Goal: Information Seeking & Learning: Learn about a topic

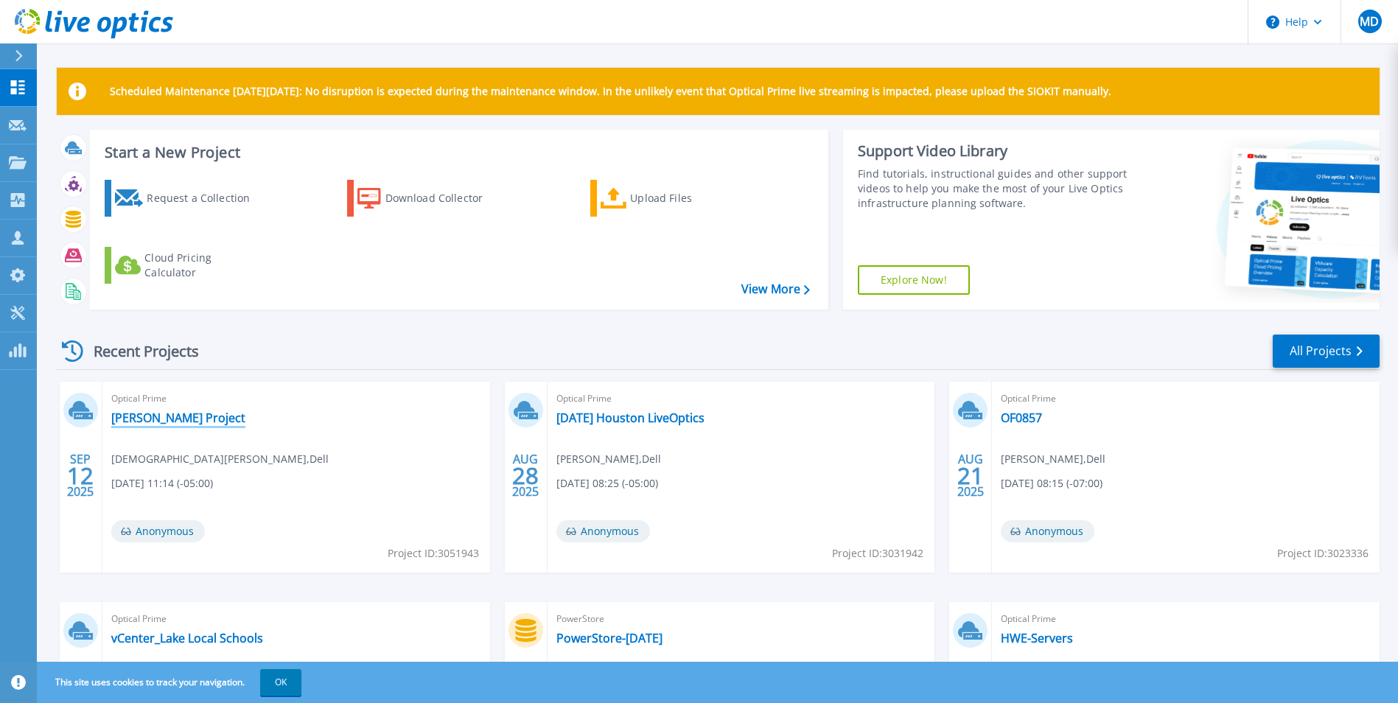
click at [195, 411] on link "[PERSON_NAME] Project" at bounding box center [178, 417] width 134 height 15
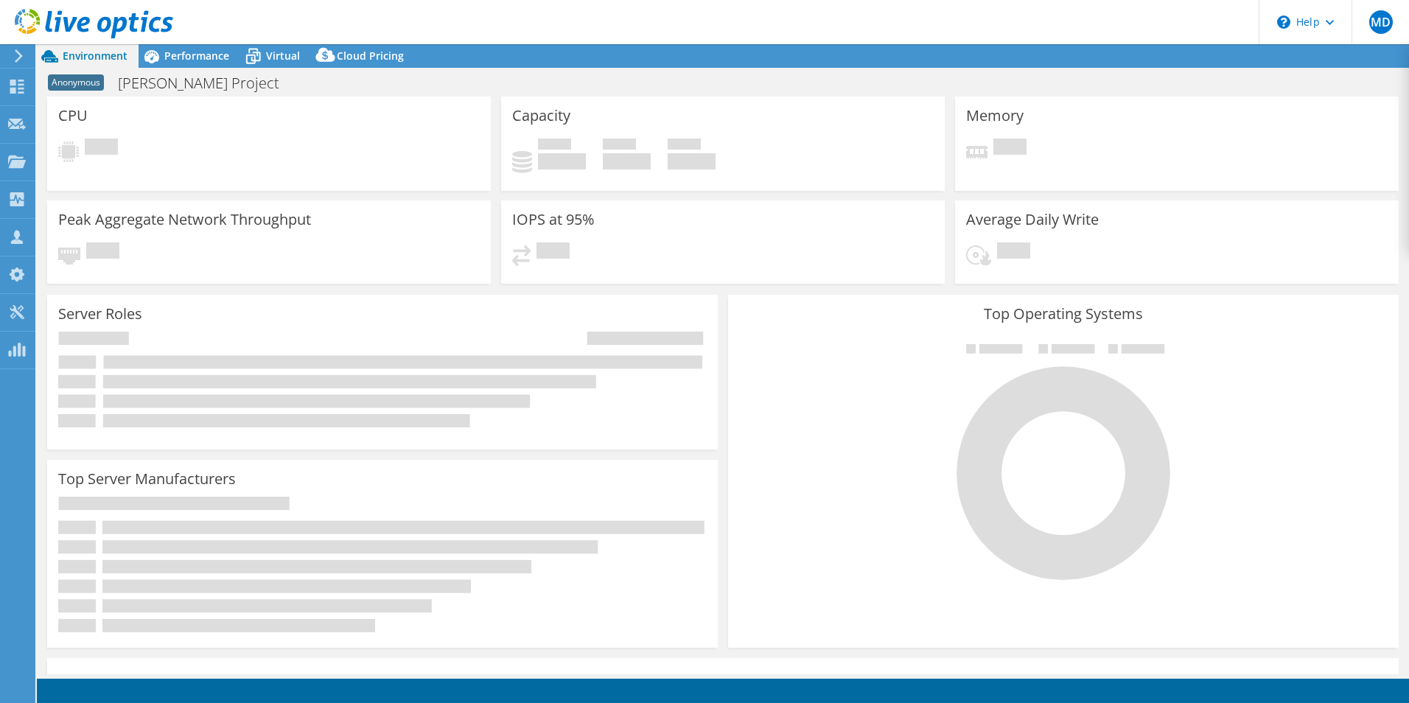
select select "USD"
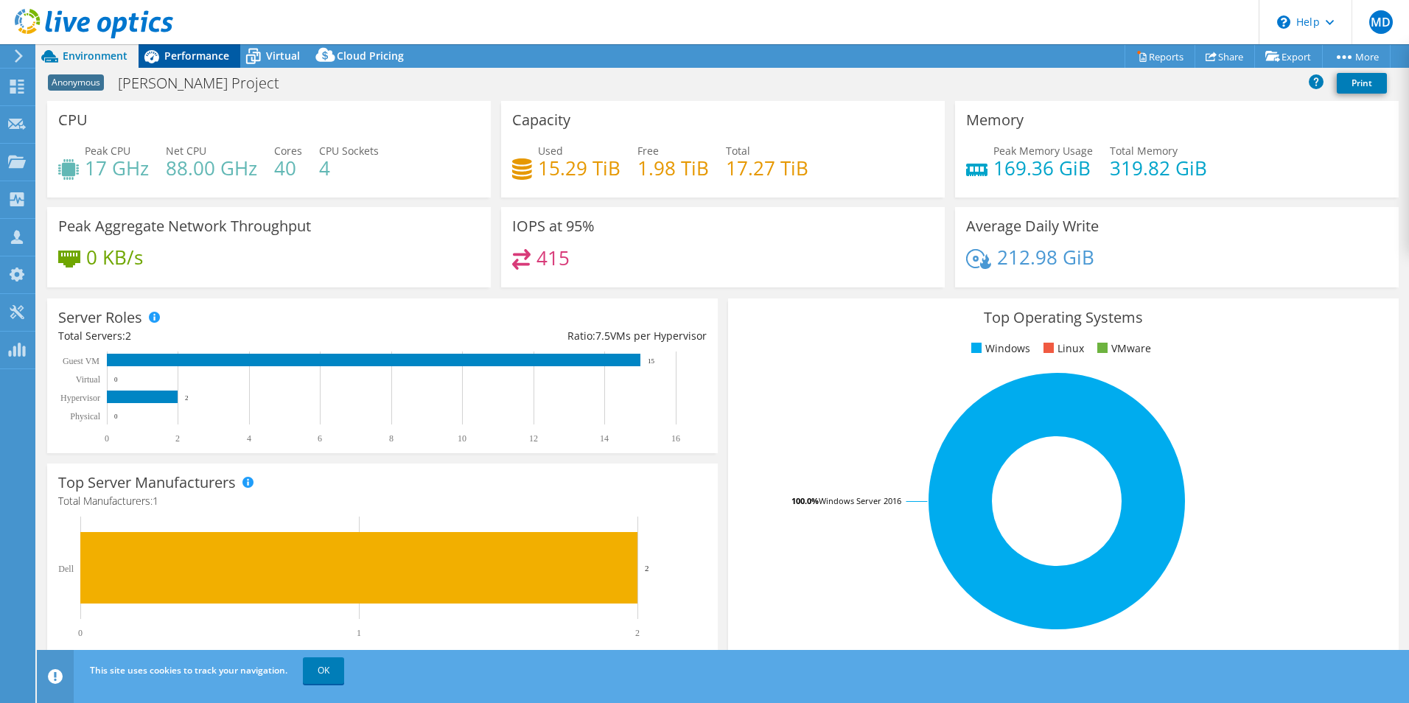
click at [208, 63] on div "Performance" at bounding box center [190, 56] width 102 height 24
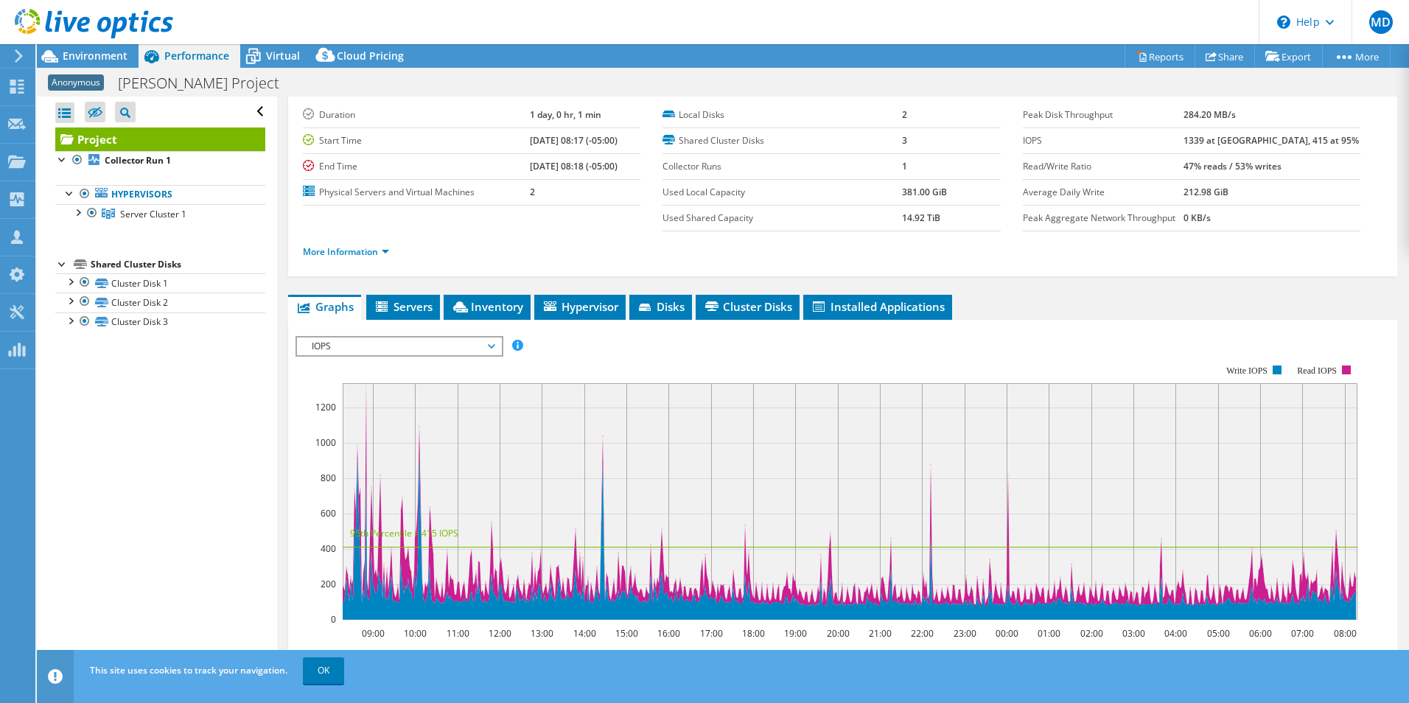
scroll to position [39, 0]
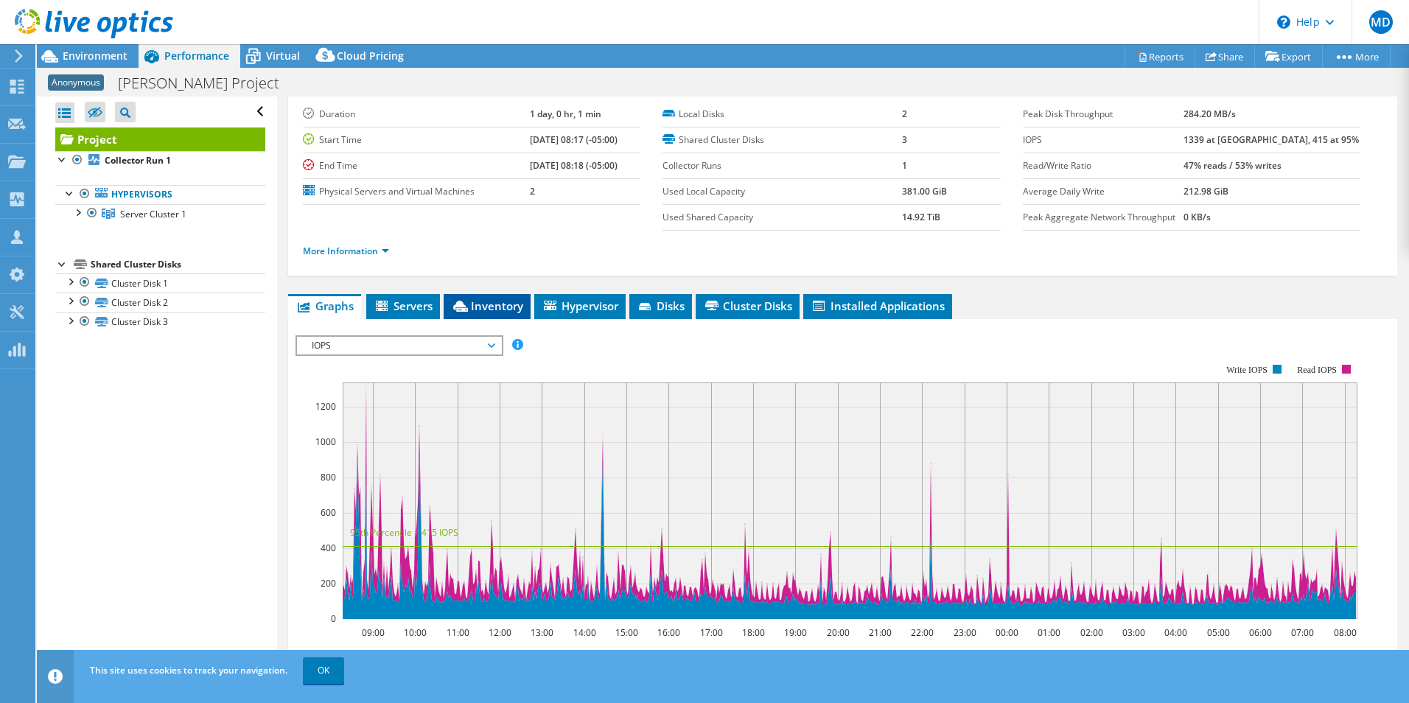
click at [516, 304] on span "Inventory" at bounding box center [487, 305] width 72 height 15
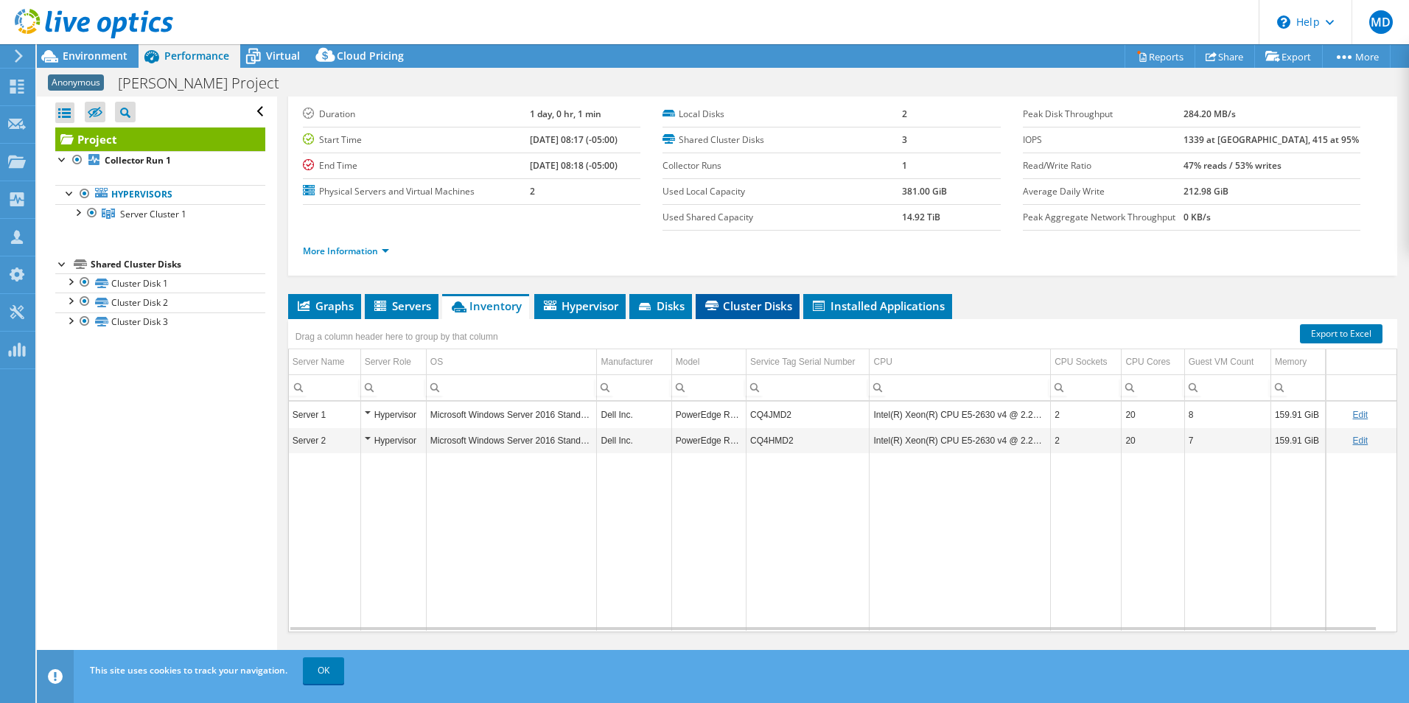
click at [716, 298] on li "Cluster Disks" at bounding box center [748, 306] width 104 height 25
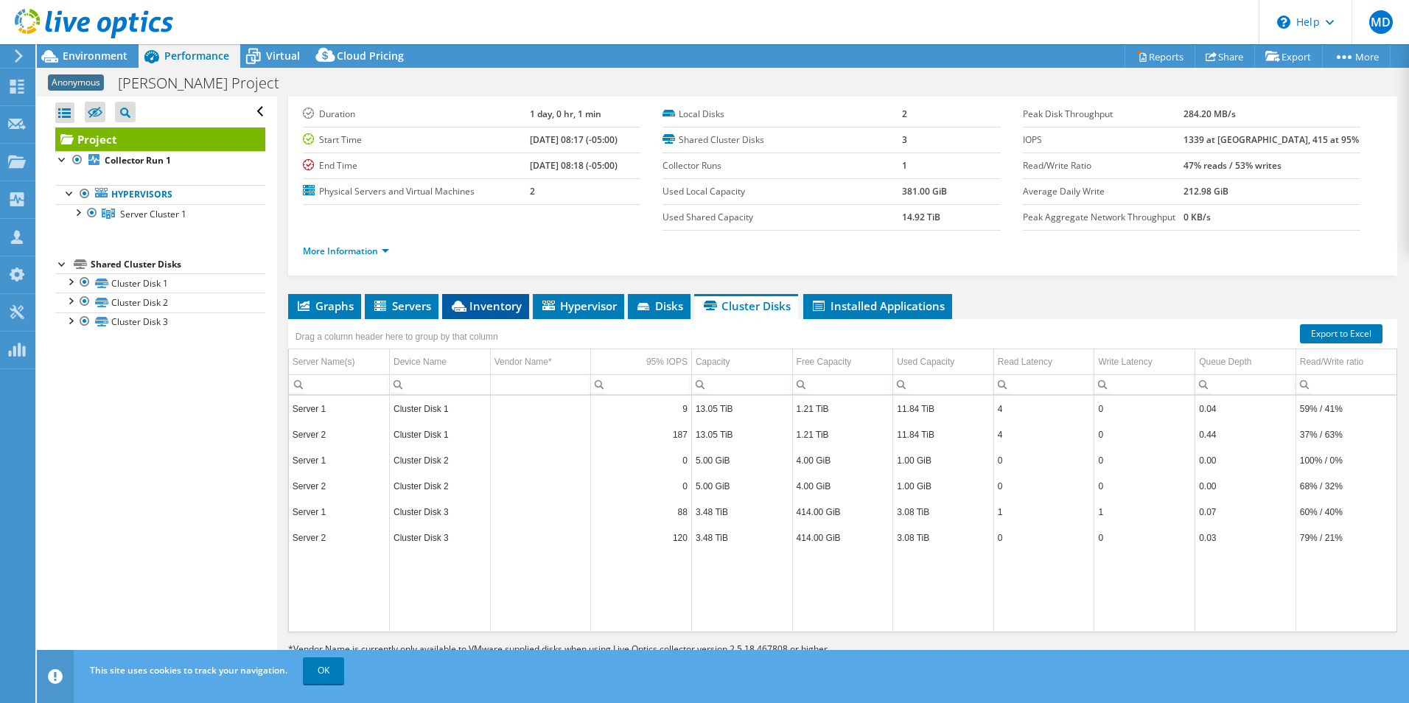
click at [503, 305] on span "Inventory" at bounding box center [485, 305] width 72 height 15
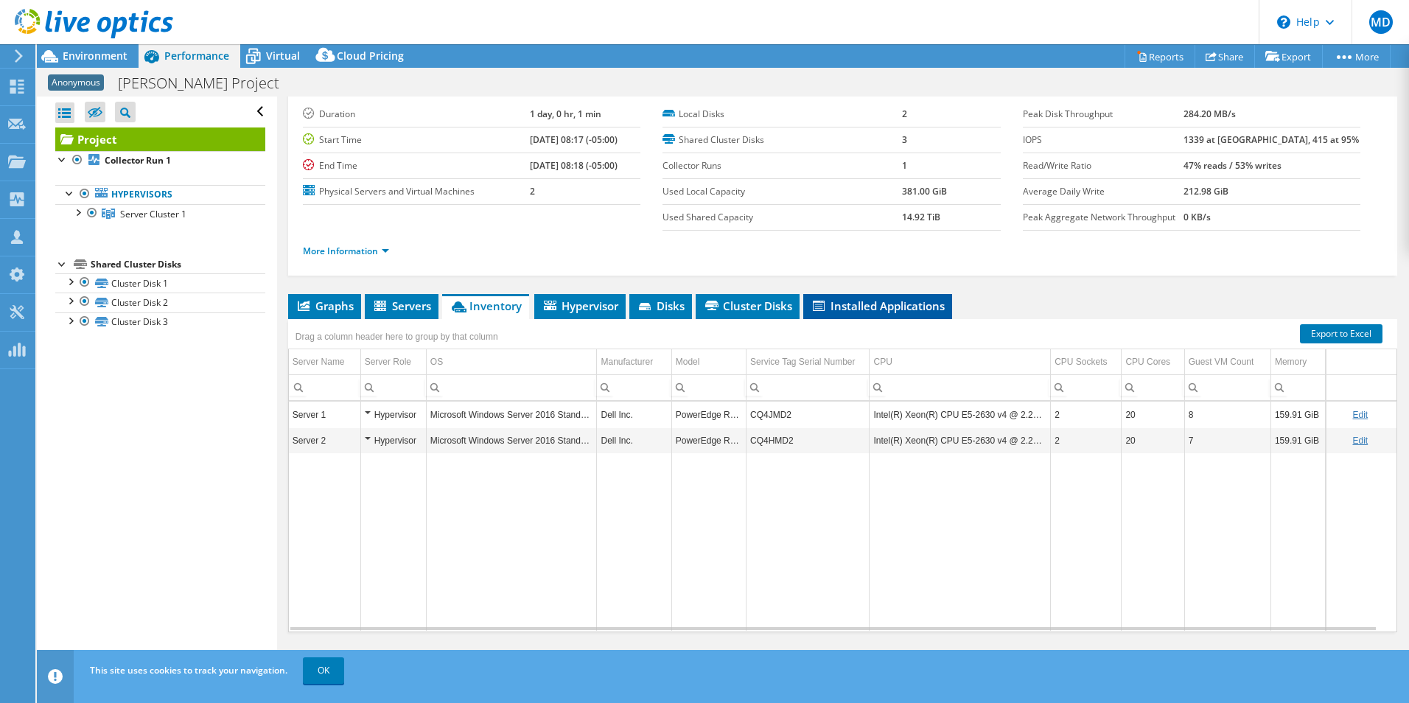
click at [901, 294] on li "Installed Applications" at bounding box center [877, 306] width 149 height 25
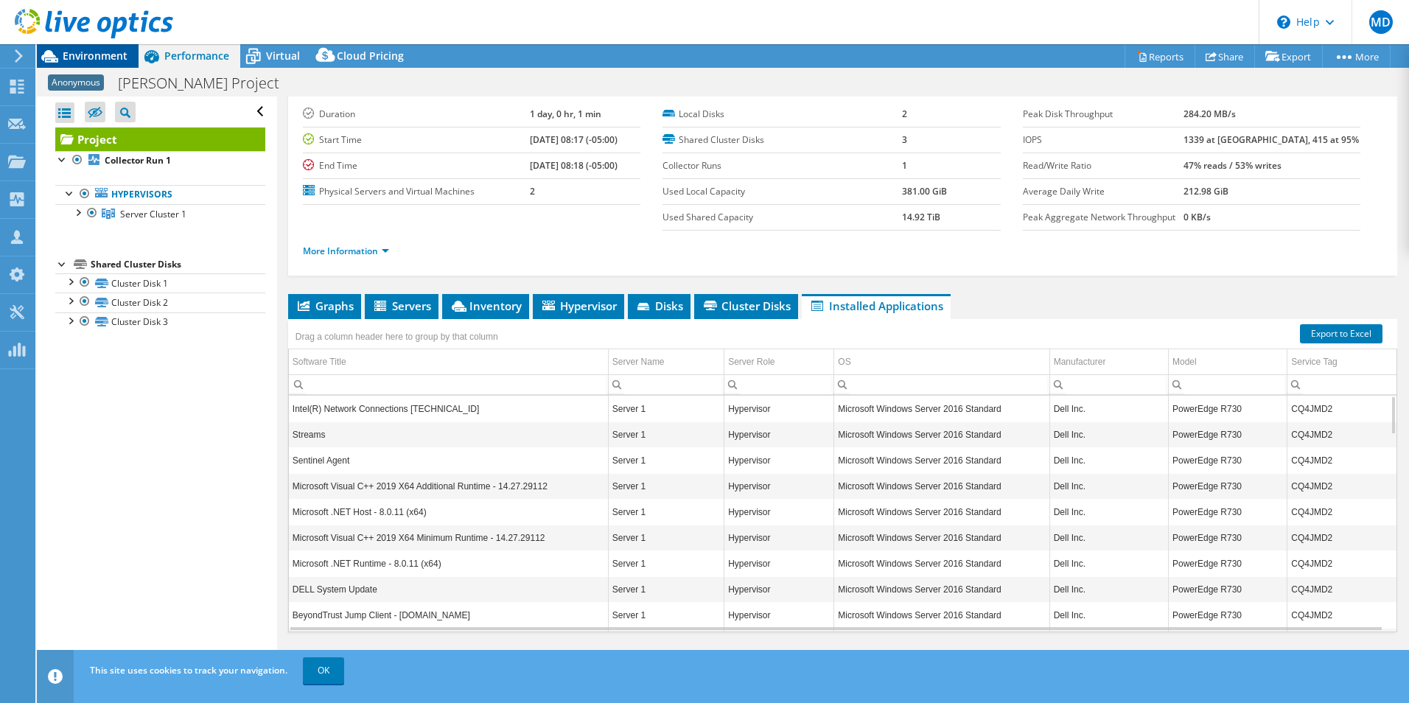
click at [124, 53] on span "Environment" at bounding box center [95, 56] width 65 height 14
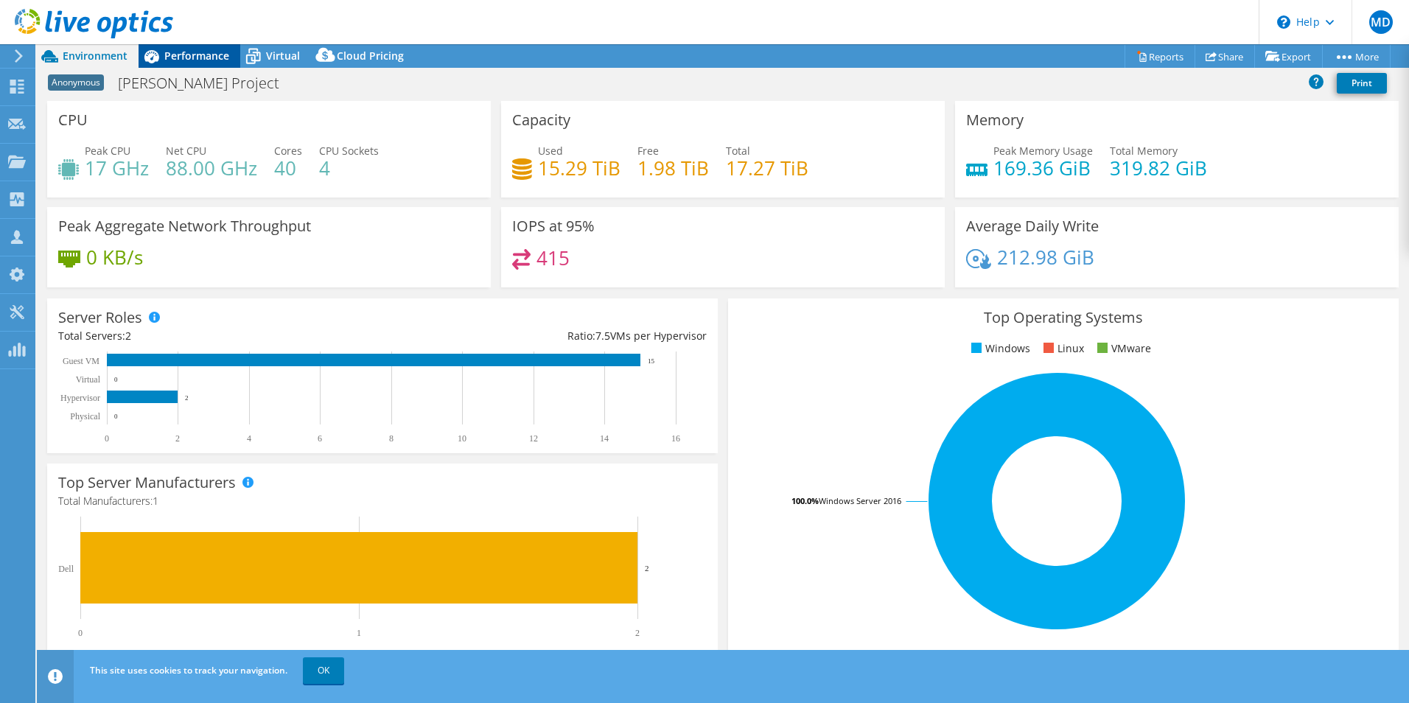
click at [158, 53] on icon at bounding box center [152, 56] width 26 height 26
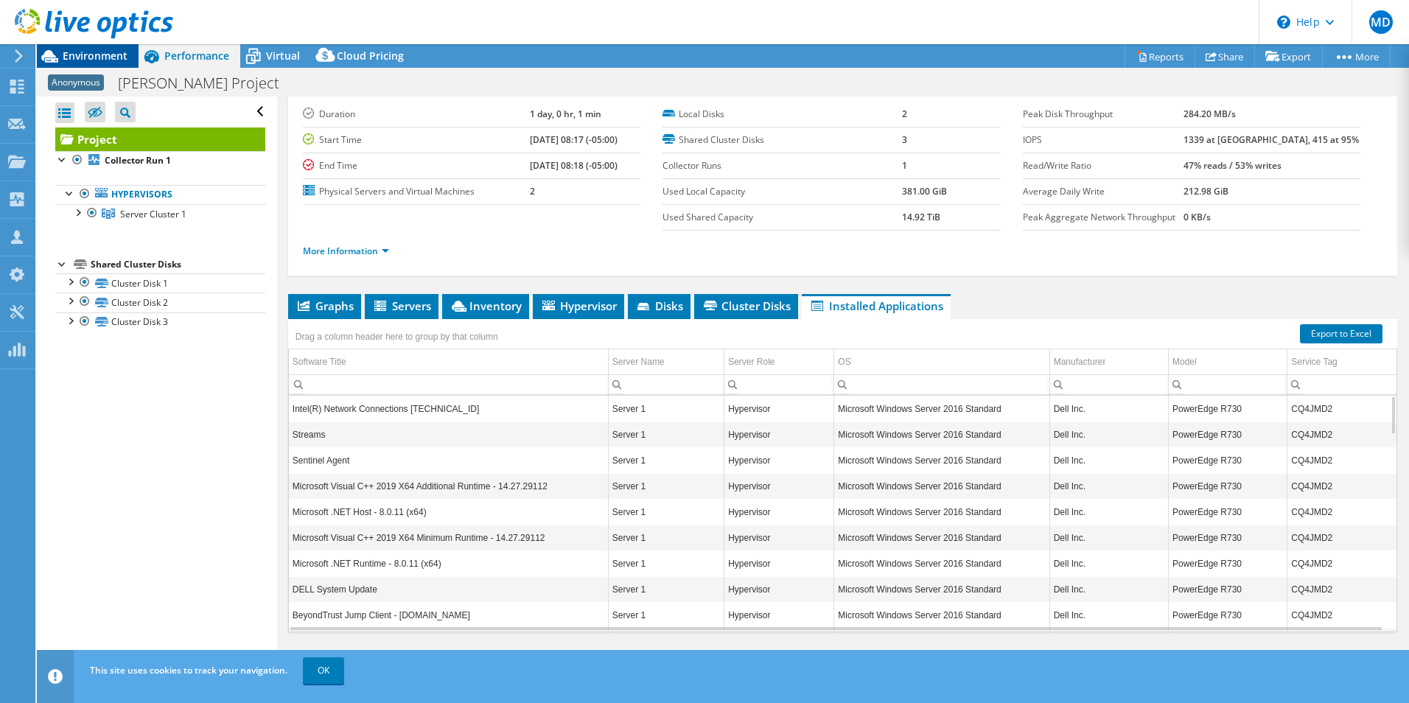
click at [94, 54] on span "Environment" at bounding box center [95, 56] width 65 height 14
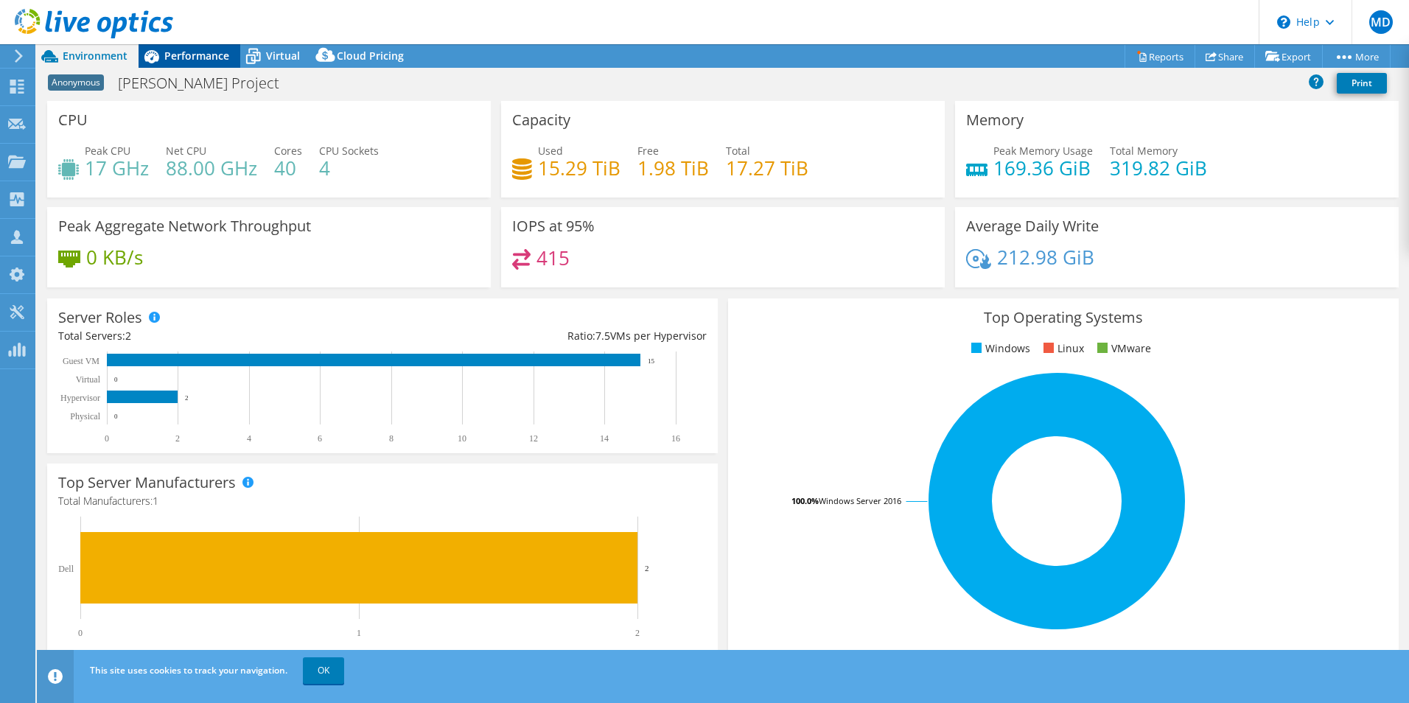
click at [173, 57] on span "Performance" at bounding box center [196, 56] width 65 height 14
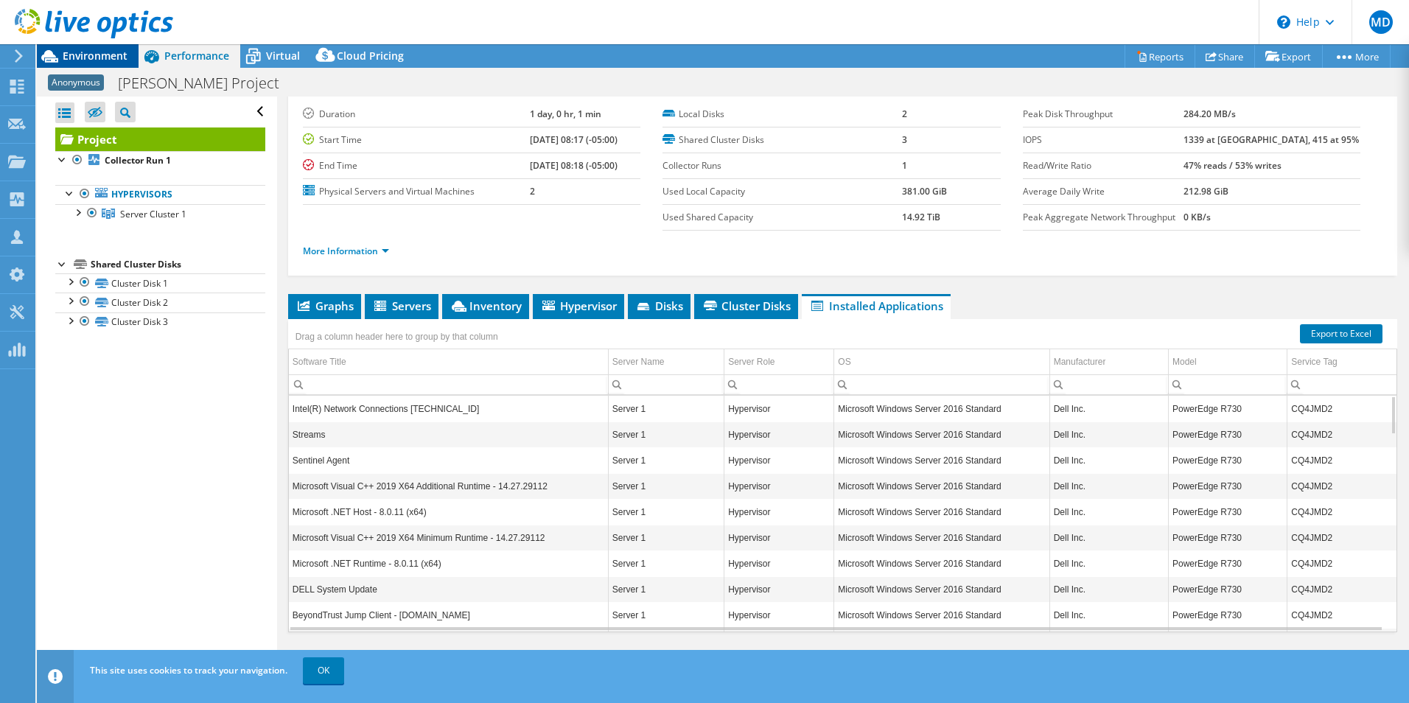
click at [93, 52] on span "Environment" at bounding box center [95, 56] width 65 height 14
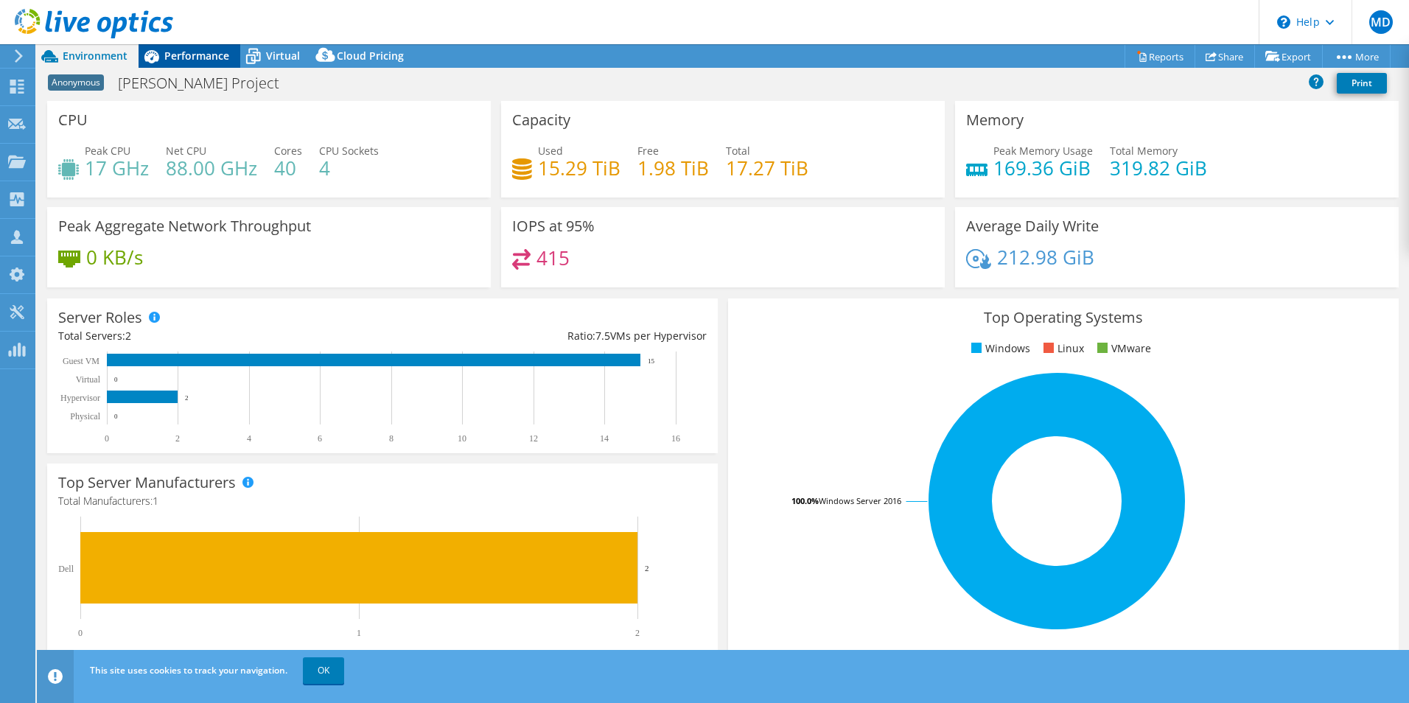
click at [200, 61] on span "Performance" at bounding box center [196, 56] width 65 height 14
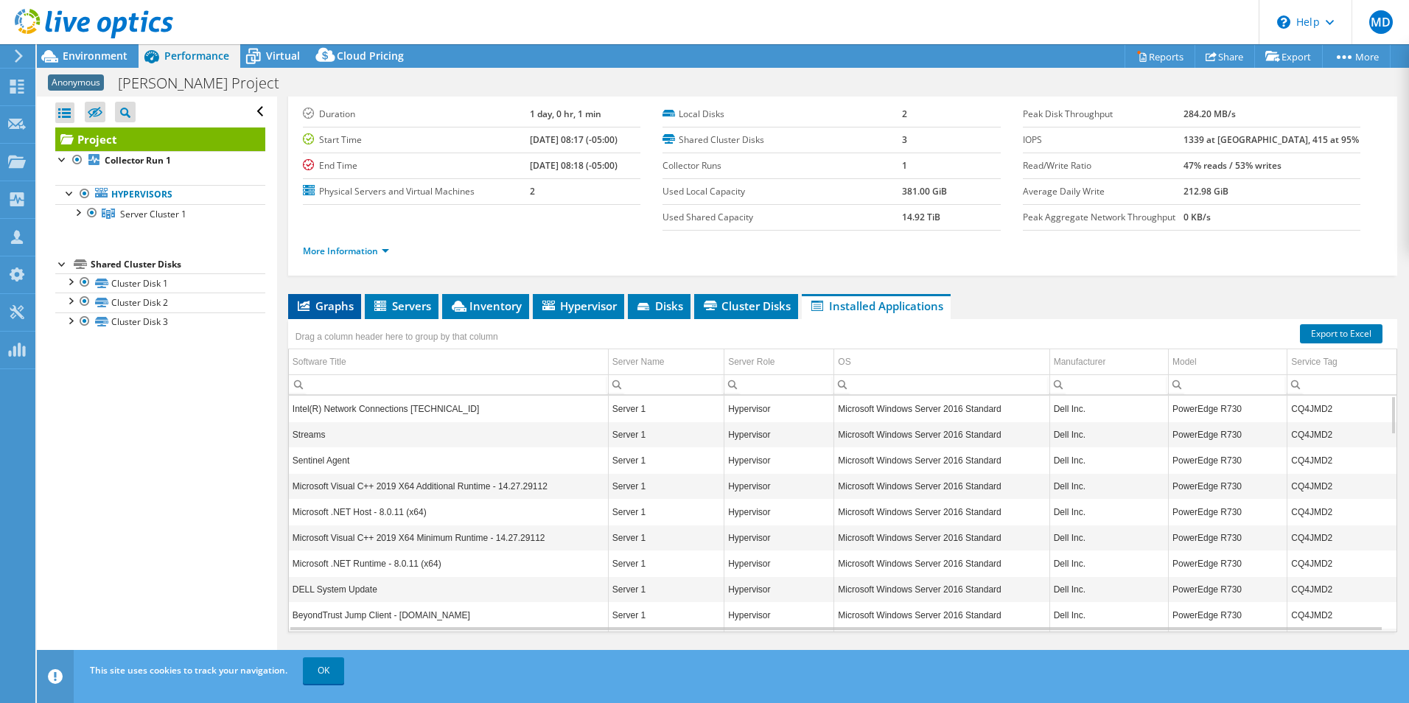
click at [348, 307] on span "Graphs" at bounding box center [324, 305] width 58 height 15
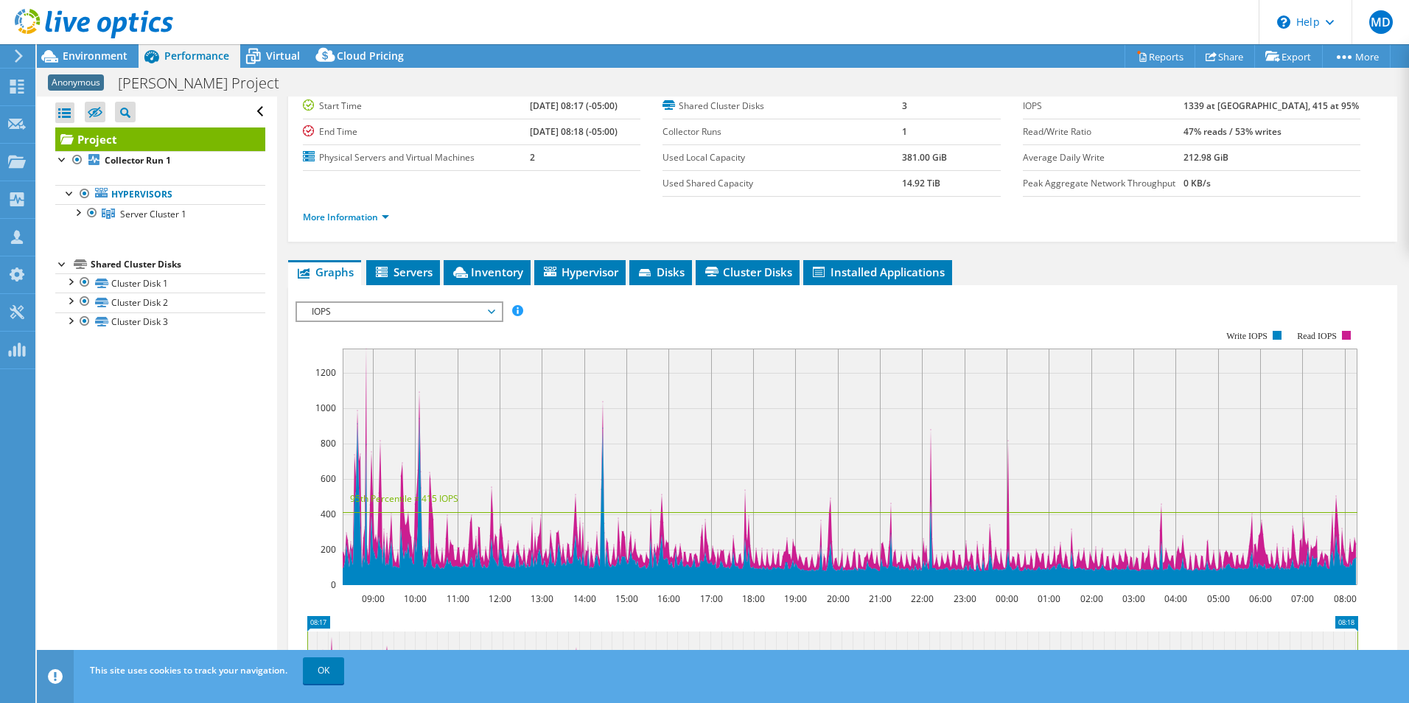
scroll to position [74, 0]
click at [445, 309] on span "IOPS" at bounding box center [398, 311] width 189 height 18
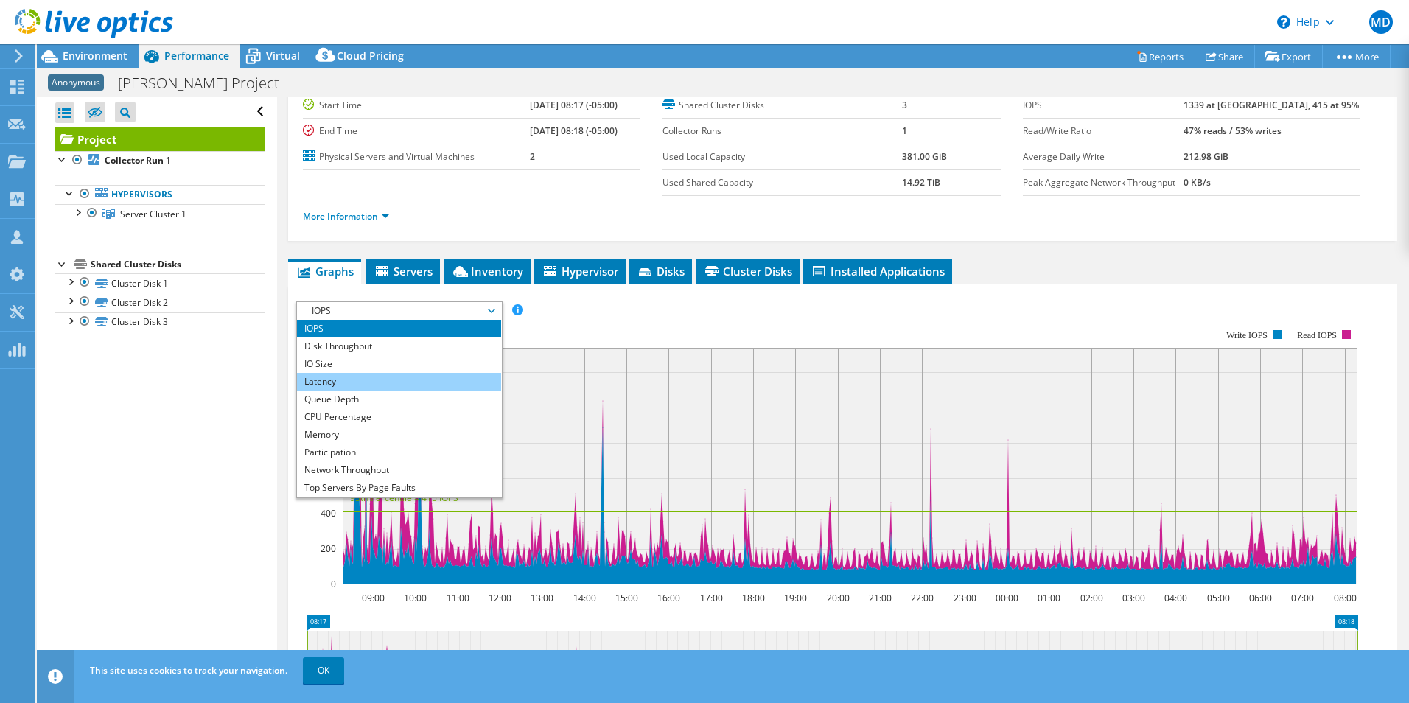
click at [379, 388] on li "Latency" at bounding box center [399, 382] width 204 height 18
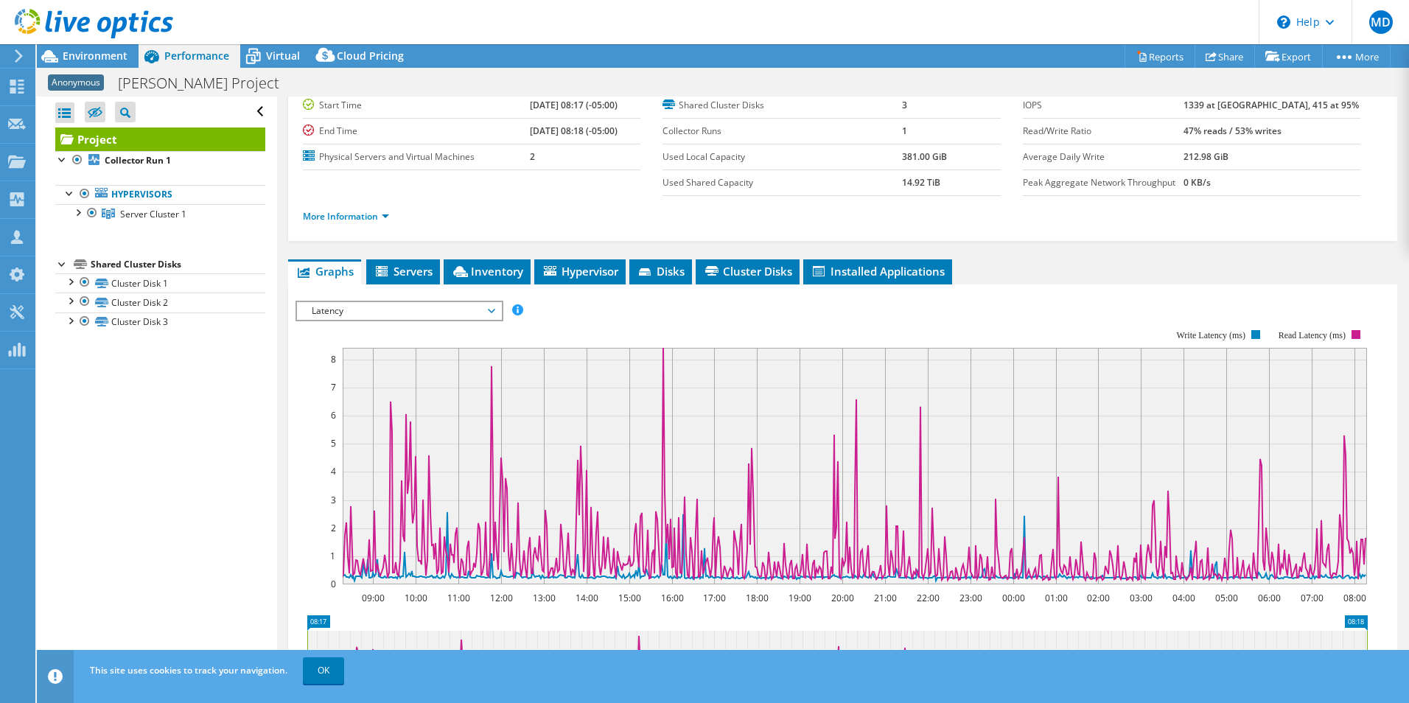
click at [417, 315] on span "Latency" at bounding box center [398, 311] width 189 height 18
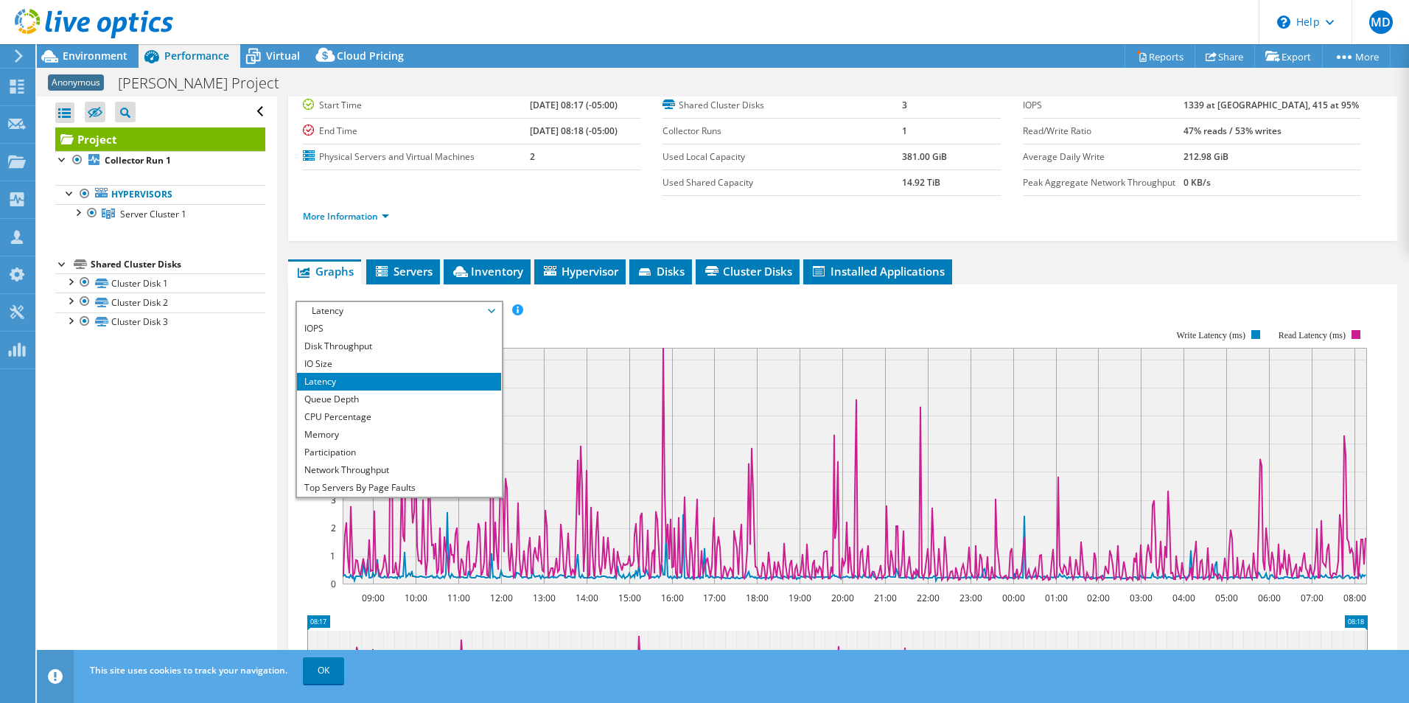
click at [417, 315] on span "Latency" at bounding box center [398, 311] width 189 height 18
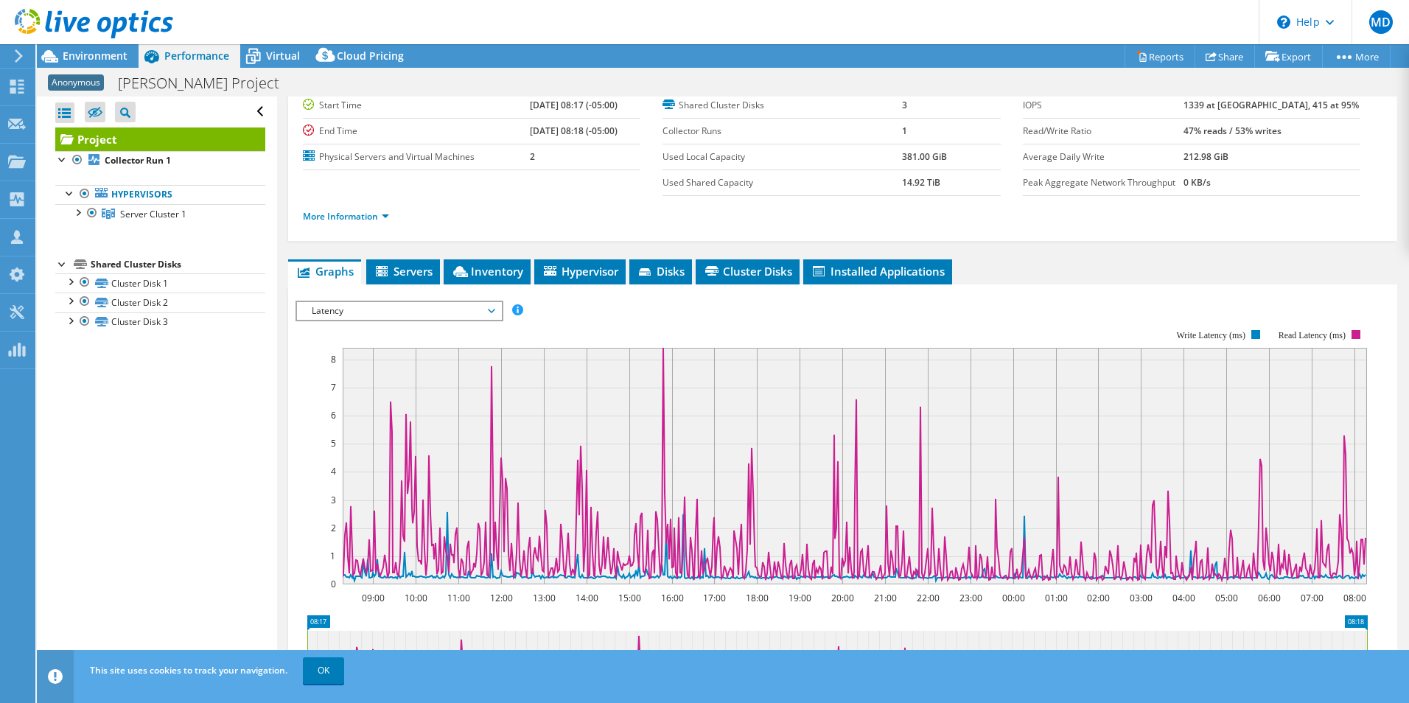
click at [417, 315] on span "Latency" at bounding box center [398, 311] width 189 height 18
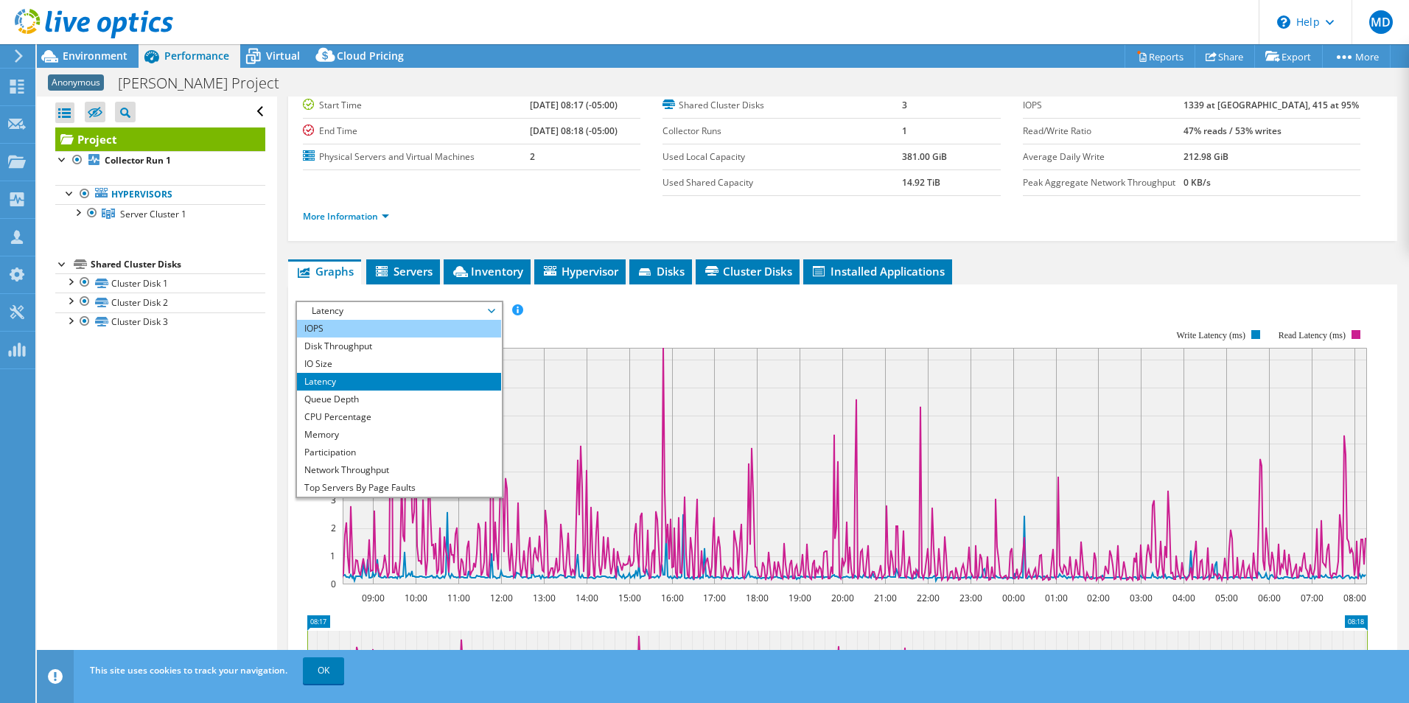
click at [381, 333] on li "IOPS" at bounding box center [399, 329] width 204 height 18
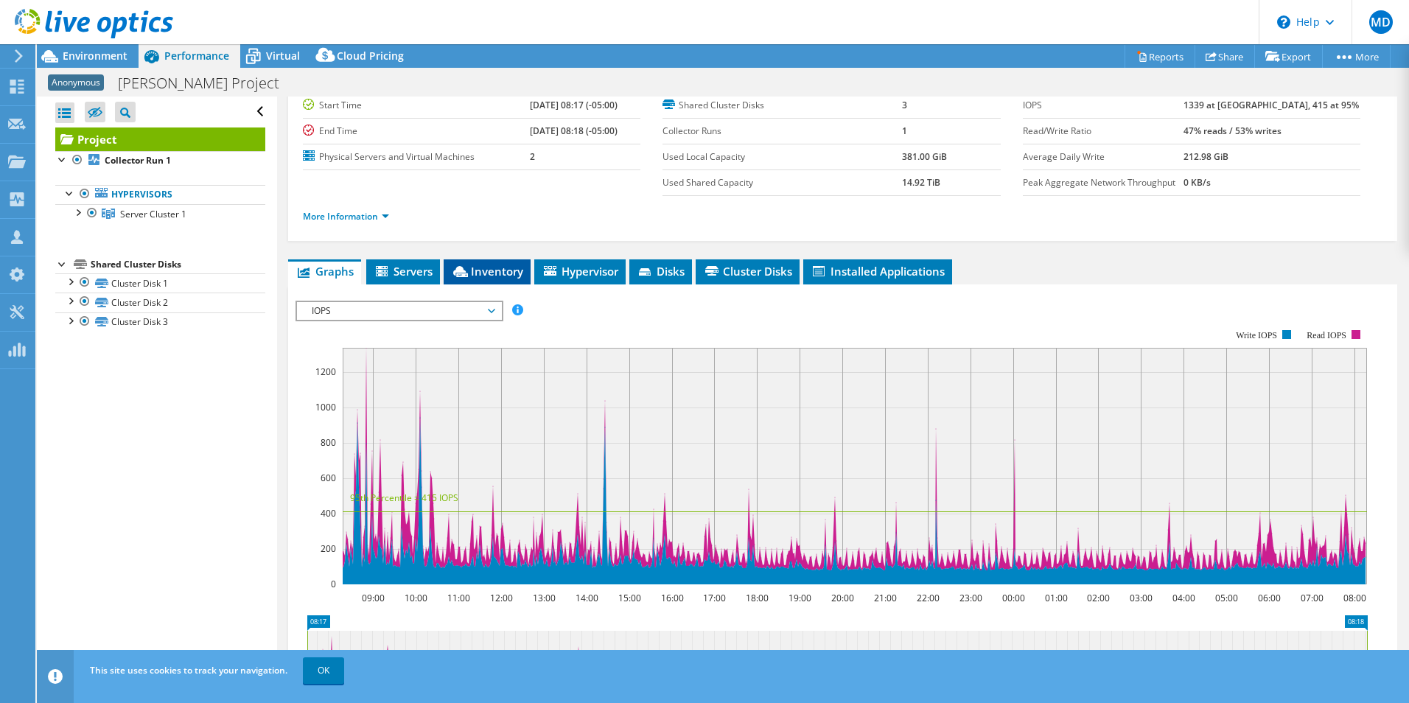
click at [508, 281] on li "Inventory" at bounding box center [487, 271] width 87 height 25
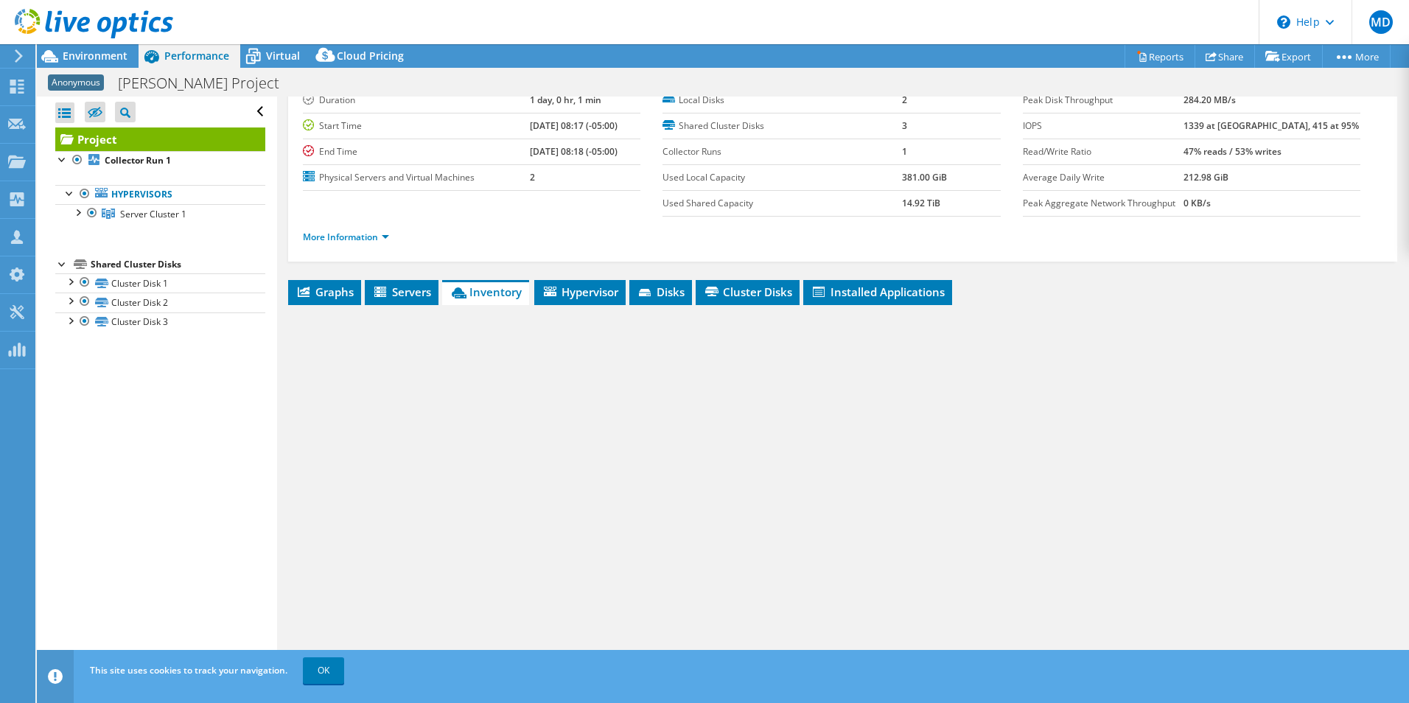
scroll to position [53, 0]
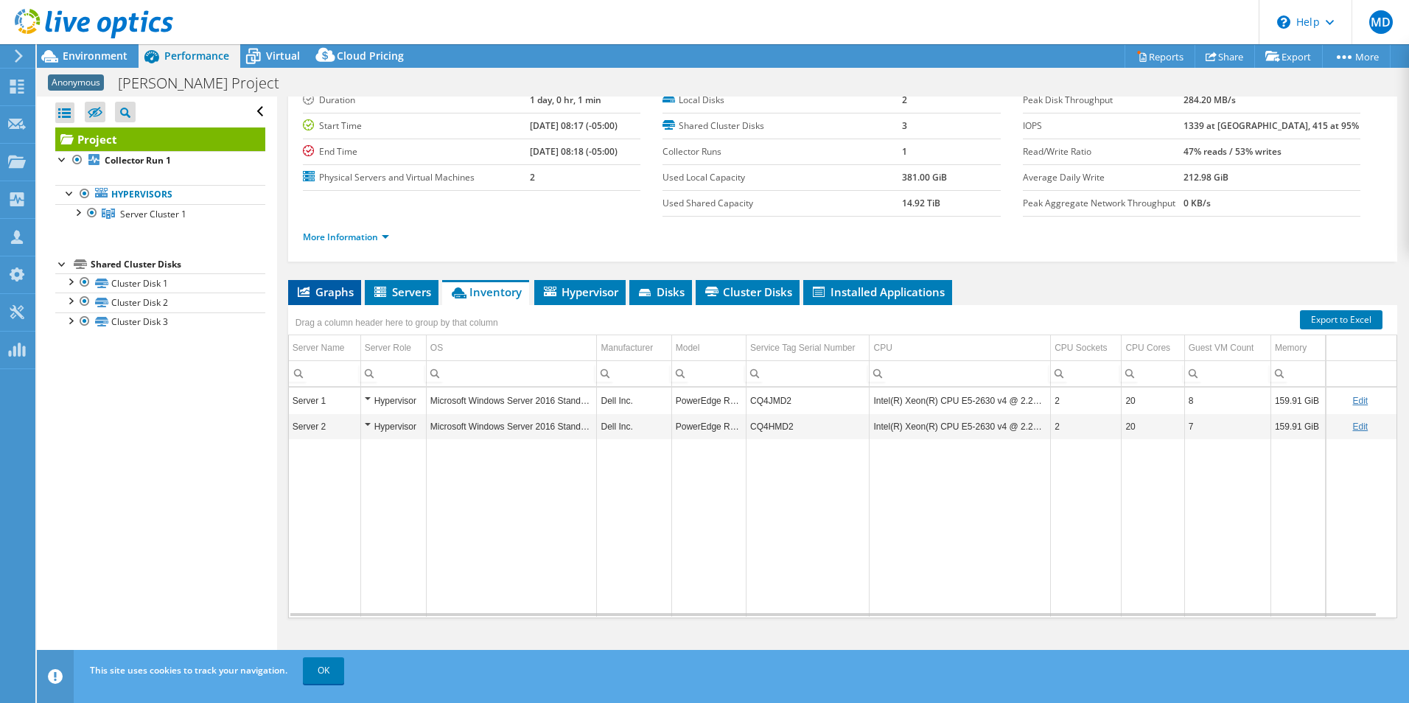
click at [313, 288] on span "Graphs" at bounding box center [324, 291] width 58 height 15
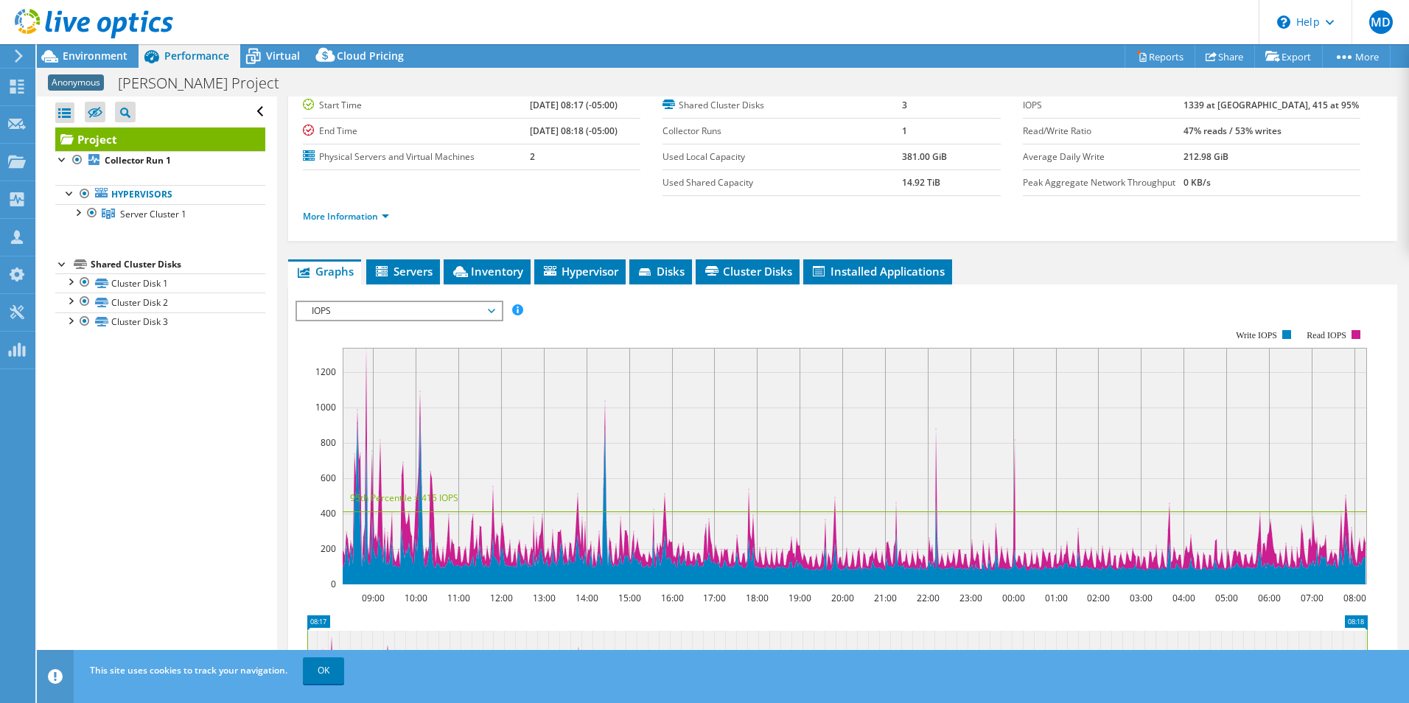
drag, startPoint x: 111, startPoint y: 63, endPoint x: 309, endPoint y: 112, distance: 204.1
click at [111, 63] on div "Environment" at bounding box center [88, 56] width 102 height 24
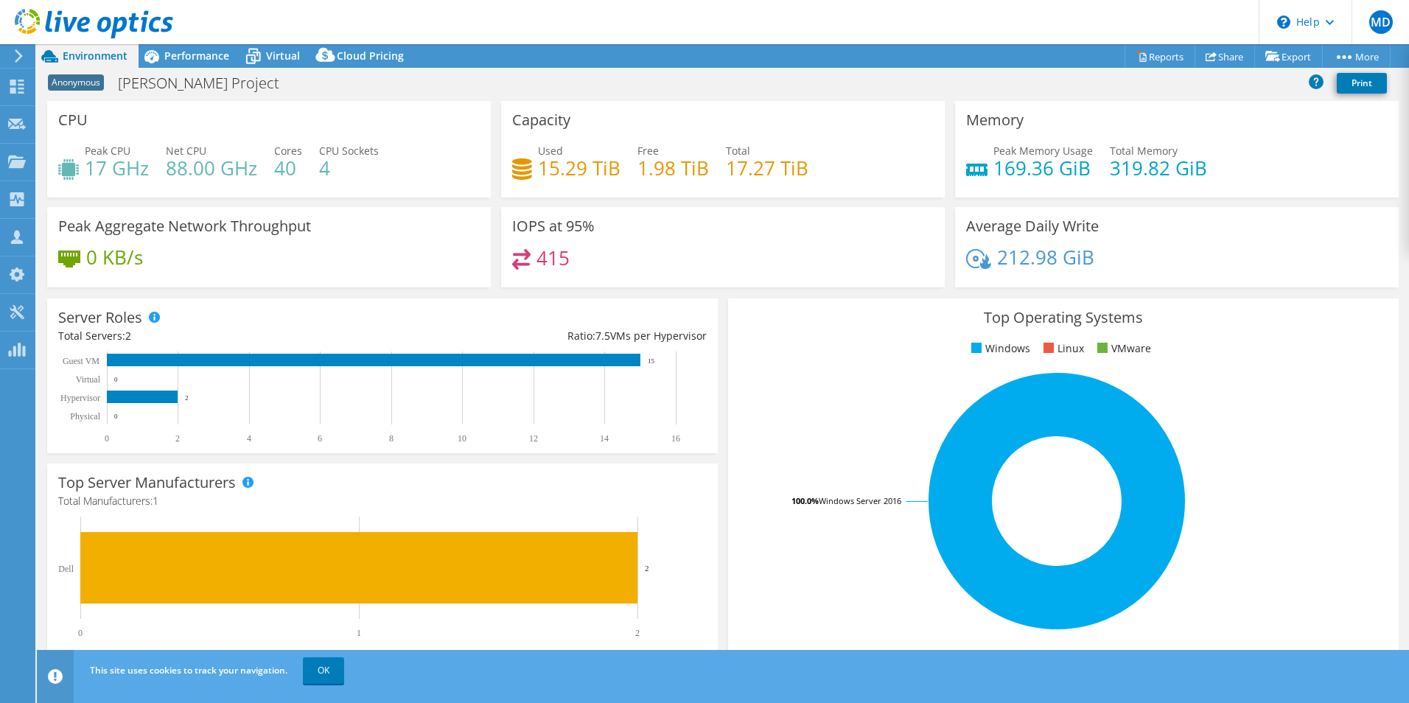
click at [1012, 173] on h4 "169.36 GiB" at bounding box center [1042, 168] width 99 height 16
click at [1148, 176] on h4 "319.82 GiB" at bounding box center [1158, 168] width 97 height 16
click at [290, 62] on span "Virtual" at bounding box center [283, 56] width 34 height 14
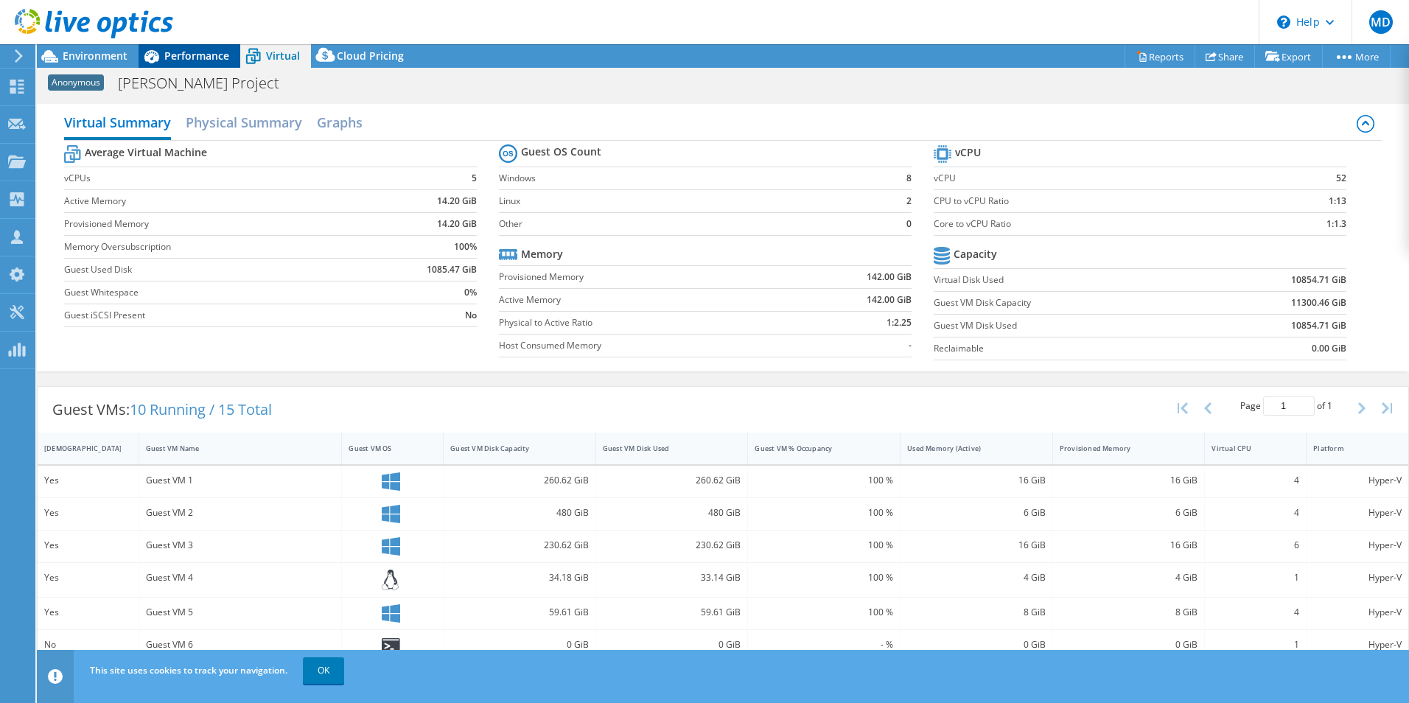
click at [144, 55] on icon at bounding box center [152, 56] width 26 height 26
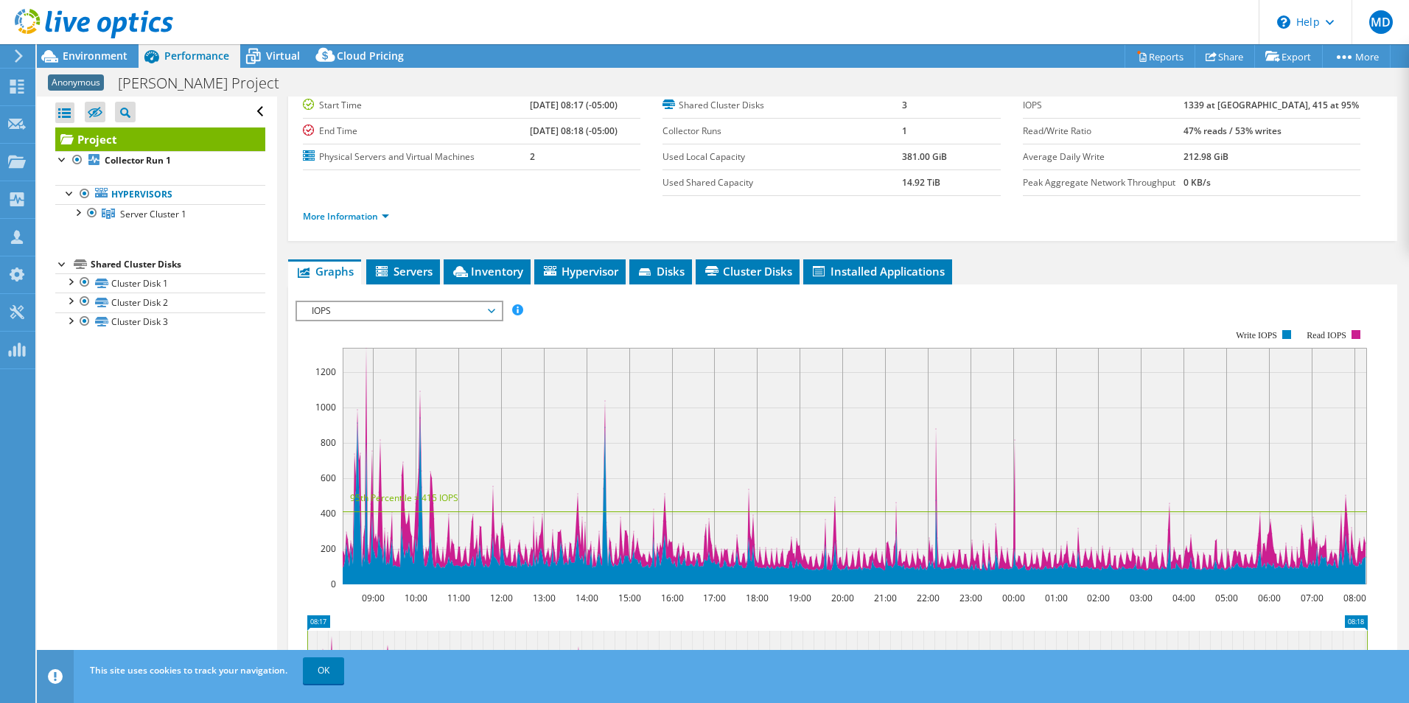
click at [307, 308] on span "IOPS" at bounding box center [398, 311] width 189 height 18
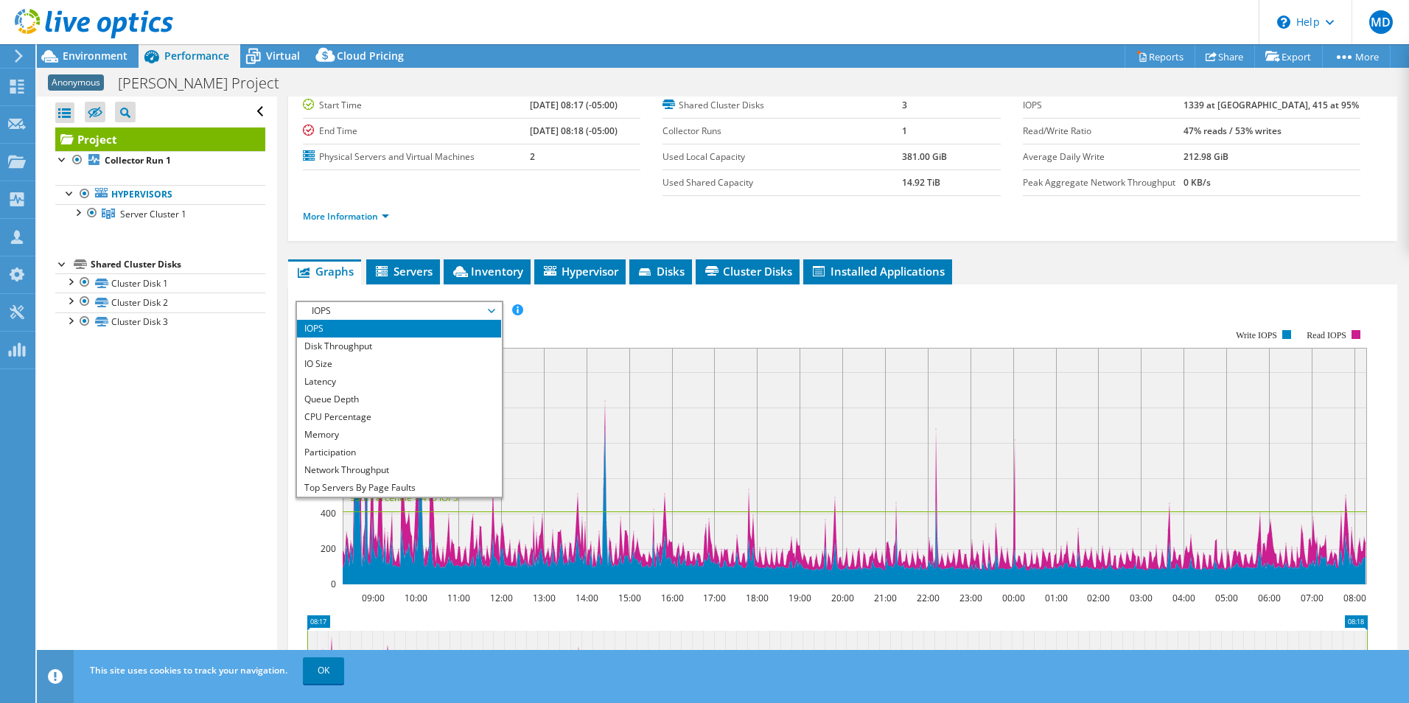
drag, startPoint x: 1049, startPoint y: 284, endPoint x: 1036, endPoint y: 283, distance: 13.3
click at [1049, 283] on div "Graphs Servers Inventory Hypervisor Disks Cluster Disks Installed Applications …" at bounding box center [842, 569] width 1109 height 620
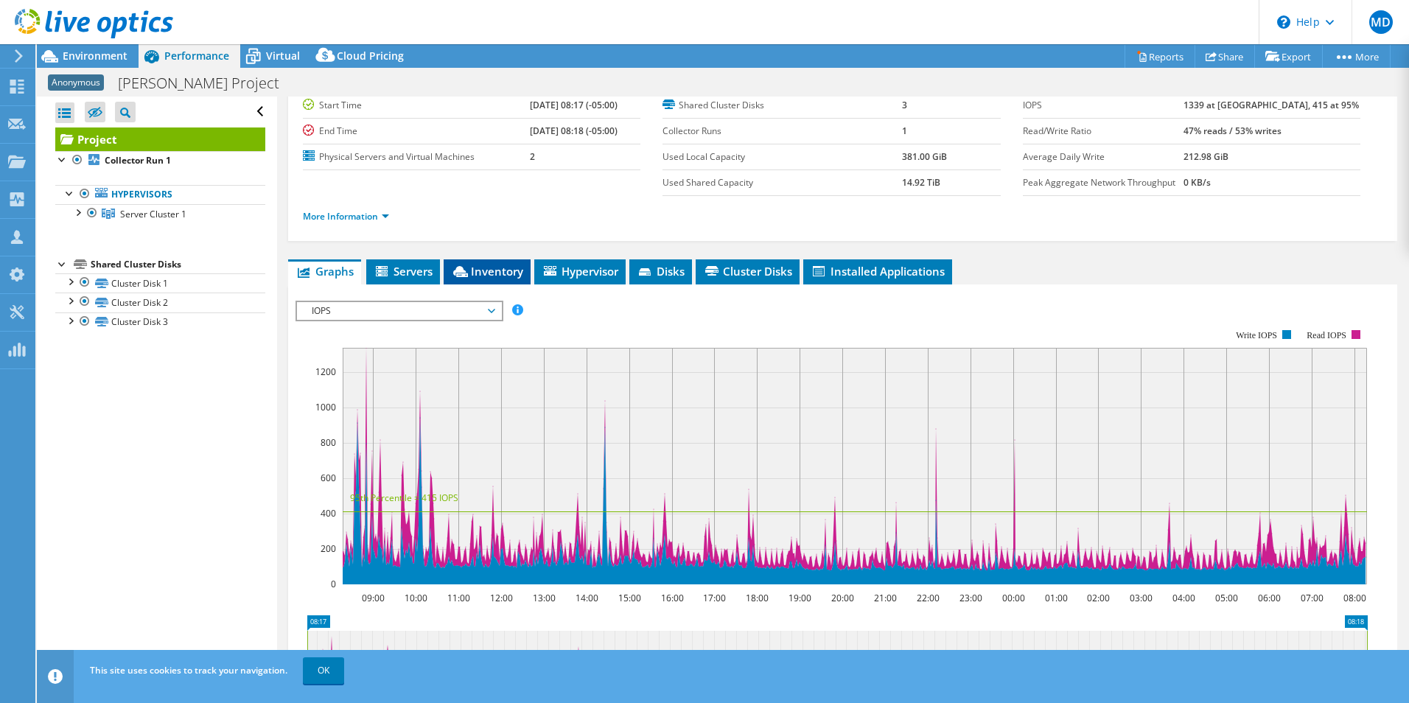
click at [510, 279] on li "Inventory" at bounding box center [487, 271] width 87 height 25
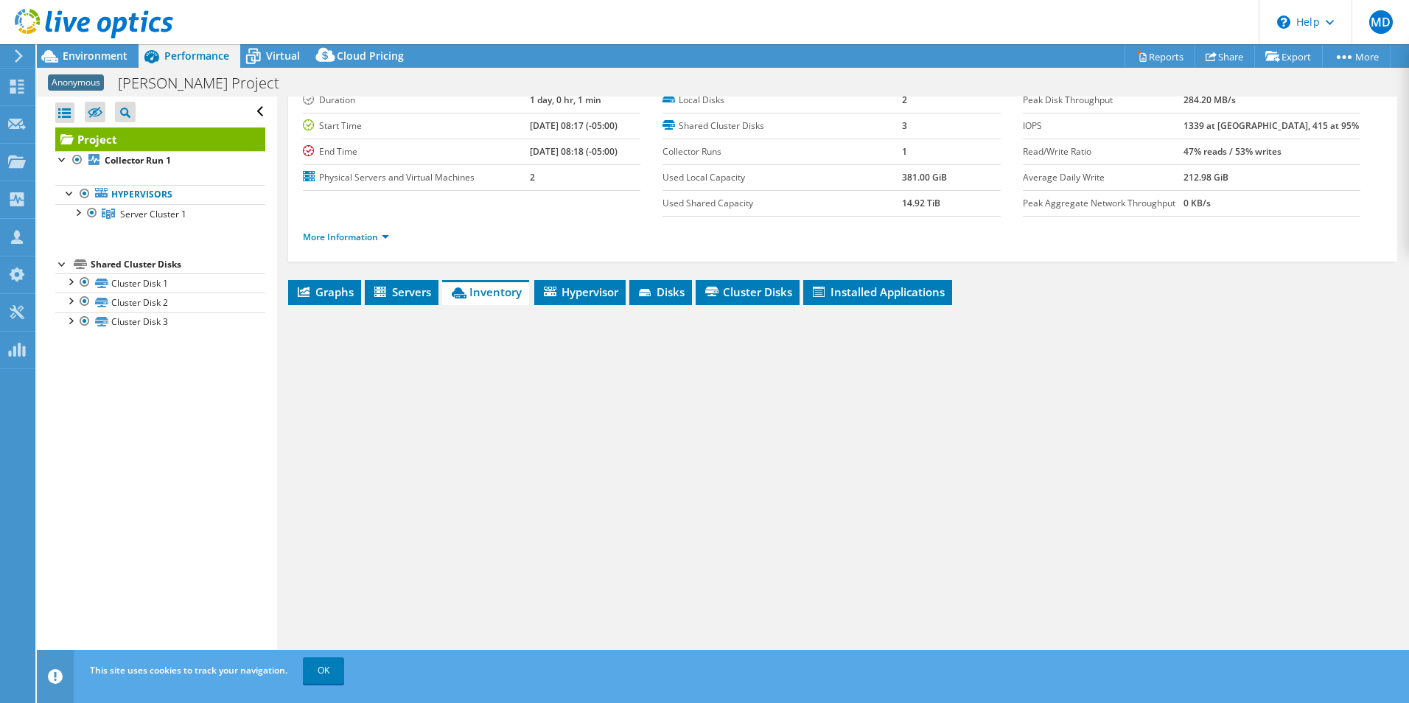
scroll to position [53, 0]
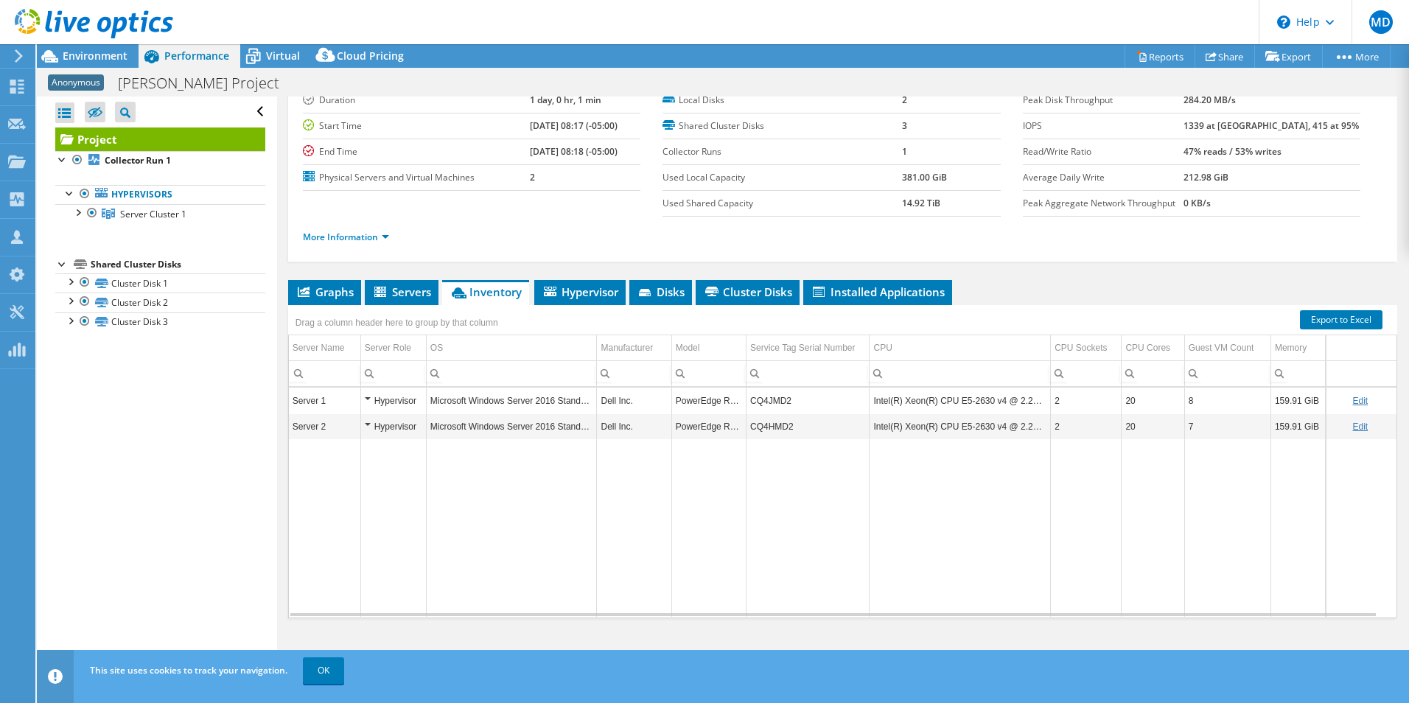
click at [1045, 280] on ul "Graphs Servers Inventory Hypervisor Disks Cluster Disks Installed Applications" at bounding box center [842, 292] width 1109 height 25
click at [347, 300] on li "Graphs" at bounding box center [324, 292] width 73 height 25
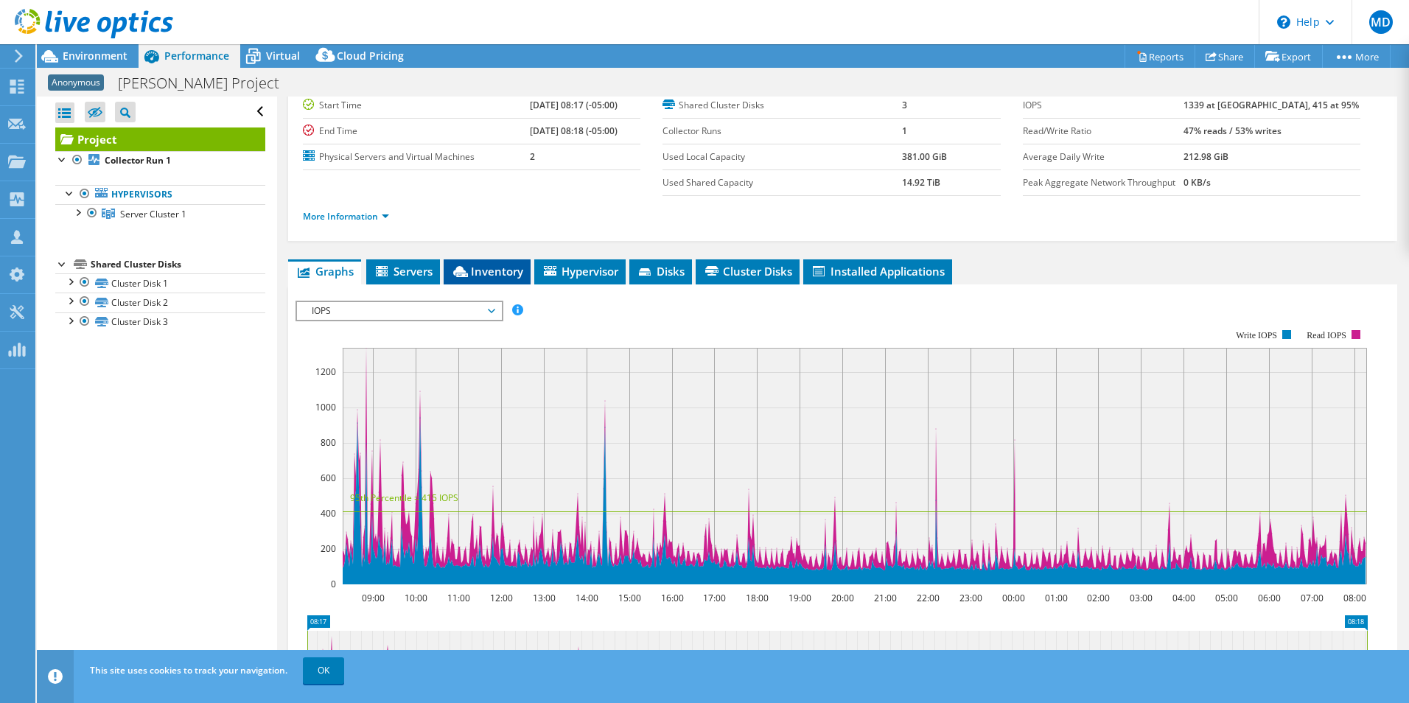
click at [505, 279] on li "Inventory" at bounding box center [487, 271] width 87 height 25
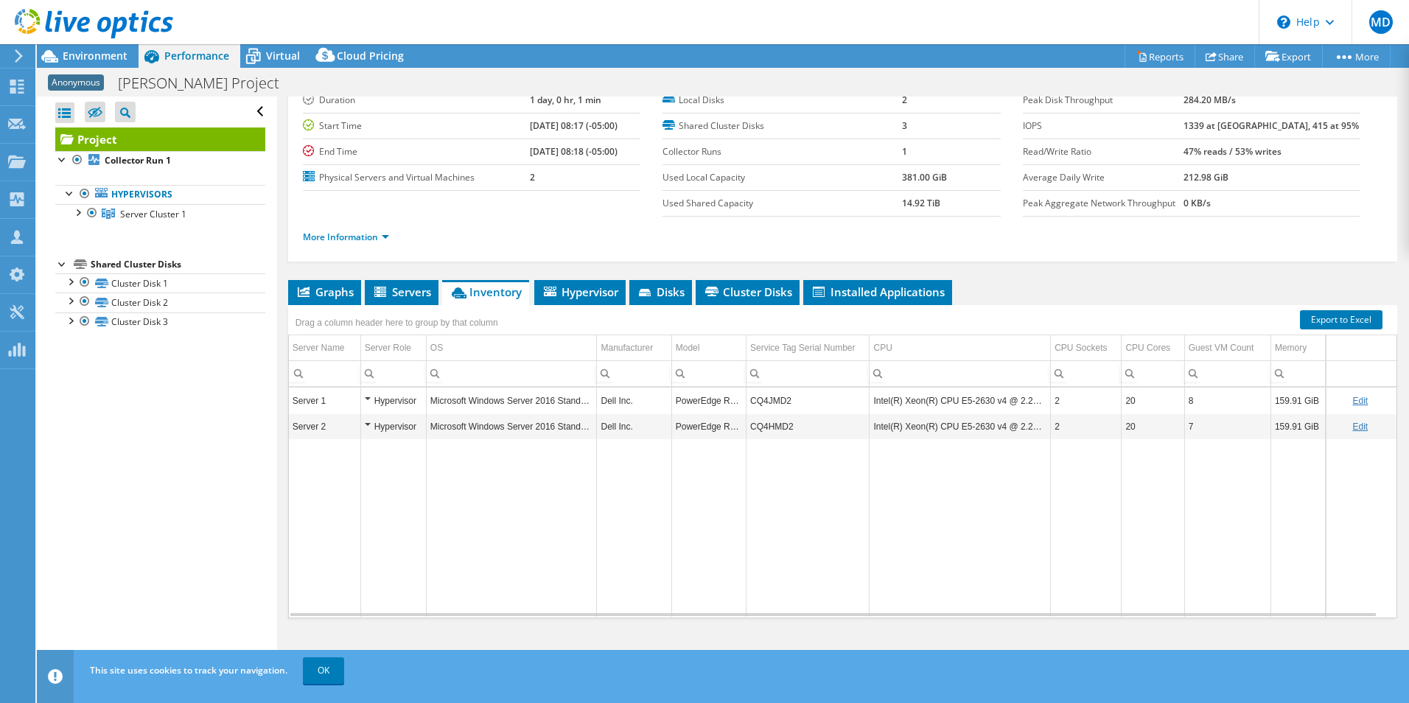
drag, startPoint x: 335, startPoint y: 303, endPoint x: 370, endPoint y: 332, distance: 45.0
click at [335, 302] on li "Graphs" at bounding box center [324, 292] width 73 height 25
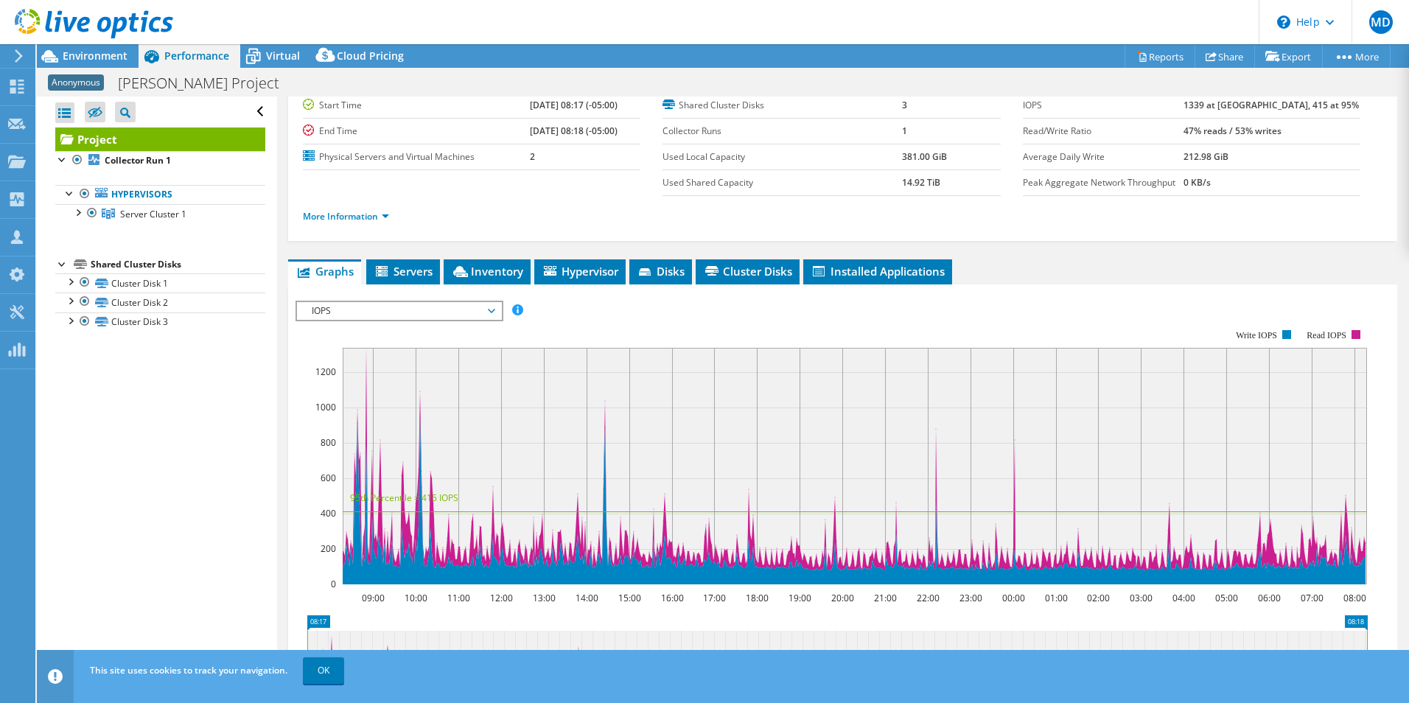
click at [418, 307] on span "IOPS" at bounding box center [398, 311] width 189 height 18
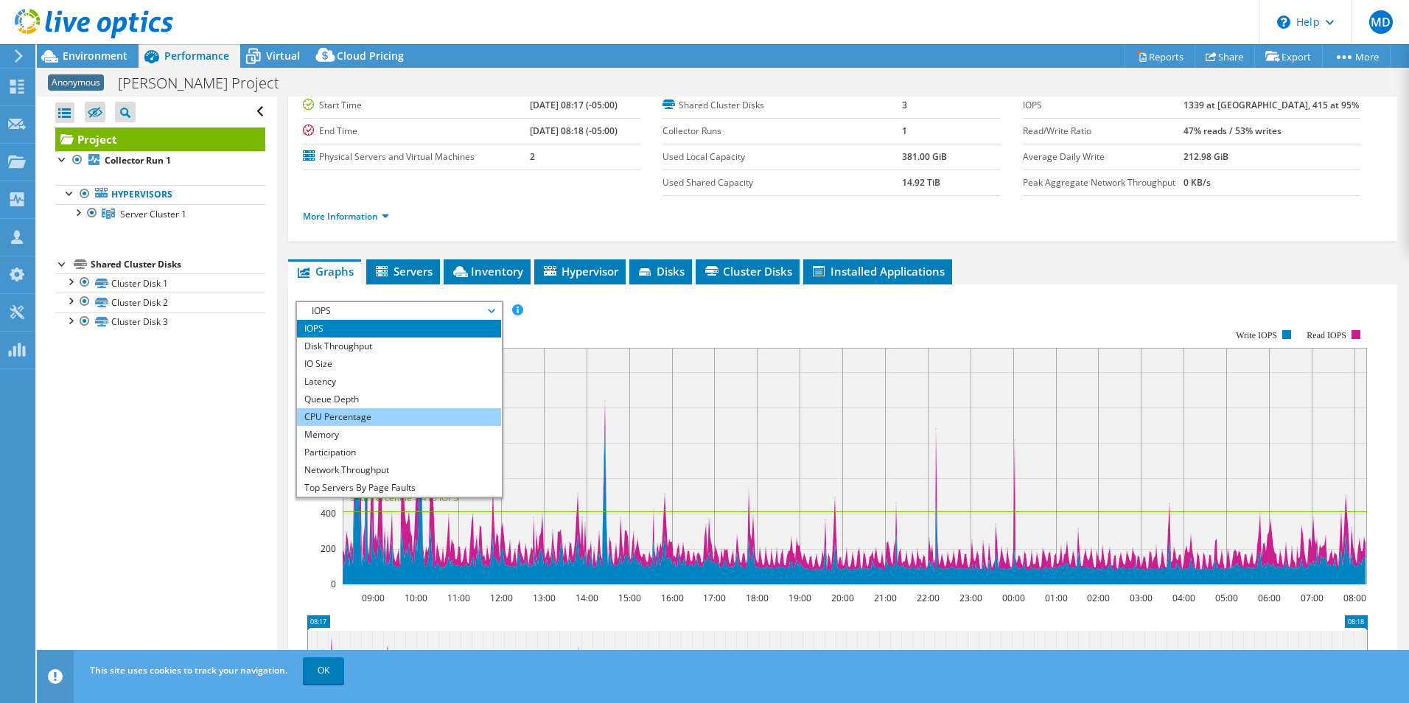
click at [372, 416] on li "CPU Percentage" at bounding box center [399, 417] width 204 height 18
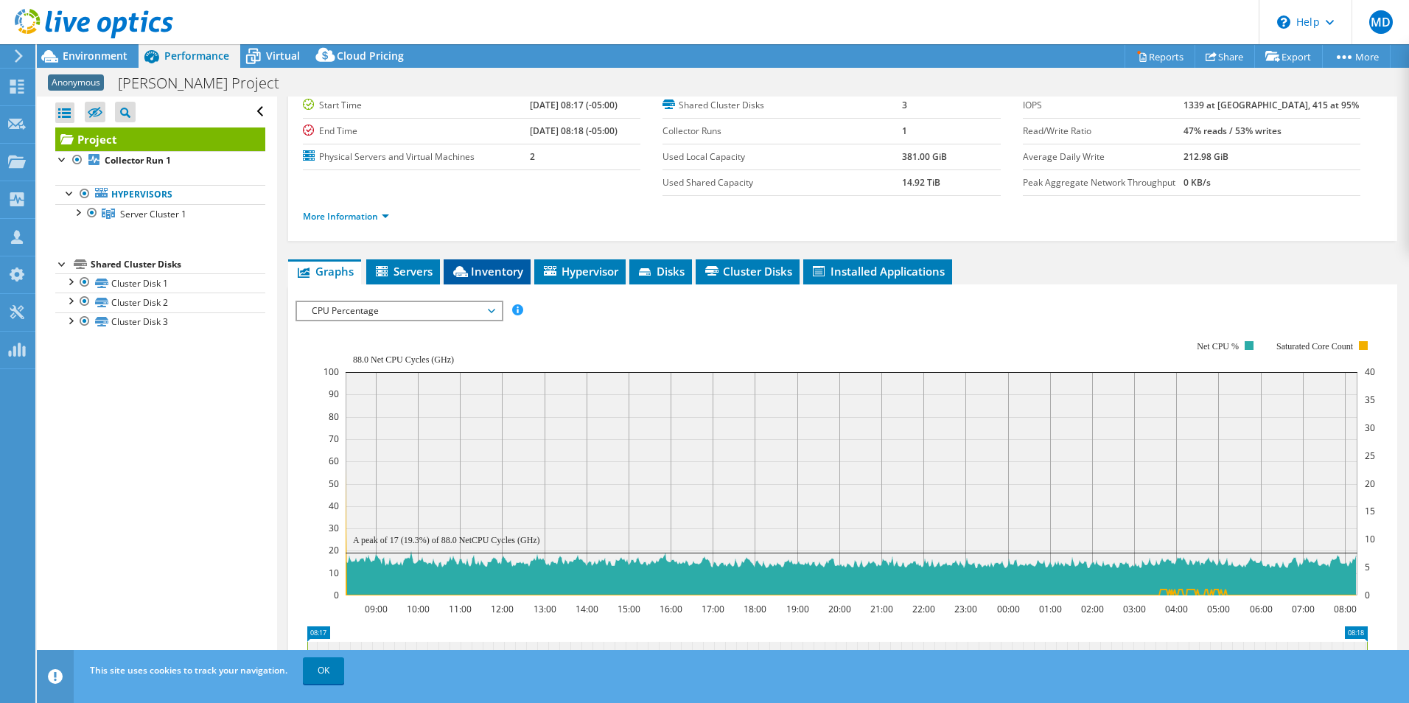
click at [514, 276] on span "Inventory" at bounding box center [487, 271] width 72 height 15
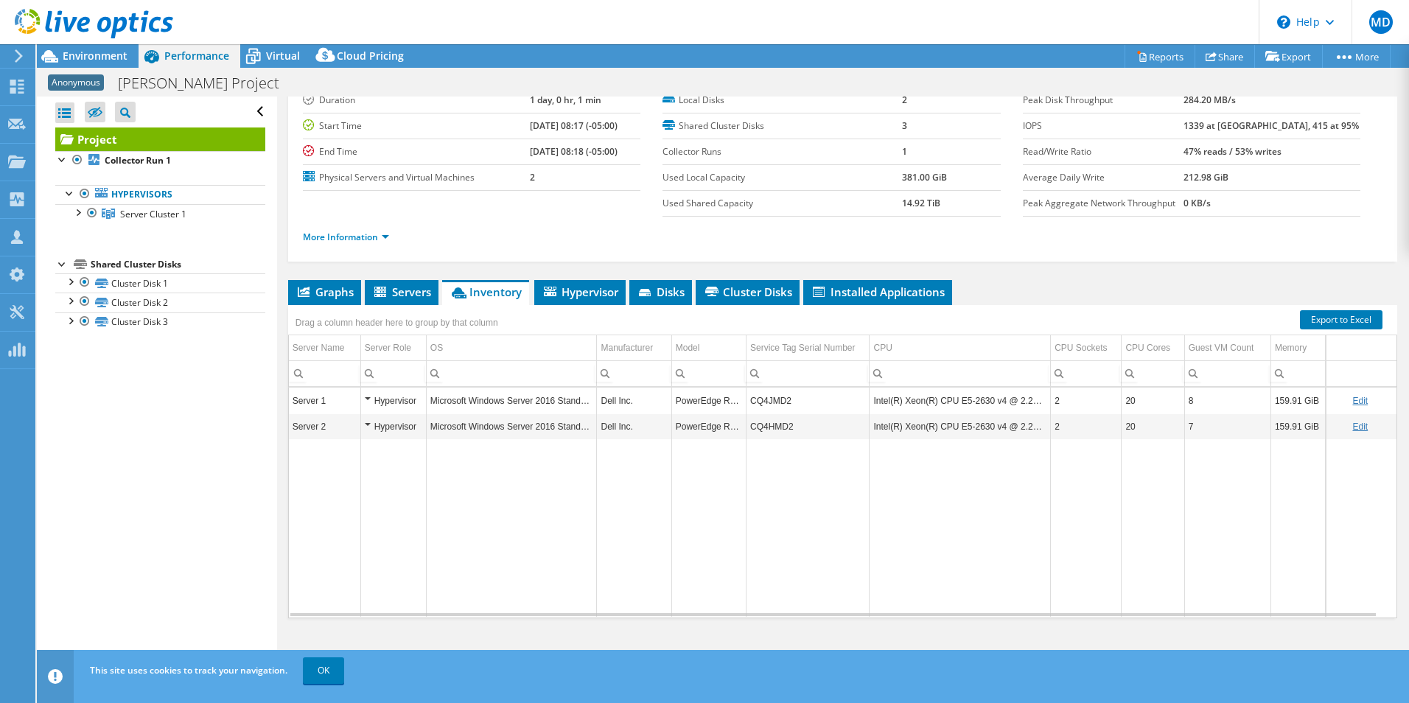
click at [1053, 278] on div "Project Details Duration 1 day, 0 hr, 1 min Start Time 09/11/2025, 08:17 (-05:0…" at bounding box center [842, 358] width 1131 height 631
click at [1068, 287] on ul "Graphs Servers Inventory Hypervisor Disks Cluster Disks Installed Applications" at bounding box center [842, 292] width 1109 height 25
click at [259, 60] on icon at bounding box center [253, 58] width 15 height 12
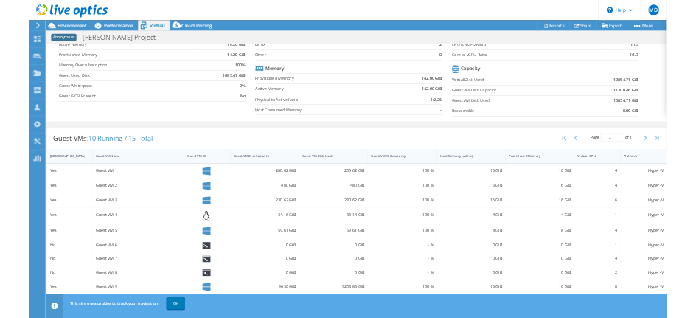
scroll to position [0, 0]
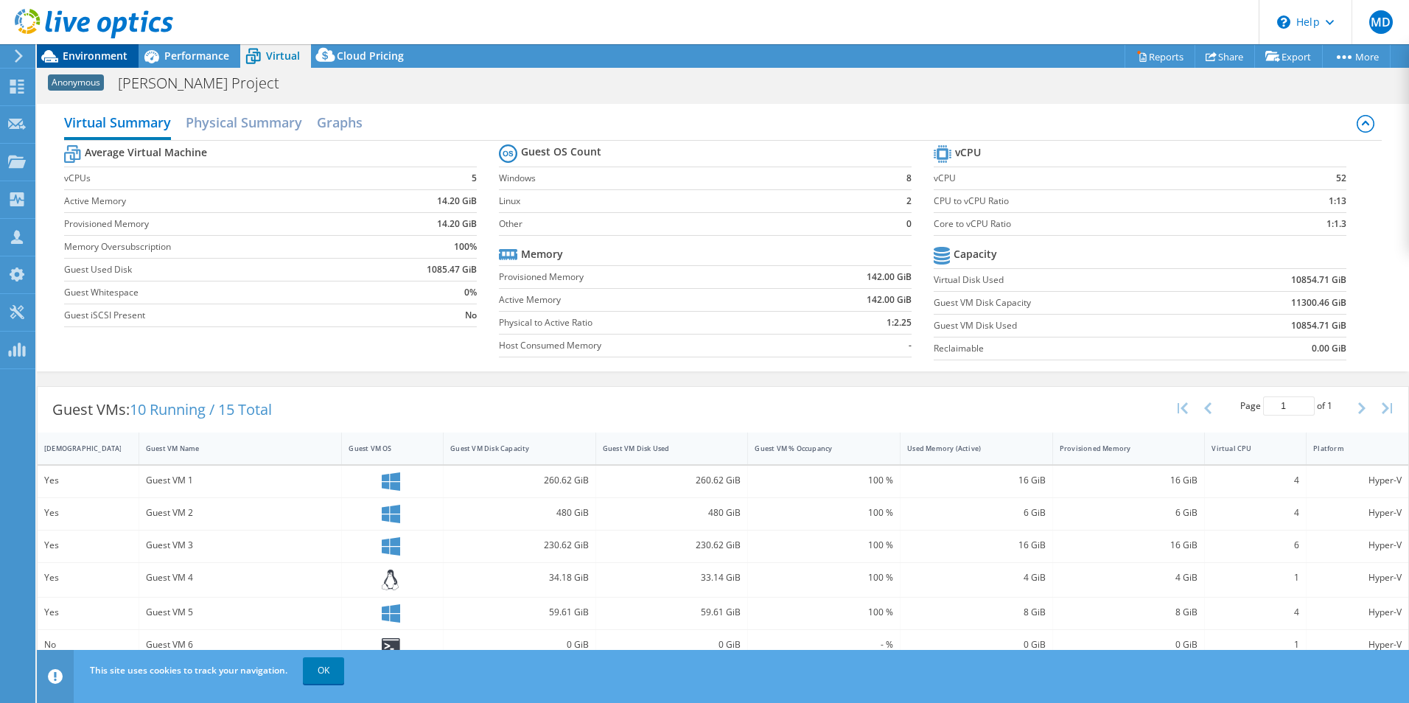
click at [111, 54] on span "Environment" at bounding box center [95, 56] width 65 height 14
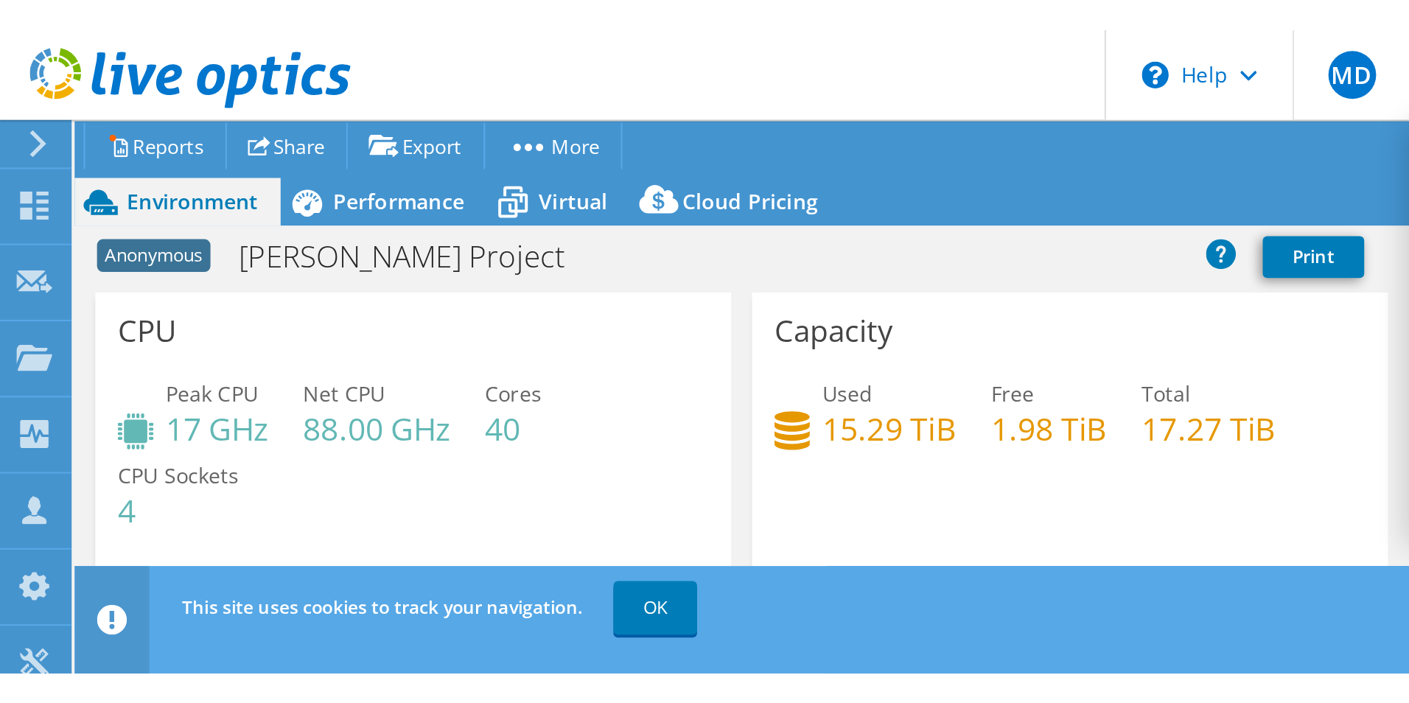
scroll to position [53, 0]
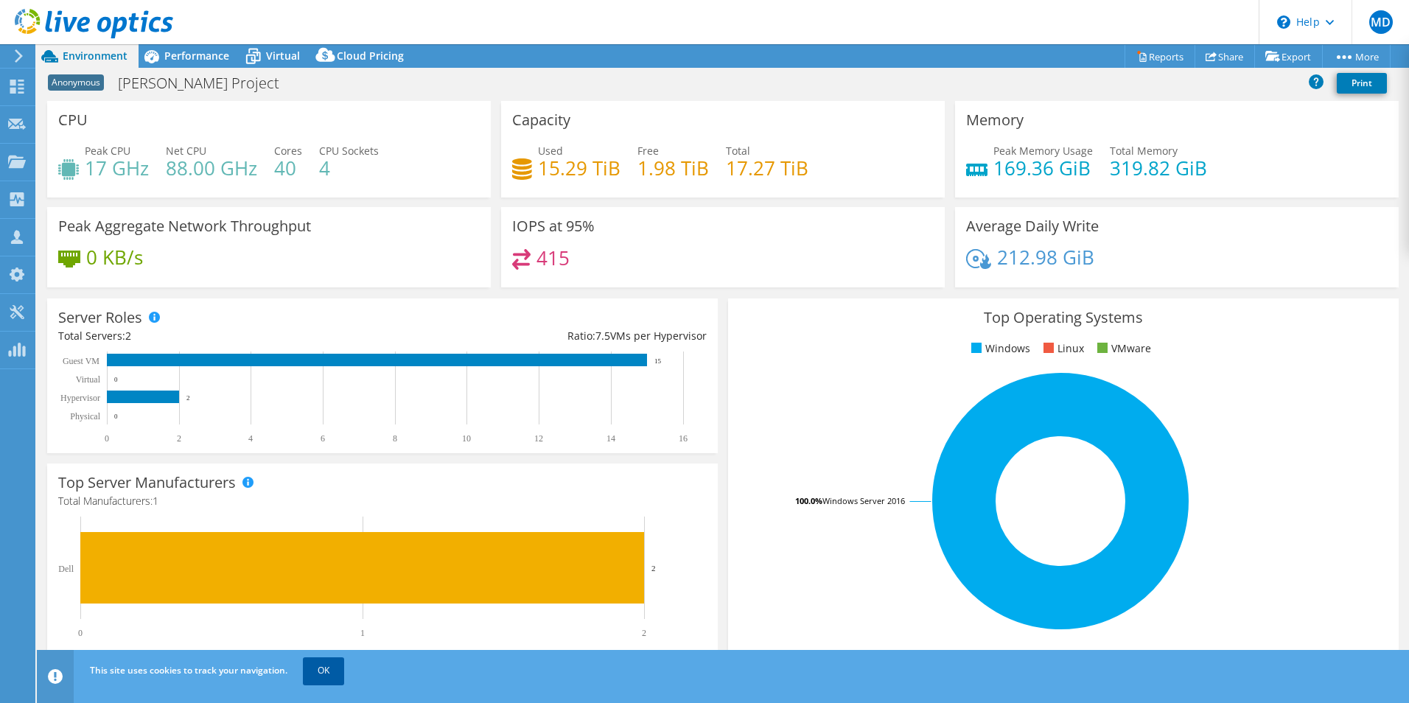
click at [333, 678] on link "OK" at bounding box center [323, 670] width 41 height 27
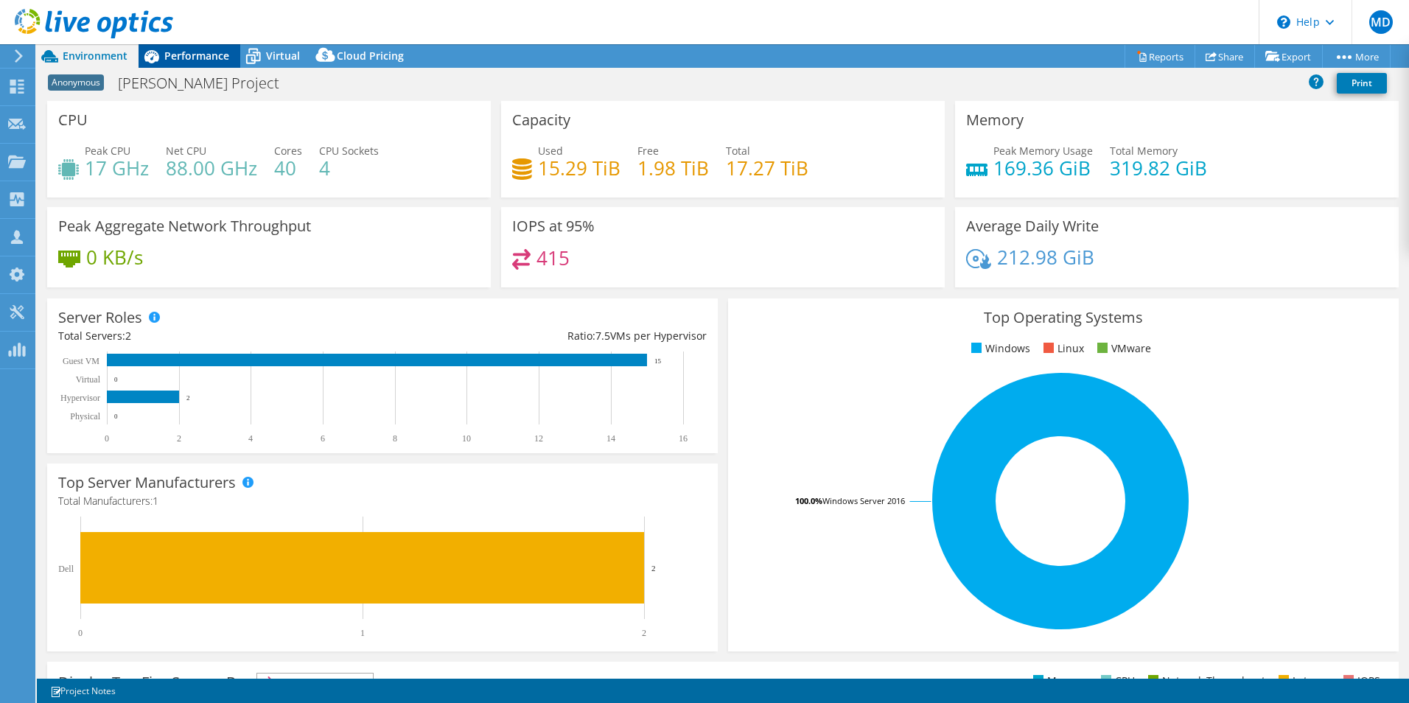
click at [209, 63] on div "Performance" at bounding box center [190, 56] width 102 height 24
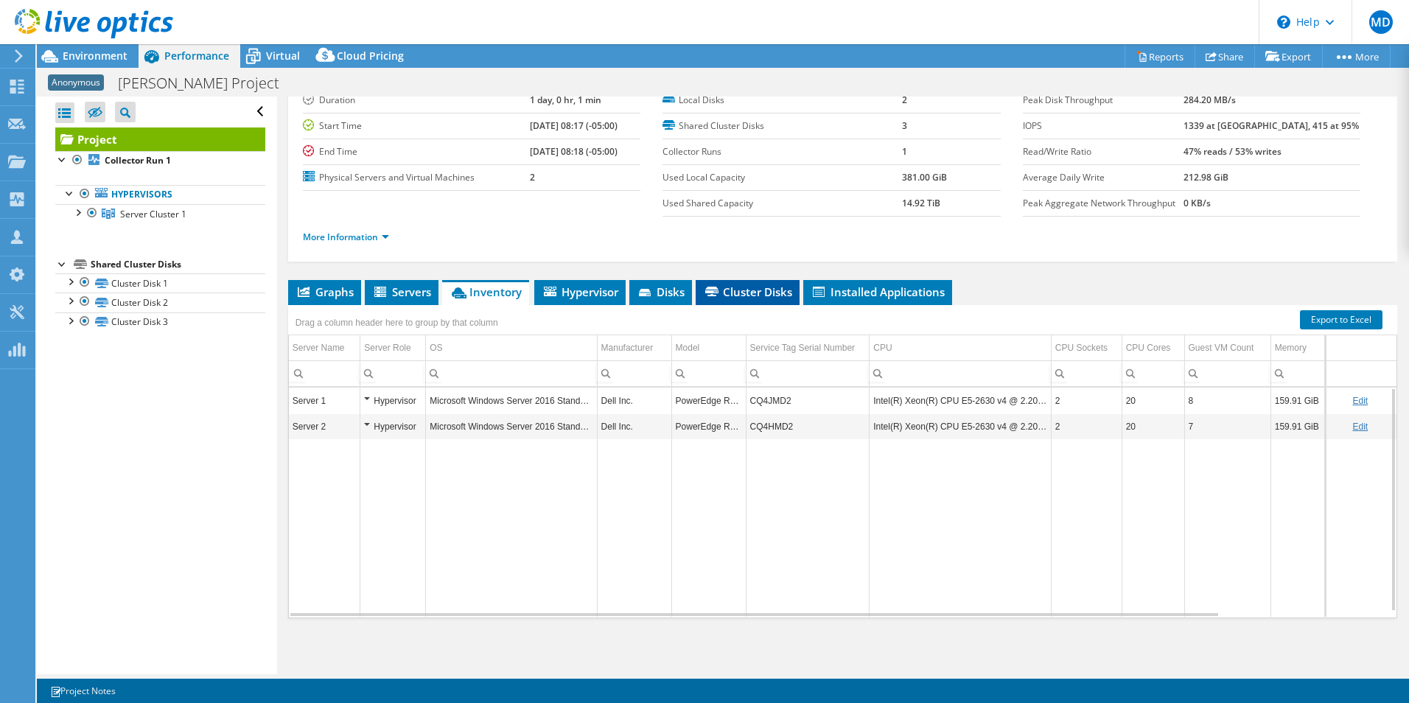
click at [761, 287] on span "Cluster Disks" at bounding box center [747, 291] width 89 height 15
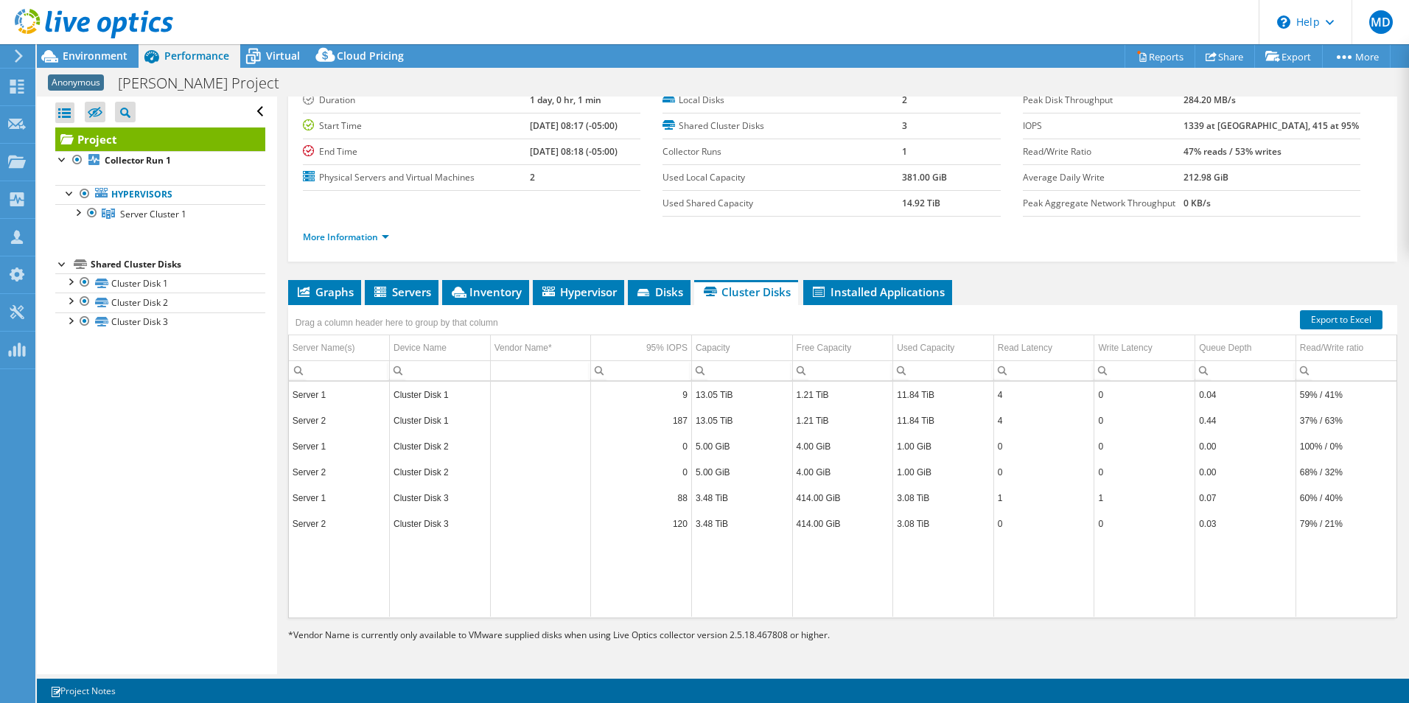
click at [1080, 287] on ul "Graphs Servers Inventory Hypervisor Disks Cluster Disks Installed Applications" at bounding box center [842, 292] width 1109 height 25
click at [334, 290] on span "Graphs" at bounding box center [324, 291] width 58 height 15
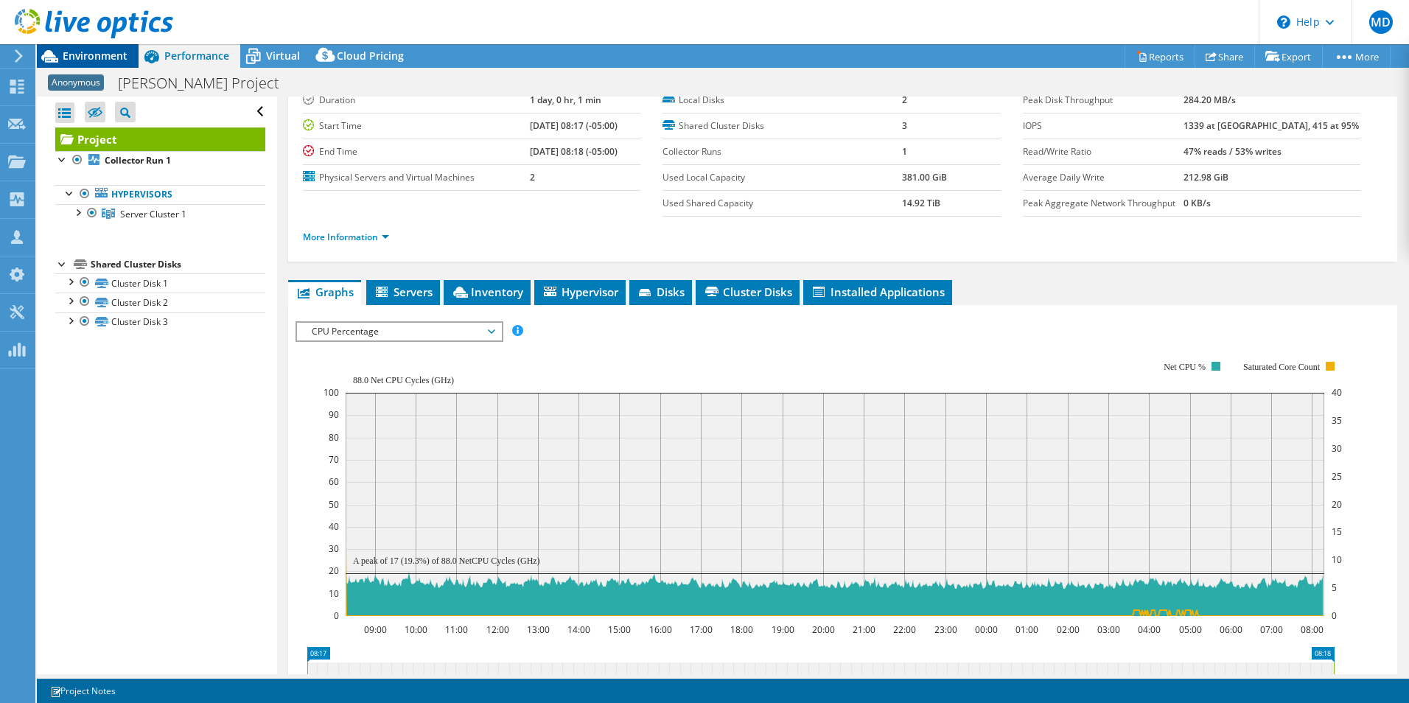
click at [122, 56] on span "Environment" at bounding box center [95, 56] width 65 height 14
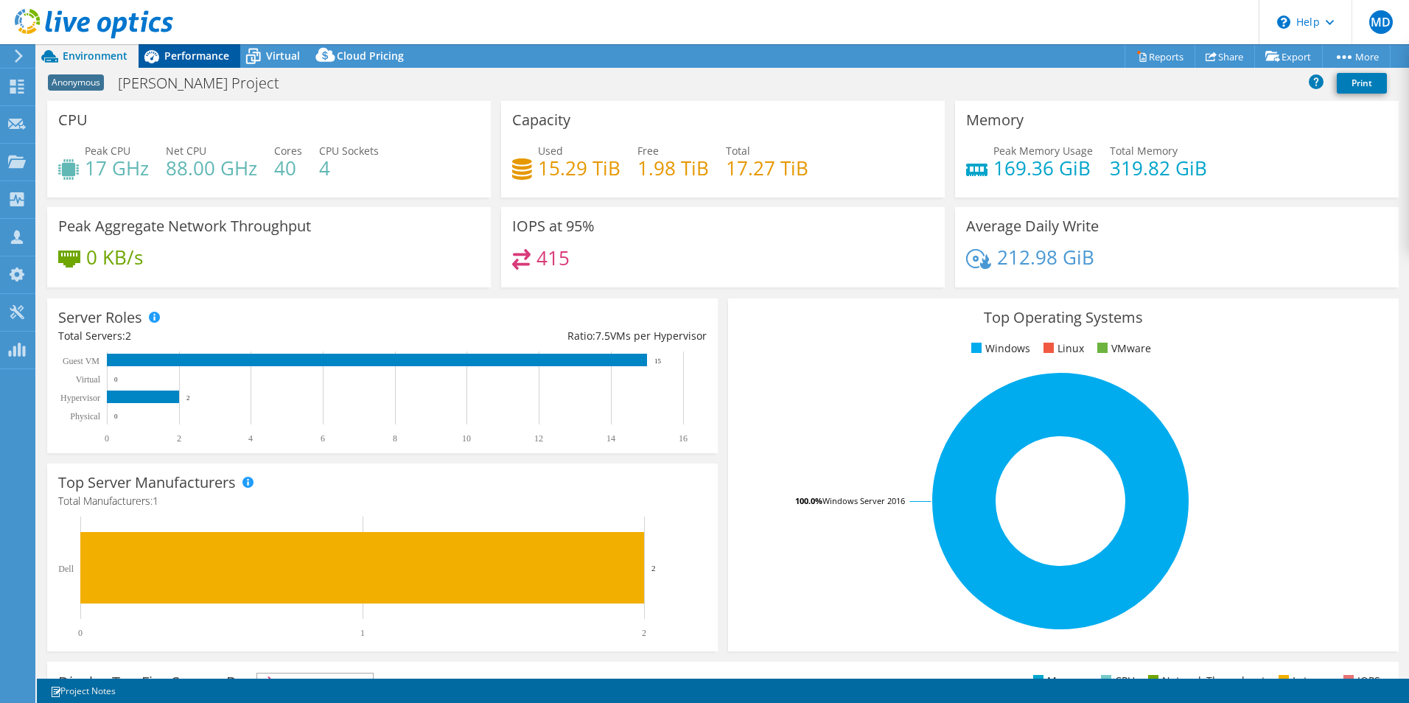
click at [183, 50] on span "Performance" at bounding box center [196, 56] width 65 height 14
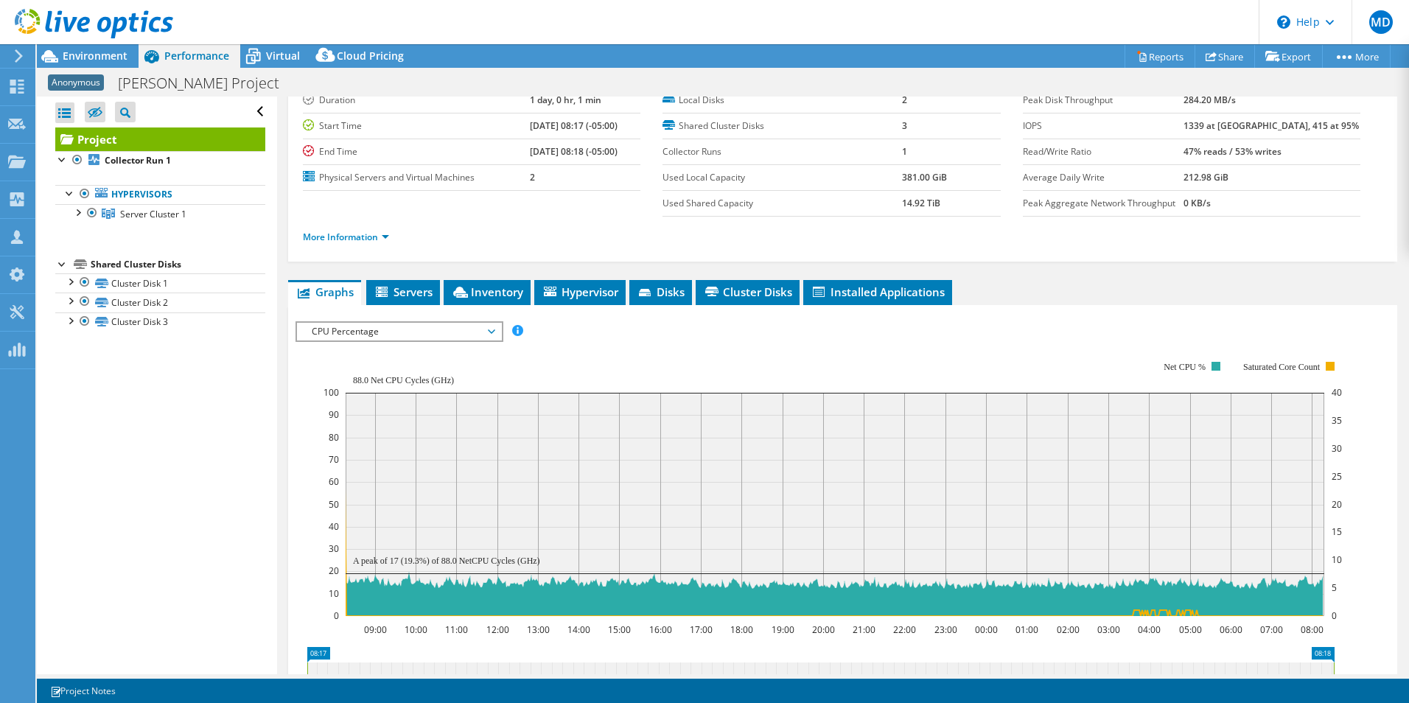
click at [282, 146] on div "Project Details Duration 1 day, 0 hr, 1 min Start Time 09/11/2025, 08:17 (-05:0…" at bounding box center [842, 490] width 1131 height 894
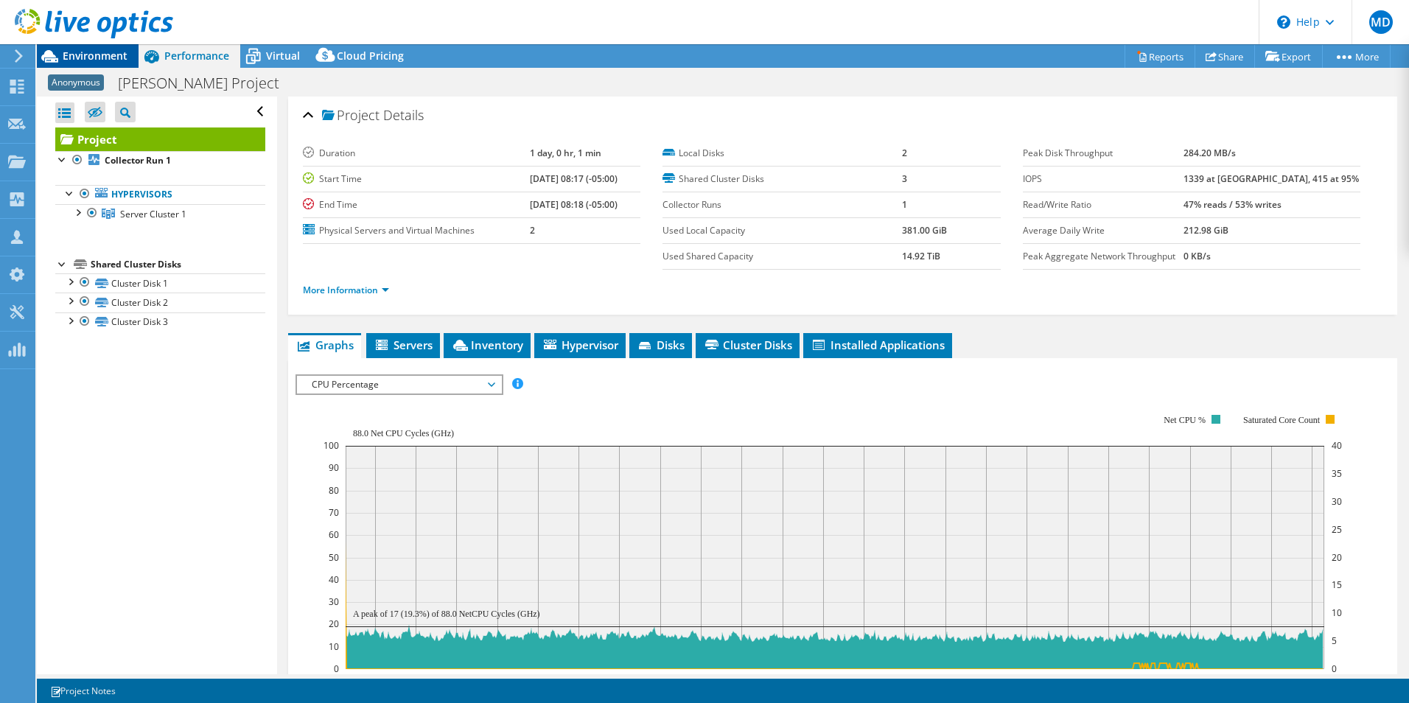
click at [94, 60] on span "Environment" at bounding box center [95, 56] width 65 height 14
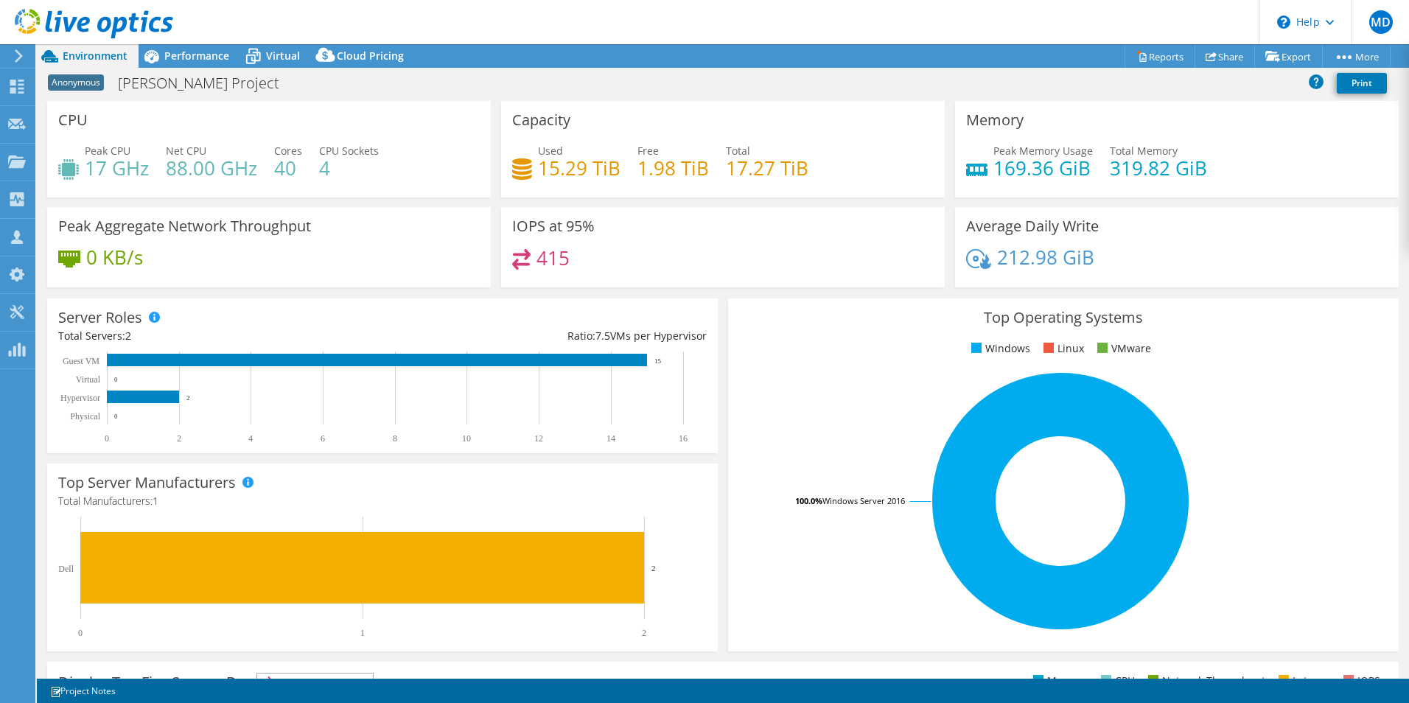
drag, startPoint x: 198, startPoint y: 60, endPoint x: 666, endPoint y: 309, distance: 529.7
click at [198, 60] on span "Performance" at bounding box center [196, 56] width 65 height 14
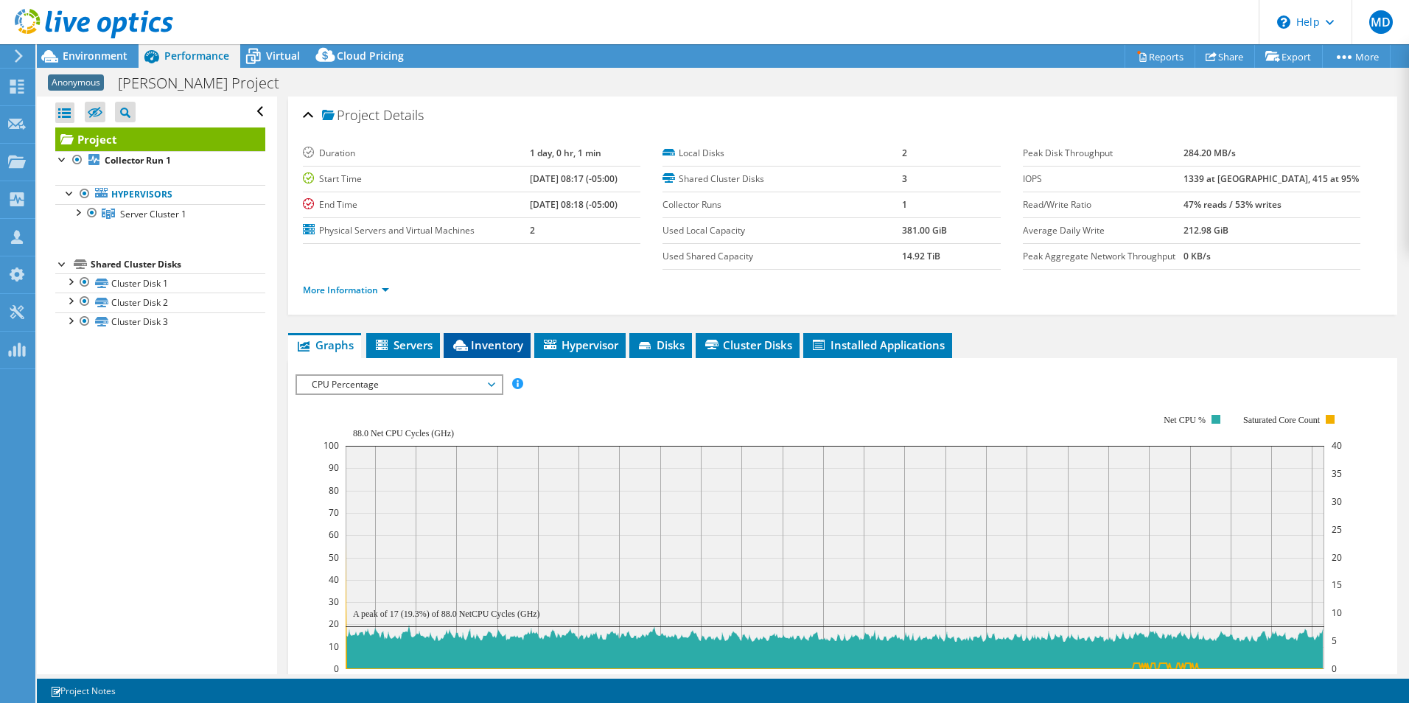
click at [488, 350] on span "Inventory" at bounding box center [487, 344] width 72 height 15
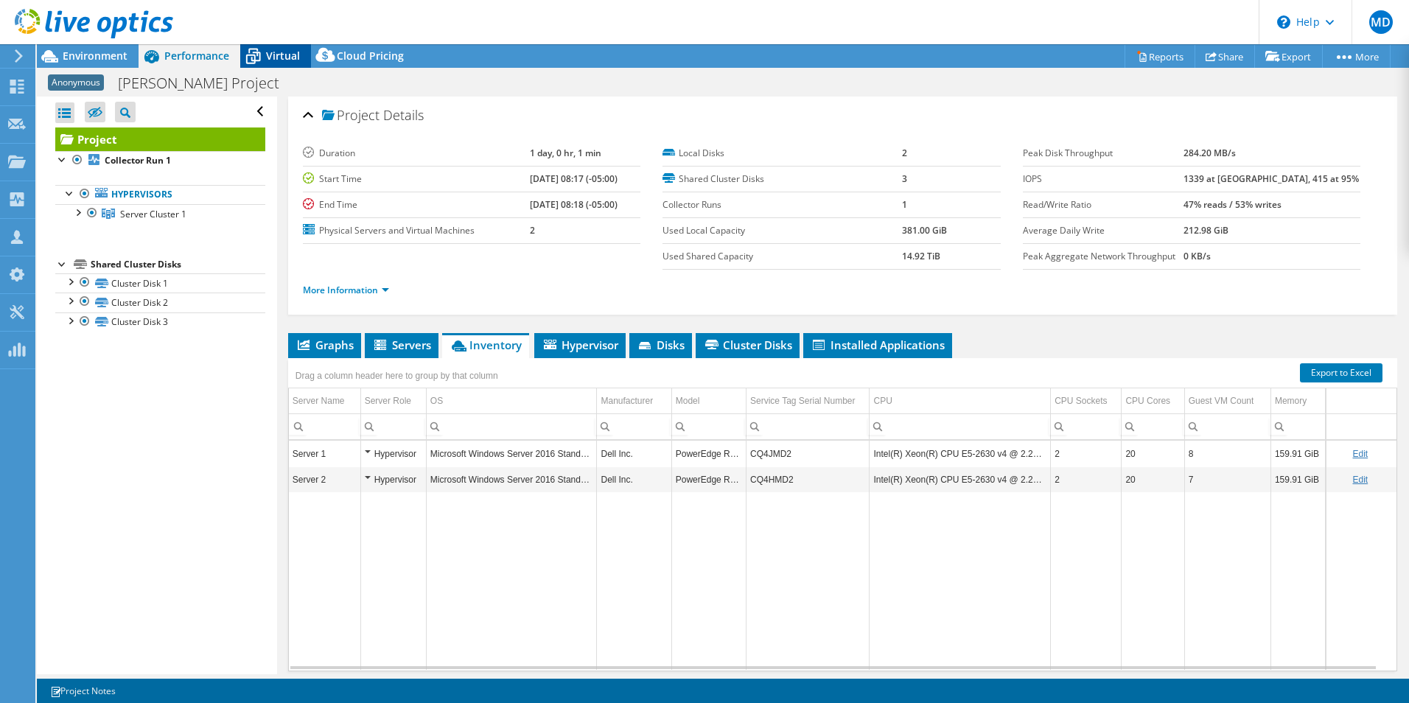
click at [273, 63] on div "Virtual" at bounding box center [275, 56] width 71 height 24
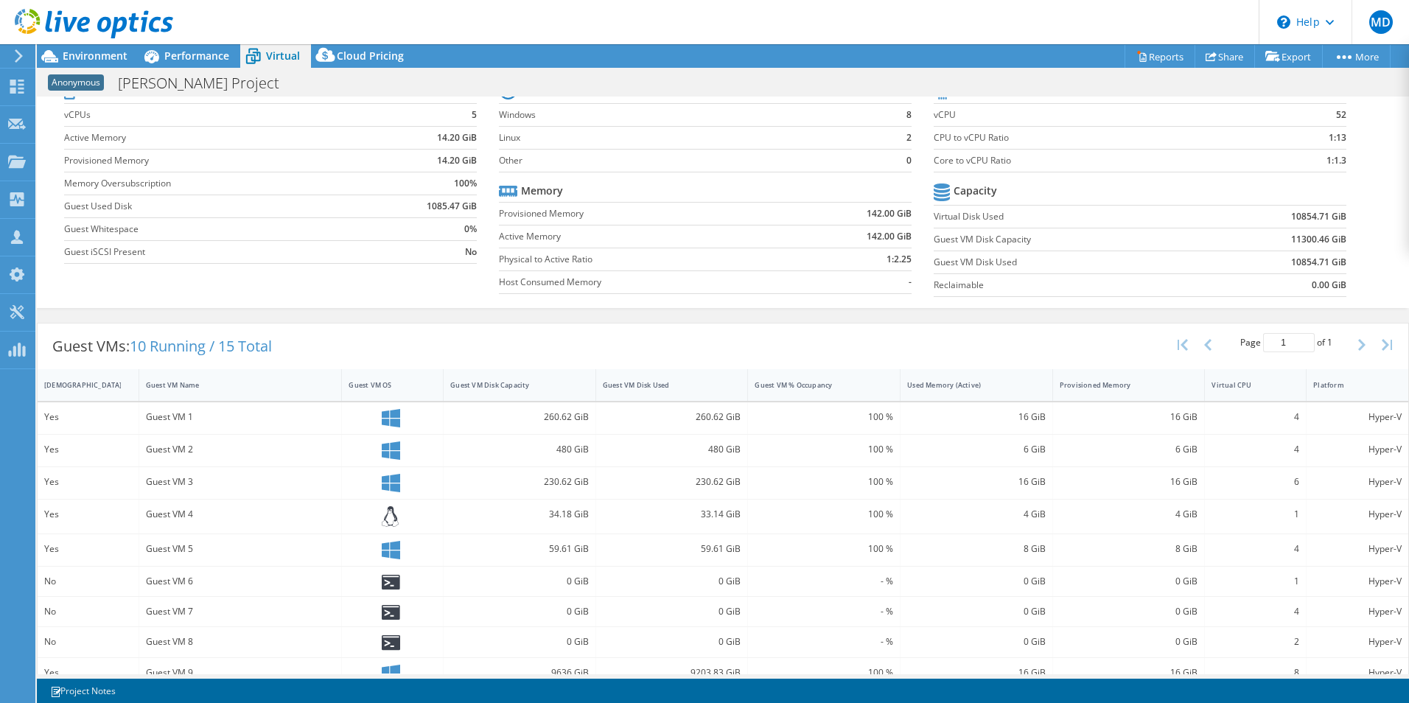
scroll to position [65, 0]
click at [84, 55] on span "Environment" at bounding box center [95, 56] width 65 height 14
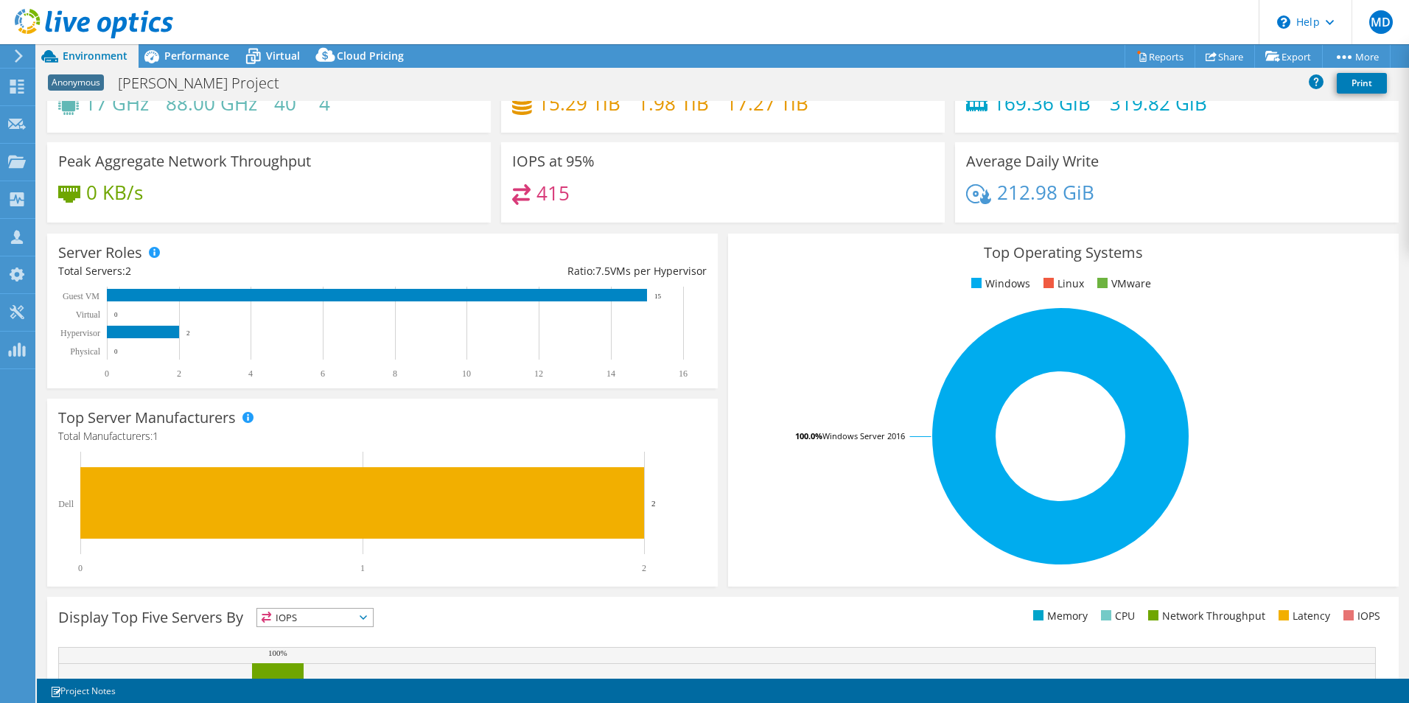
scroll to position [0, 0]
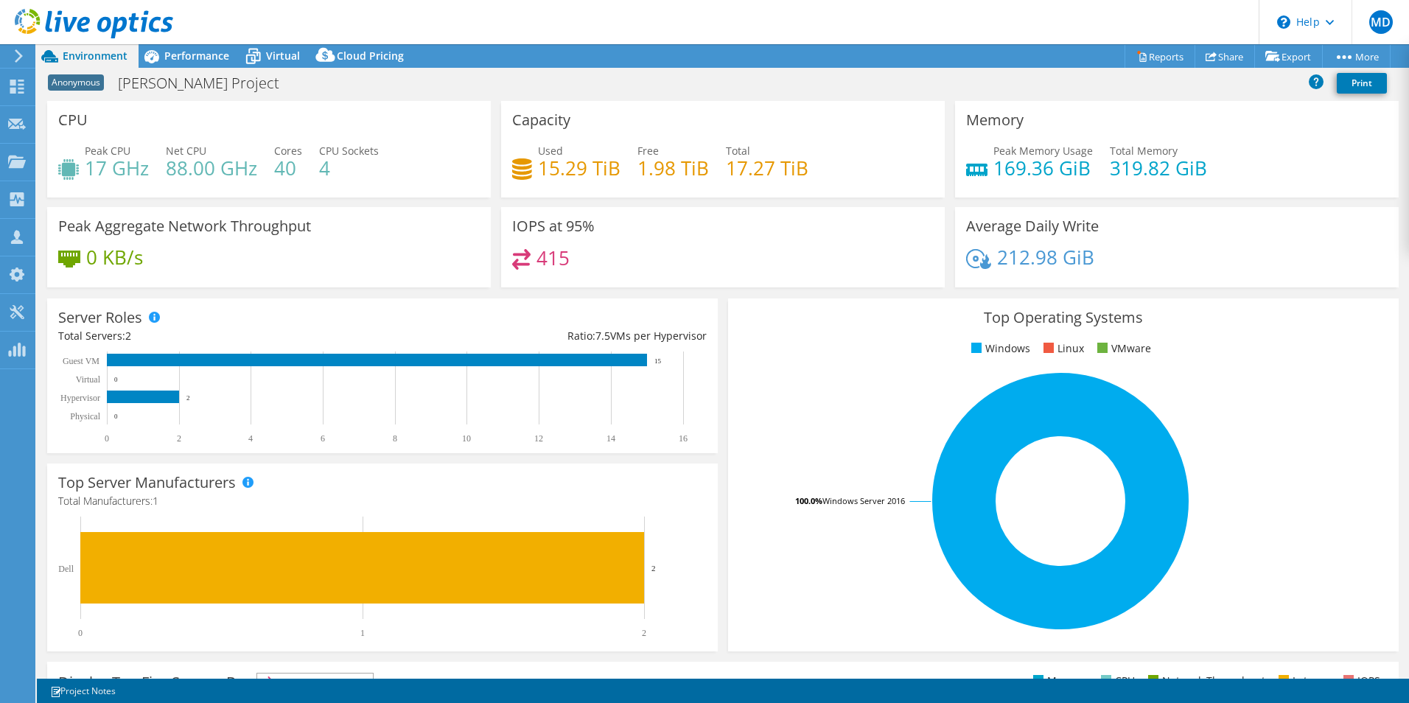
click at [715, 488] on div "Top Server Manufacturers Manufacturers are shown for physical servers and hyper…" at bounding box center [382, 557] width 681 height 198
click at [713, 399] on div "Server Roles Physical Servers represent bare metal servers that were targets of…" at bounding box center [382, 375] width 681 height 165
click at [159, 51] on icon at bounding box center [152, 56] width 26 height 26
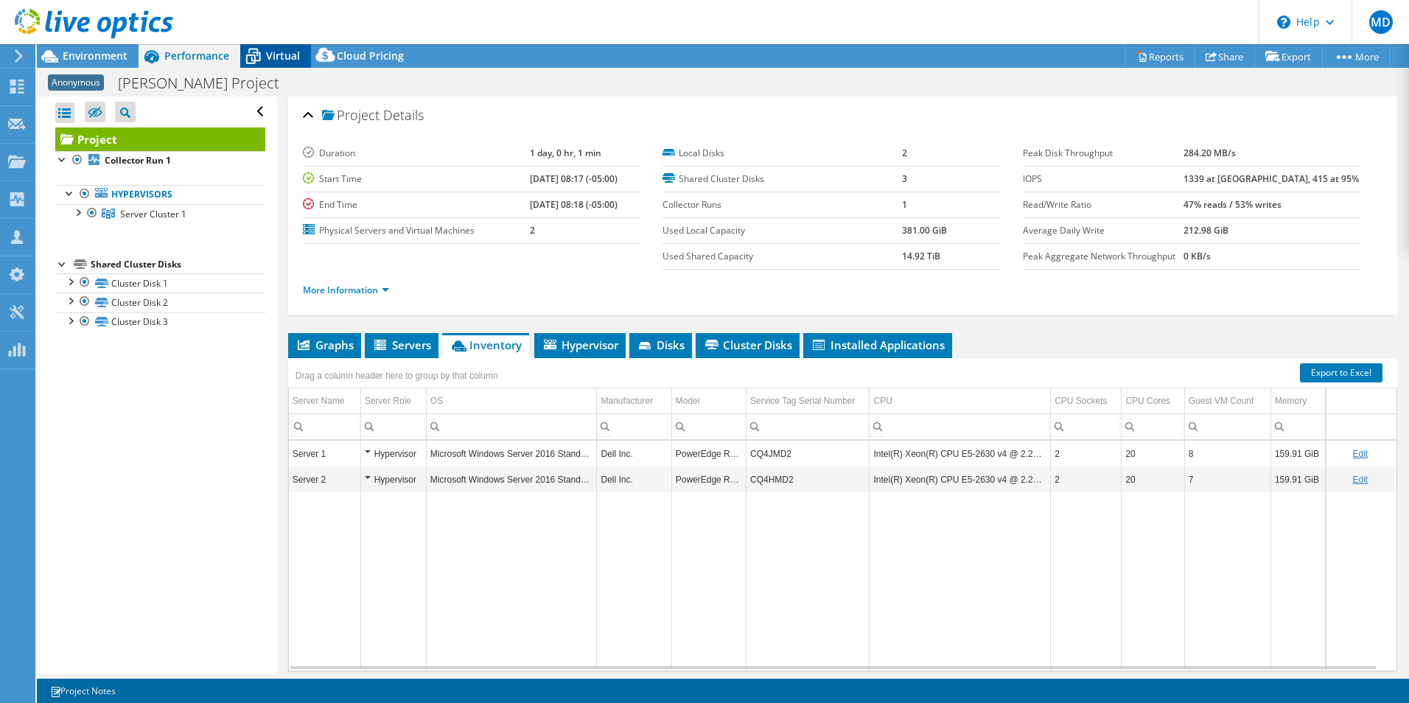
click at [270, 65] on div "Virtual" at bounding box center [275, 56] width 71 height 24
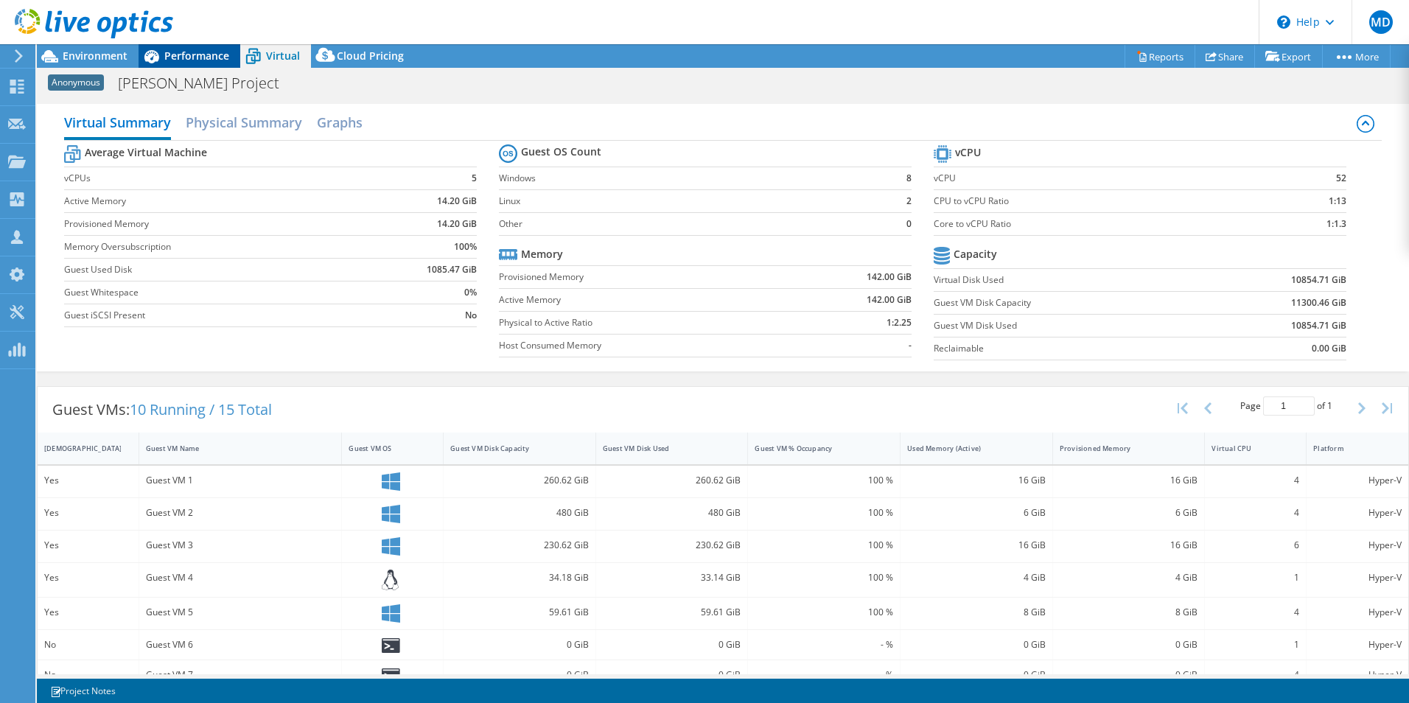
click at [208, 52] on span "Performance" at bounding box center [196, 56] width 65 height 14
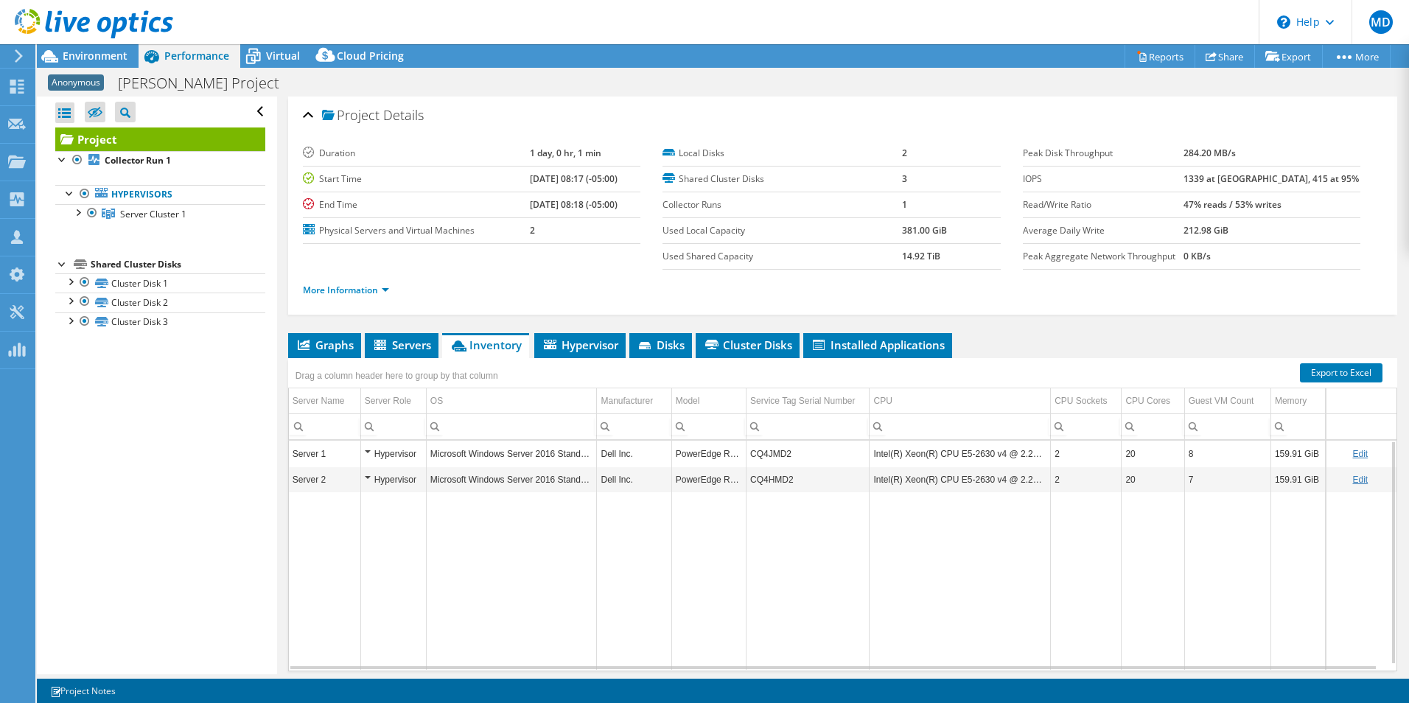
click at [543, 508] on td "Data grid" at bounding box center [511, 581] width 171 height 178
click at [270, 63] on div "Virtual" at bounding box center [275, 56] width 71 height 24
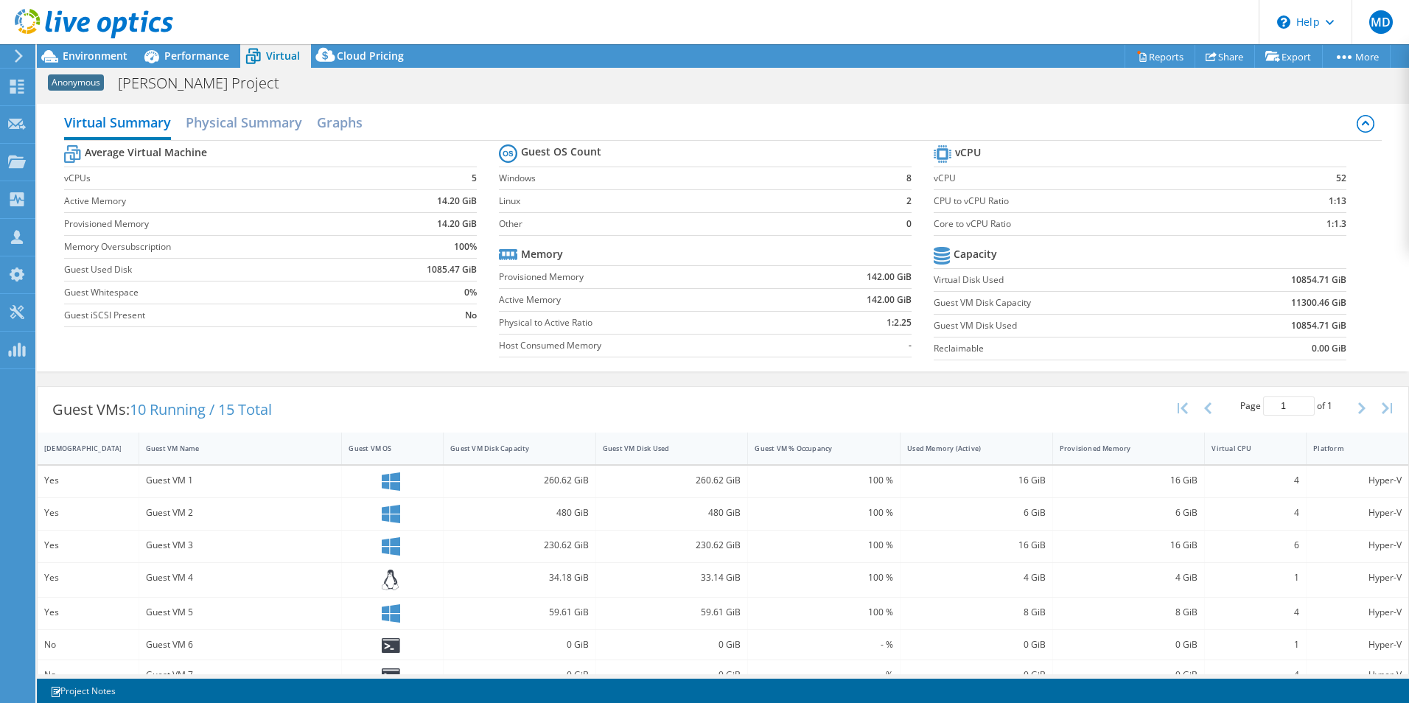
click at [926, 387] on div "Guest VMs: 10 Running / 15 Total Page 1 of 1 5 rows 10 rows 20 rows 25 rows 50 …" at bounding box center [723, 410] width 1370 height 46
click at [897, 385] on div "Guest VMs: 10 Running / 15 Total Page 1 of 1 5 rows 10 rows 20 rows 25 rows 50 …" at bounding box center [723, 666] width 1372 height 575
click at [195, 55] on span "Performance" at bounding box center [196, 56] width 65 height 14
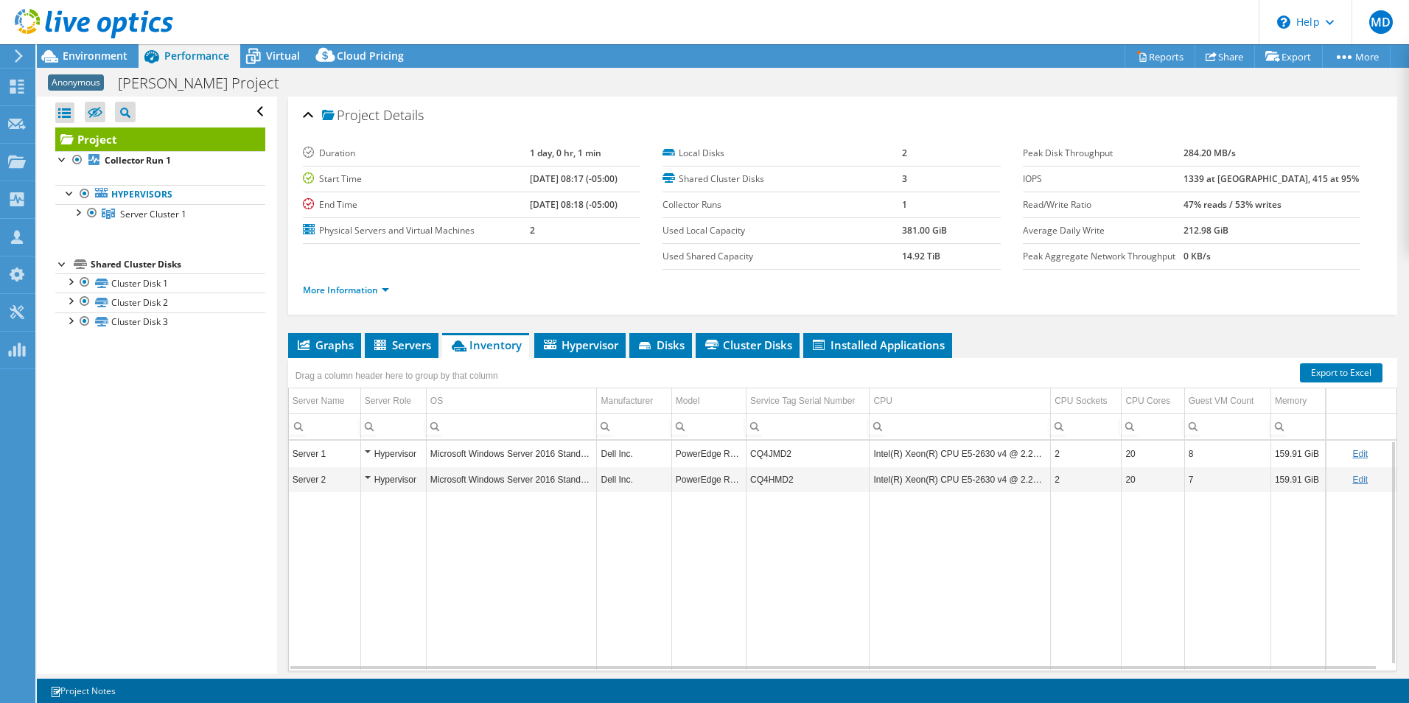
click at [1055, 357] on ul "Graphs Servers Inventory Hypervisor Disks Cluster Disks Installed Applications" at bounding box center [842, 345] width 1109 height 25
click at [1058, 337] on ul "Graphs Servers Inventory Hypervisor Disks Cluster Disks Installed Applications" at bounding box center [842, 345] width 1109 height 25
click at [124, 60] on span "Environment" at bounding box center [95, 56] width 65 height 14
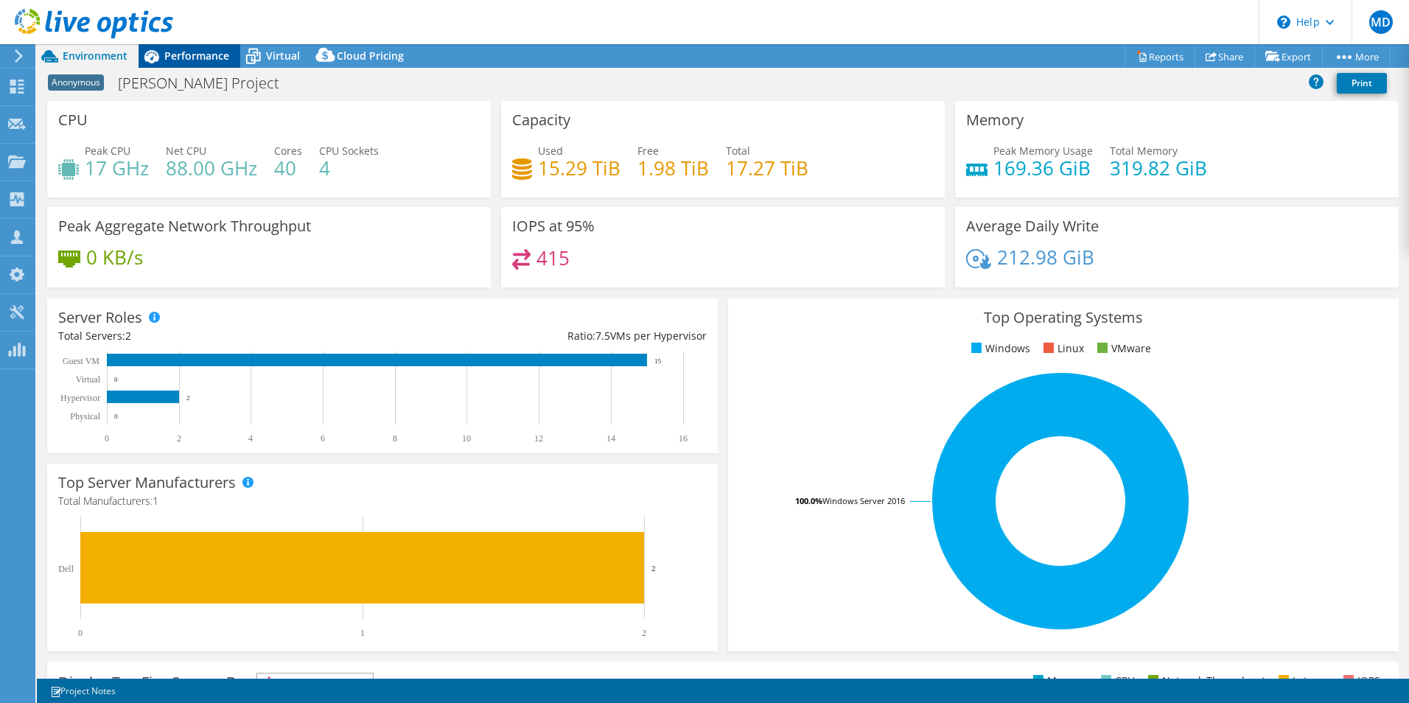
click at [209, 49] on span "Performance" at bounding box center [196, 56] width 65 height 14
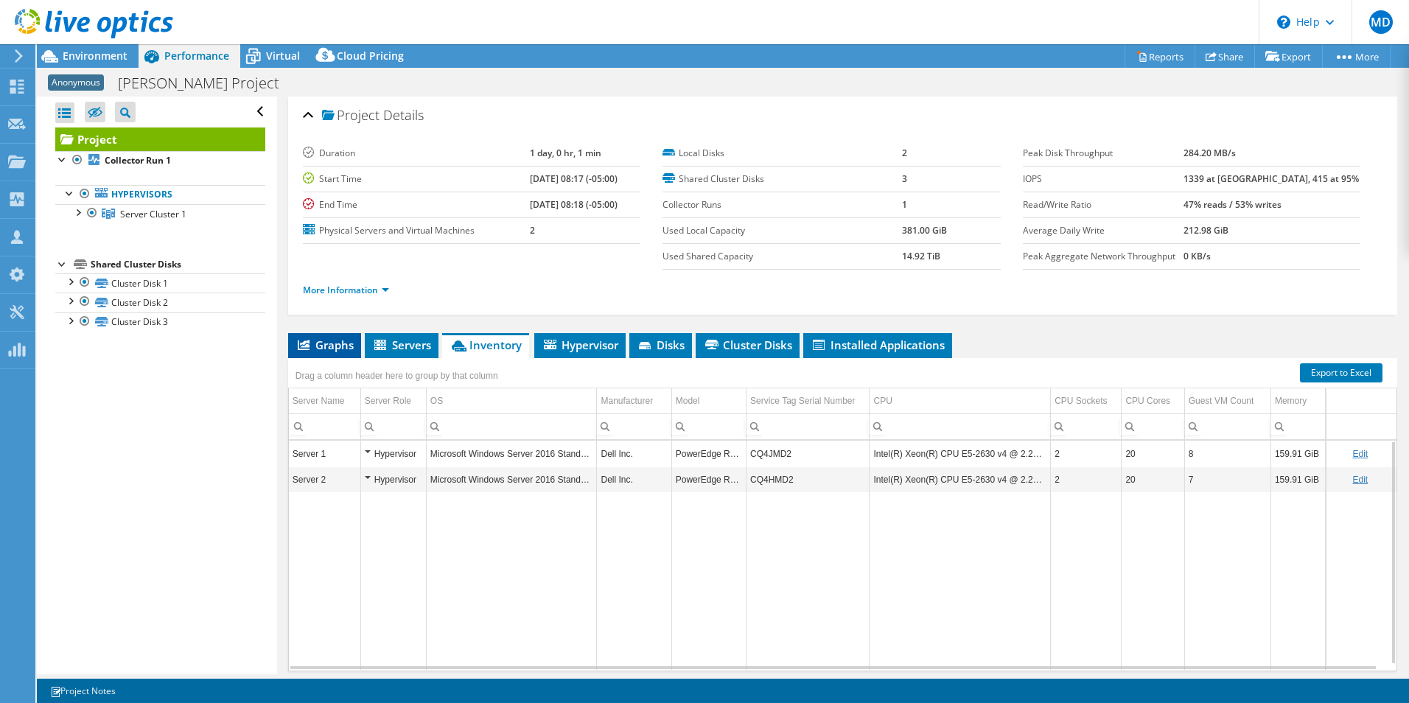
click at [353, 348] on span "Graphs" at bounding box center [324, 344] width 58 height 15
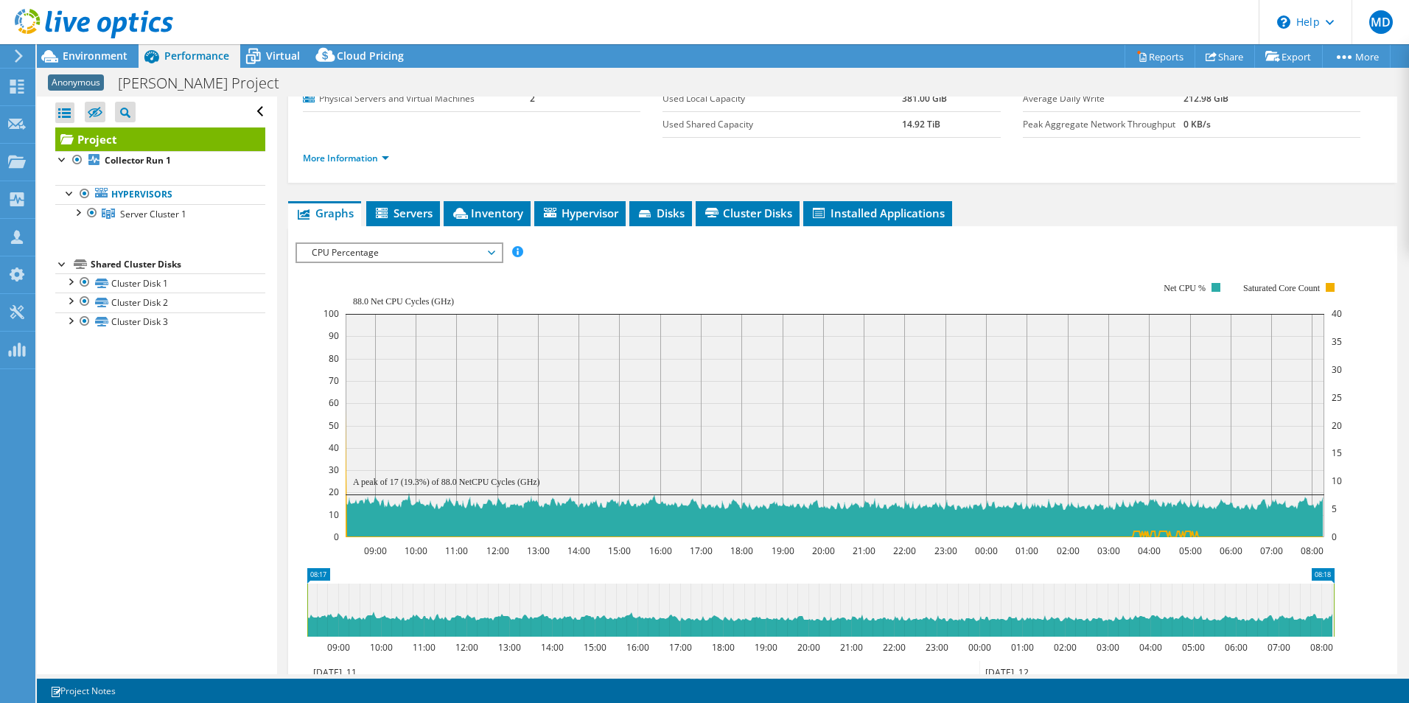
scroll to position [119, 0]
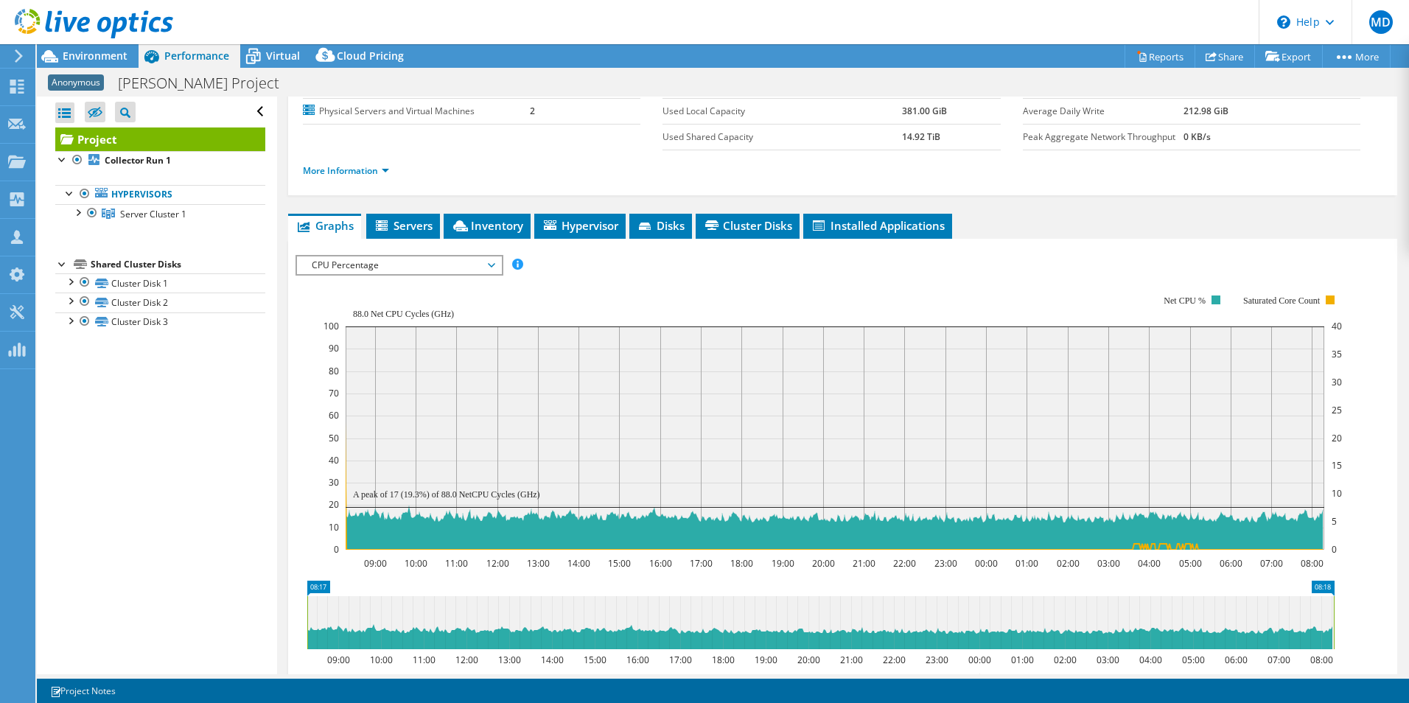
click at [1054, 195] on div "Project Details Duration 1 day, 0 hr, 1 min Start Time 09/11/2025, 08:17 (-05:0…" at bounding box center [842, 424] width 1131 height 894
click at [281, 54] on span "Virtual" at bounding box center [283, 56] width 34 height 14
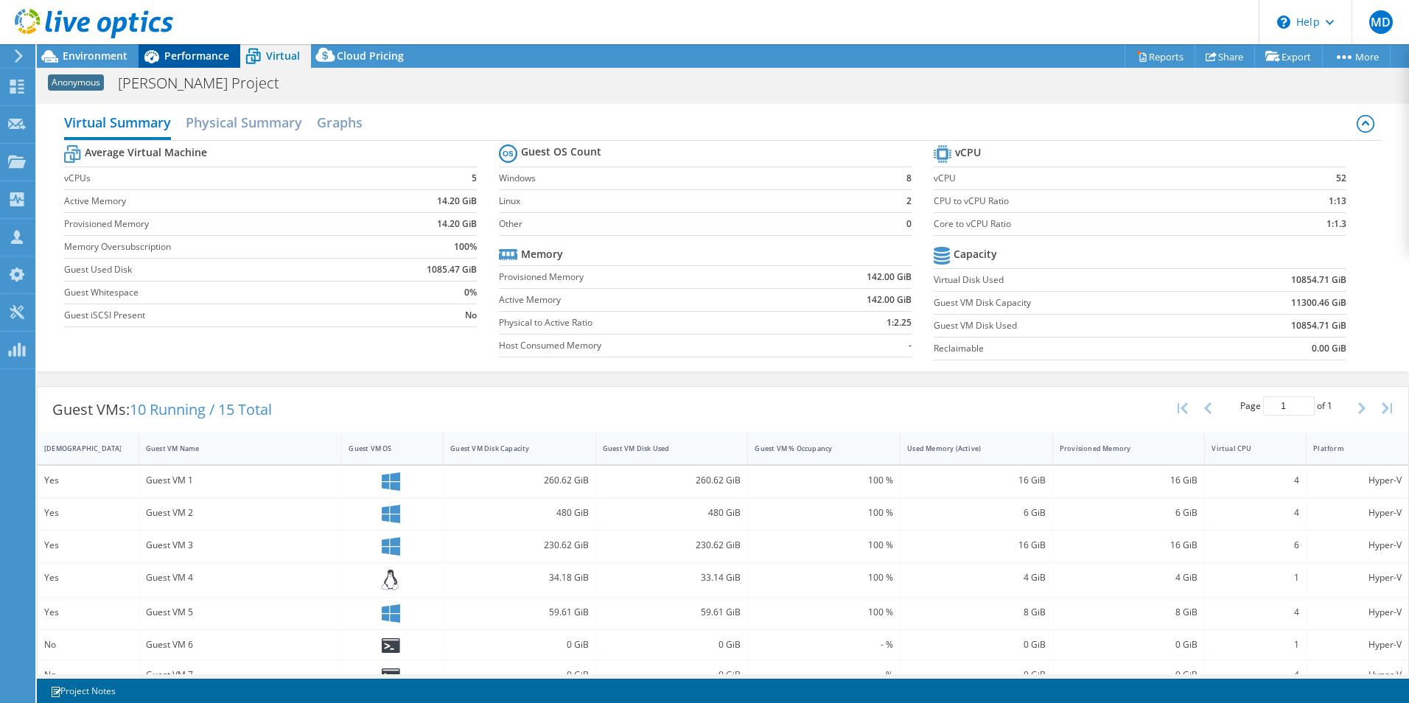
click at [221, 59] on span "Performance" at bounding box center [196, 56] width 65 height 14
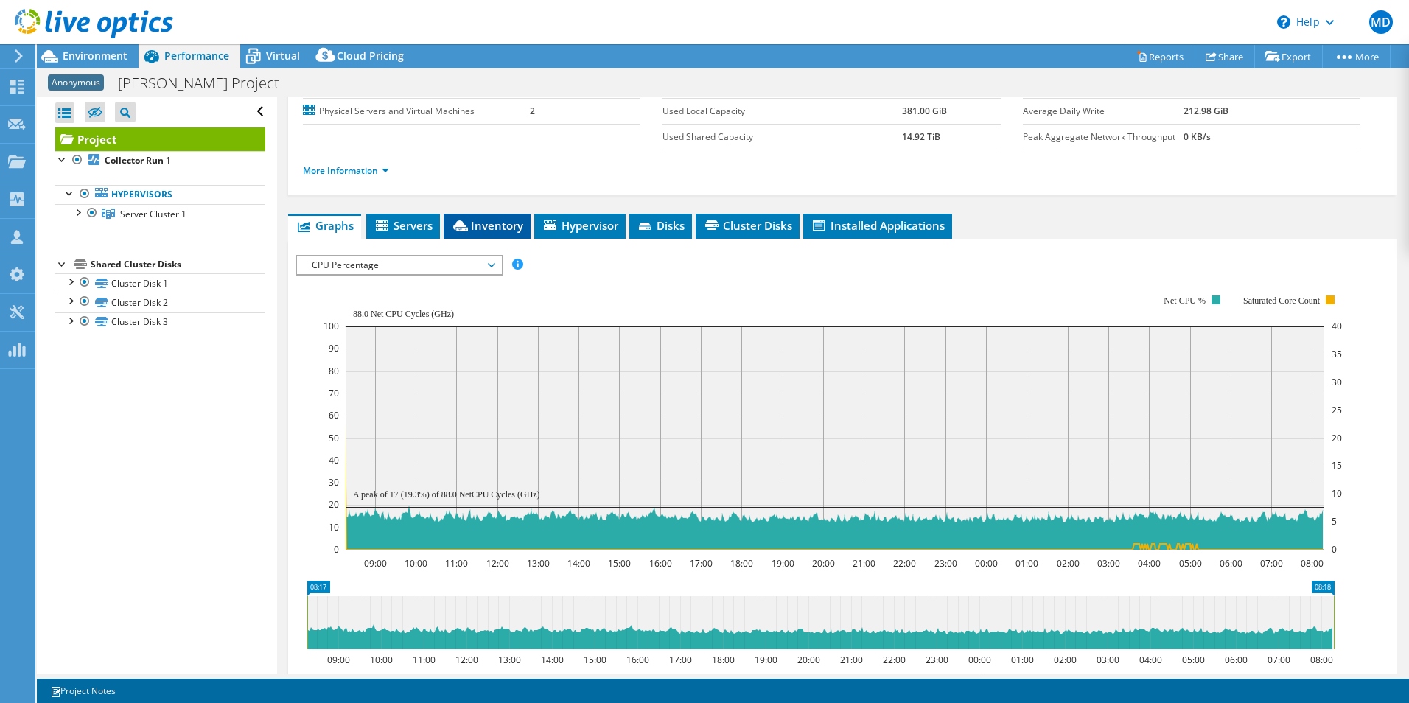
click at [507, 220] on span "Inventory" at bounding box center [487, 225] width 72 height 15
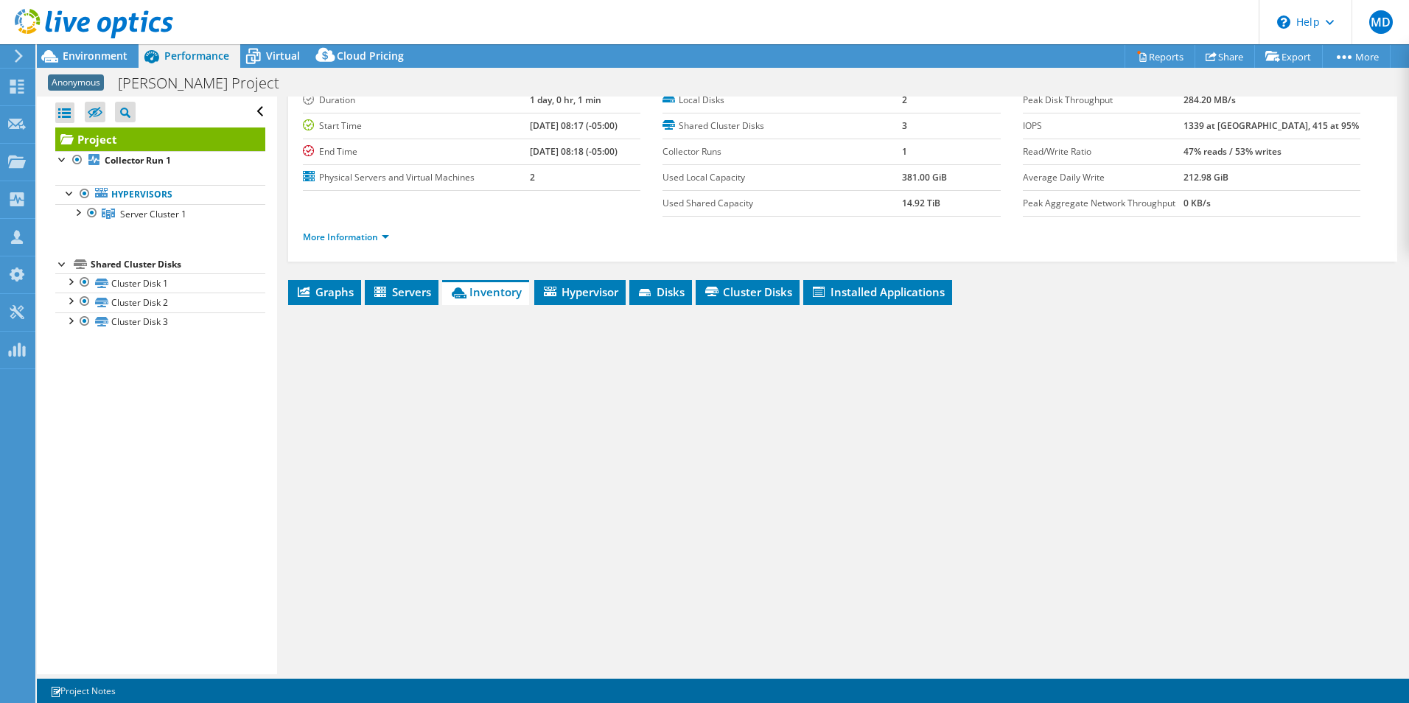
scroll to position [53, 0]
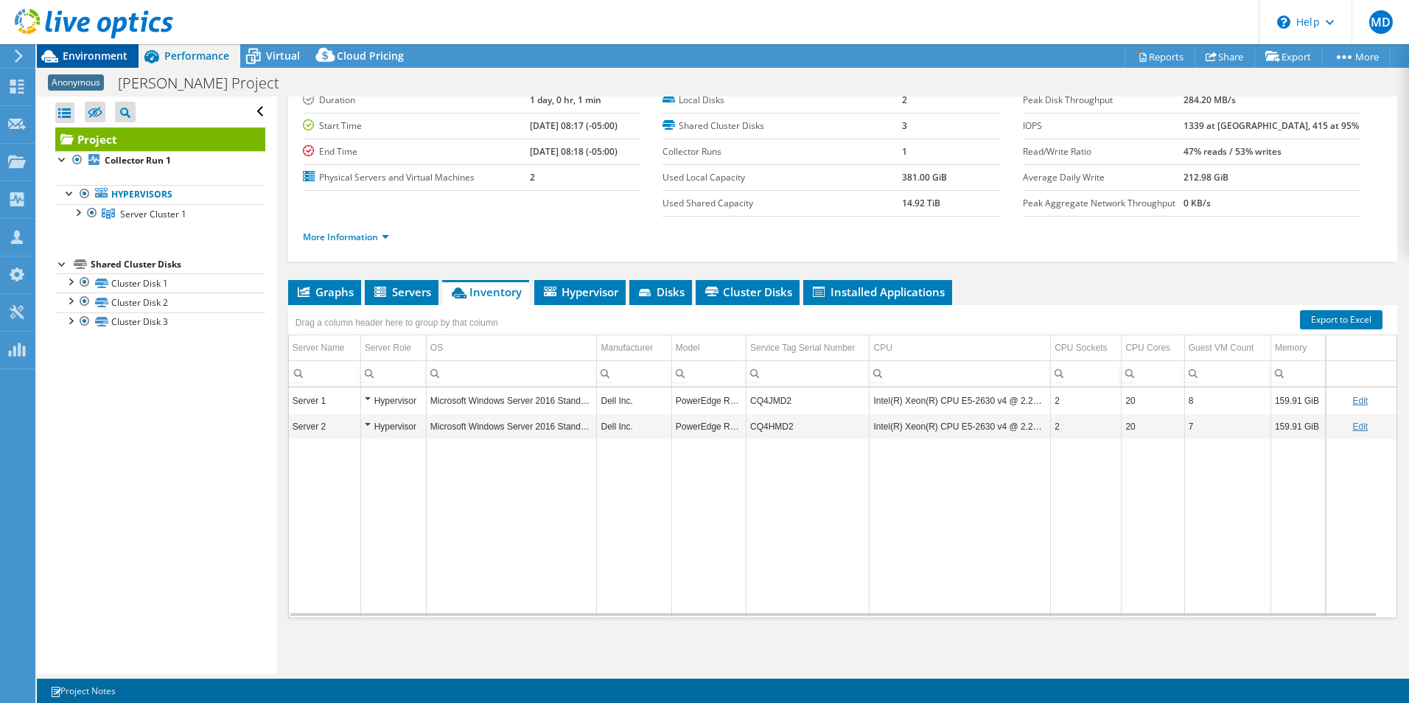
click at [112, 53] on span "Environment" at bounding box center [95, 56] width 65 height 14
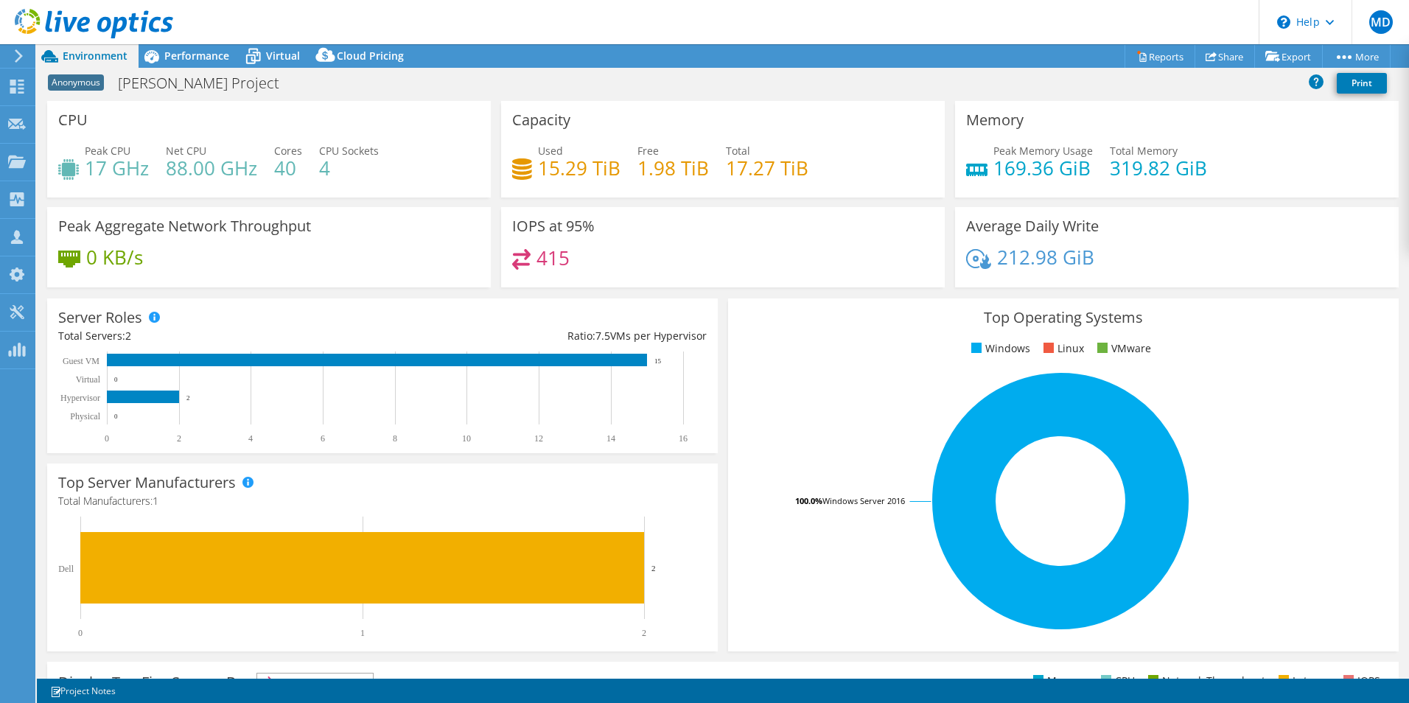
click at [1004, 176] on h4 "169.36 GiB" at bounding box center [1042, 168] width 99 height 16
drag, startPoint x: 1004, startPoint y: 176, endPoint x: 1026, endPoint y: 199, distance: 31.8
click at [1026, 199] on div "Memory Peak Memory Usage 169.36 GiB Total Memory 319.82 GiB" at bounding box center [1177, 154] width 454 height 106
click at [212, 55] on span "Performance" at bounding box center [196, 56] width 65 height 14
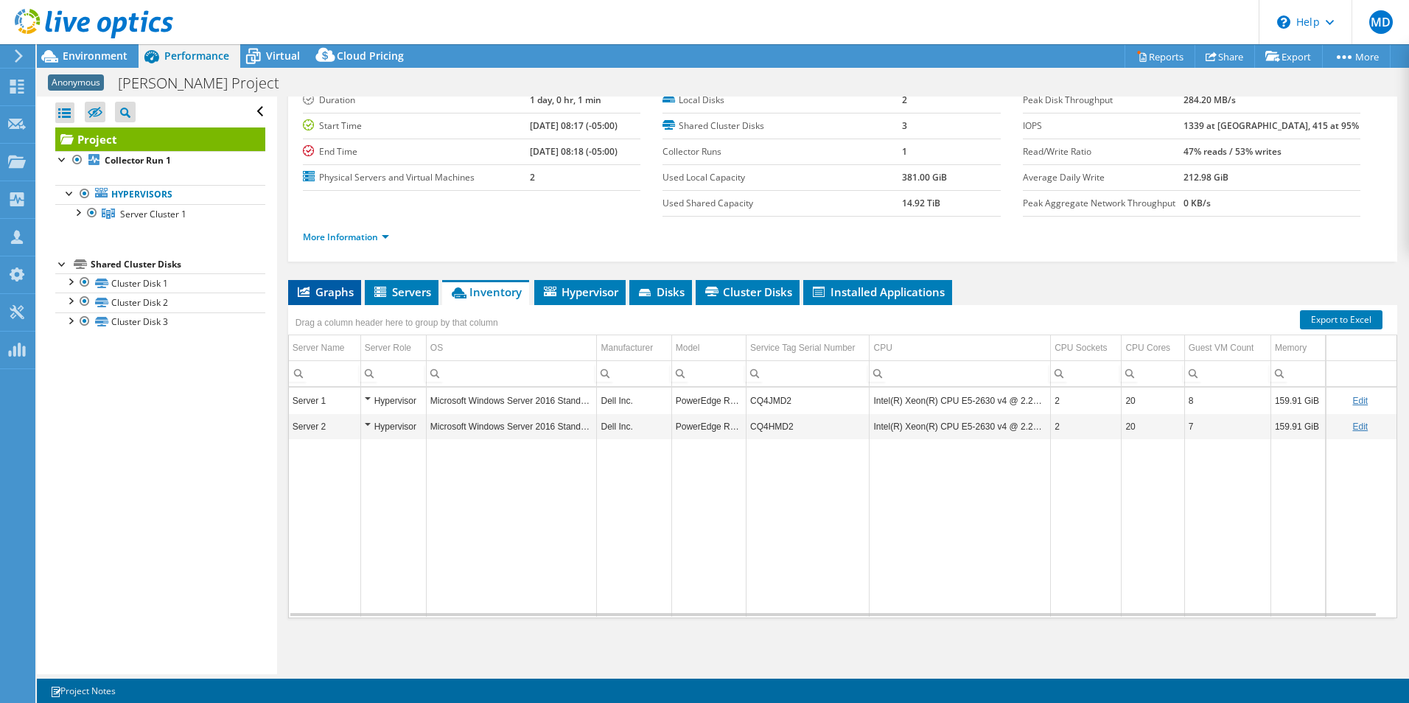
click at [345, 284] on span "Graphs" at bounding box center [324, 291] width 58 height 15
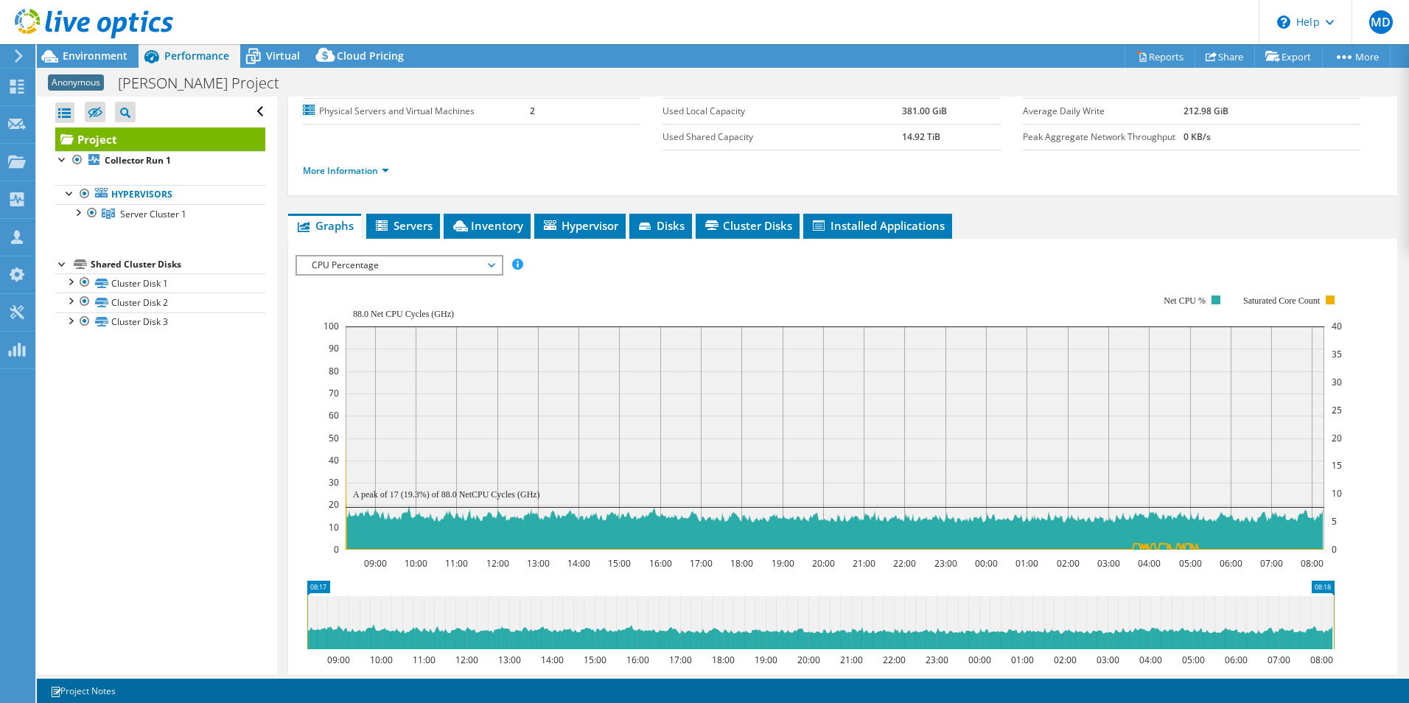
click at [465, 267] on span "CPU Percentage" at bounding box center [398, 265] width 189 height 18
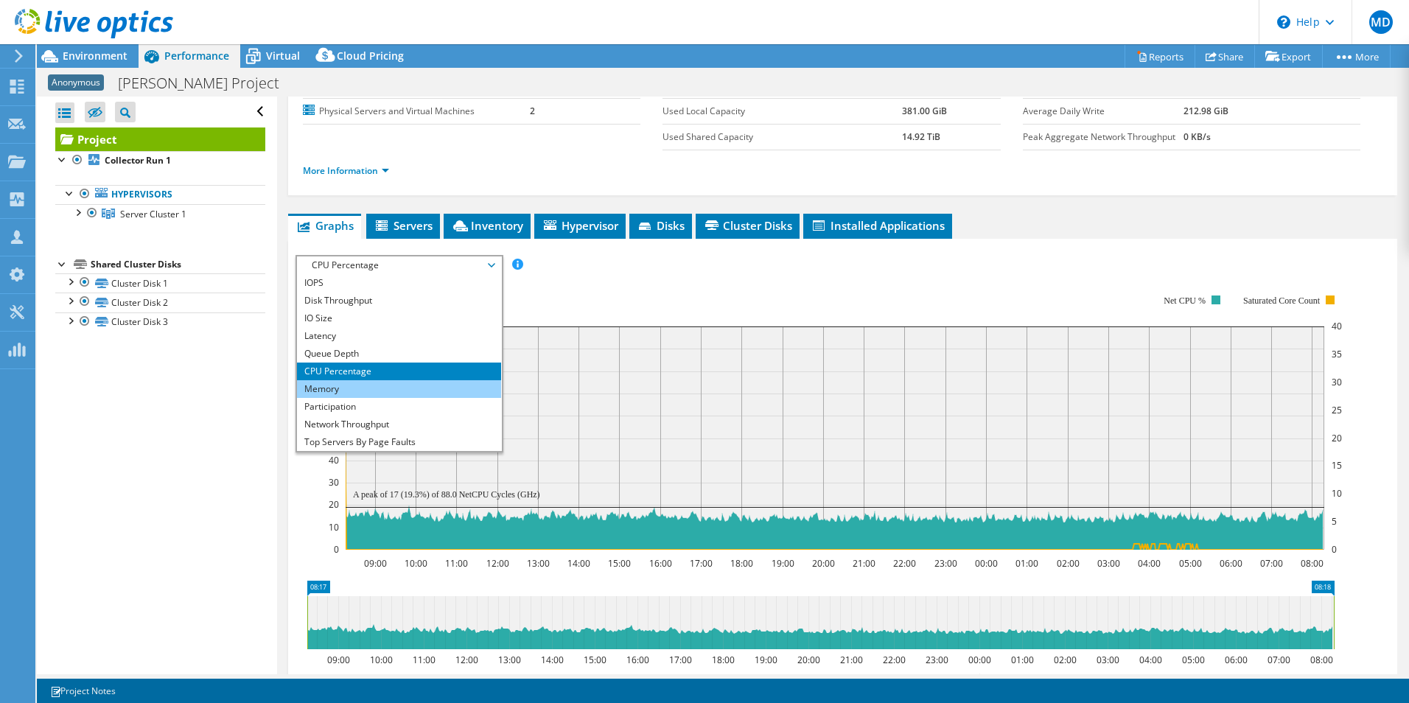
click at [365, 395] on li "Memory" at bounding box center [399, 389] width 204 height 18
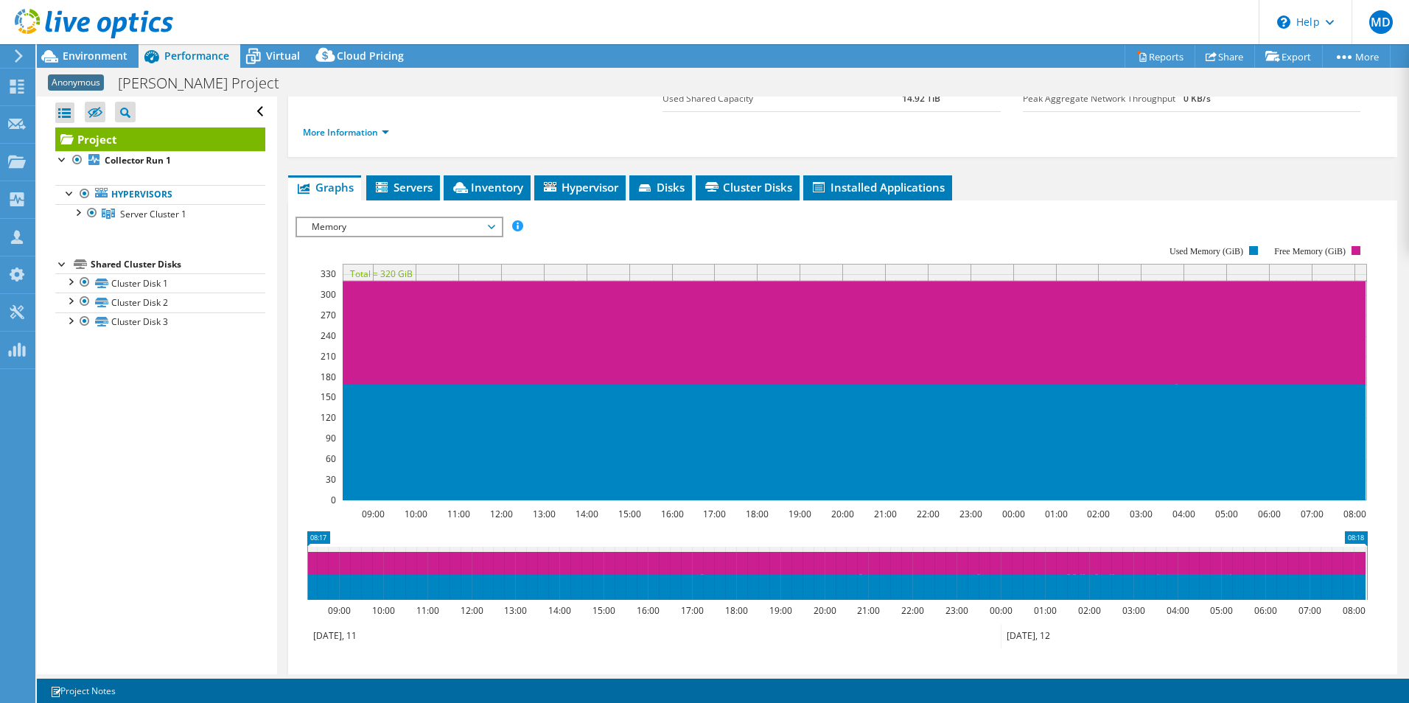
scroll to position [159, 0]
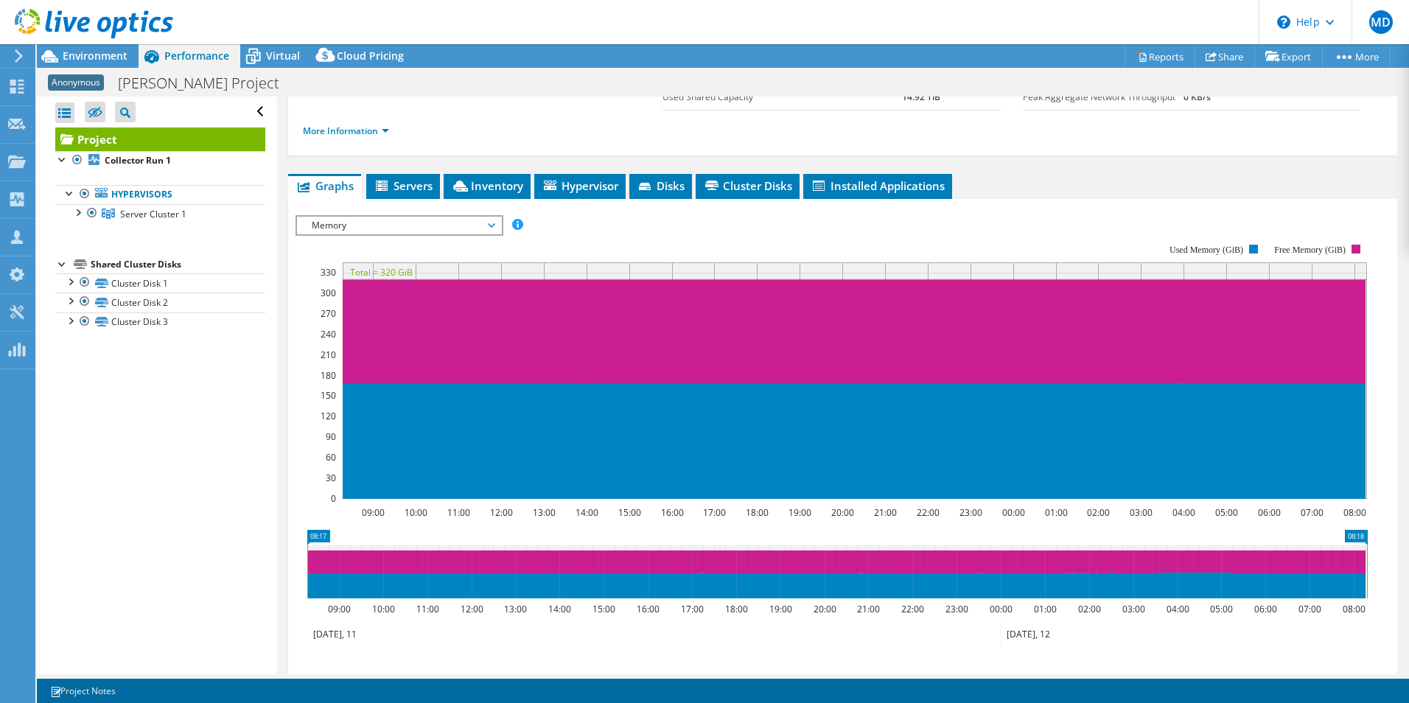
click at [302, 346] on rect at bounding box center [831, 371] width 1072 height 295
click at [125, 64] on div "Environment" at bounding box center [88, 56] width 102 height 24
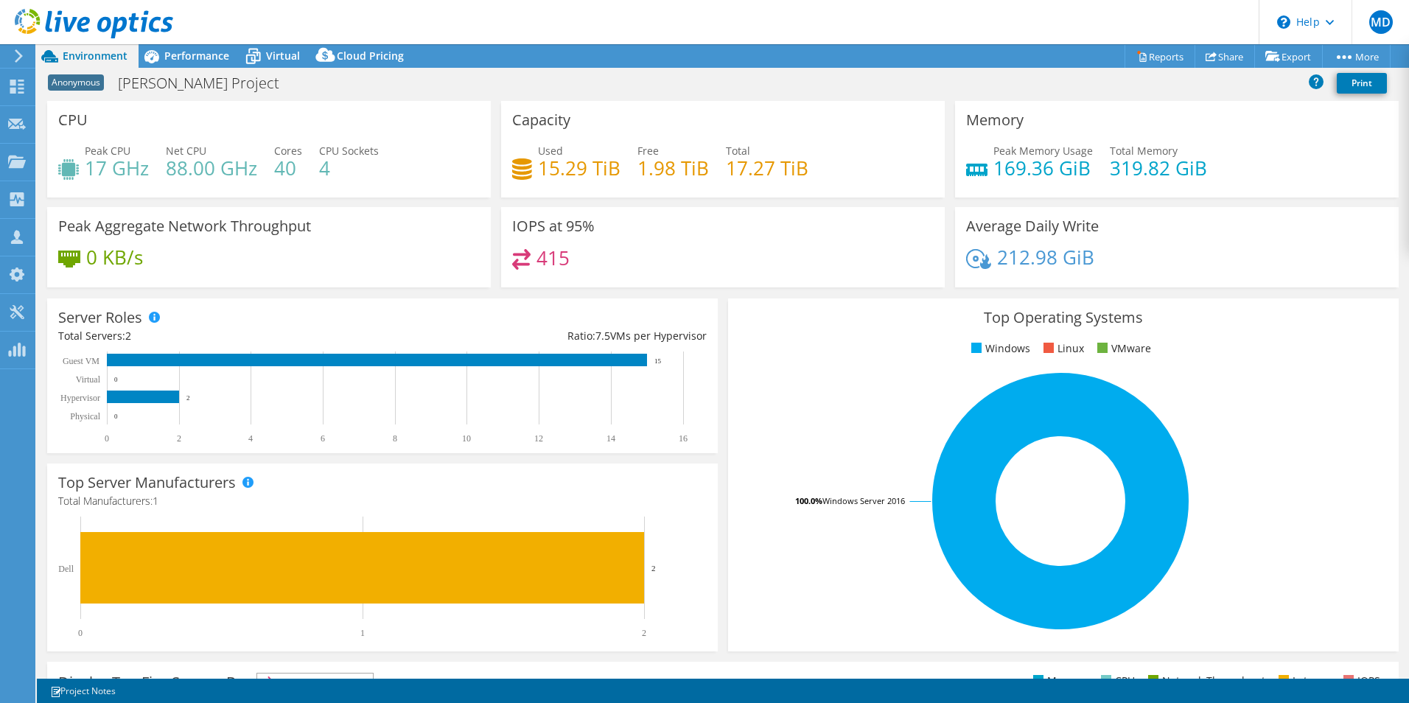
click at [936, 128] on div "Capacity Used 15.29 TiB Free 1.98 TiB Total 17.27 TiB" at bounding box center [723, 149] width 444 height 97
click at [728, 346] on div "Top Operating Systems Windows Linux VMware 100.0% Windows Server 2016" at bounding box center [1063, 474] width 670 height 353
click at [198, 61] on span "Performance" at bounding box center [196, 56] width 65 height 14
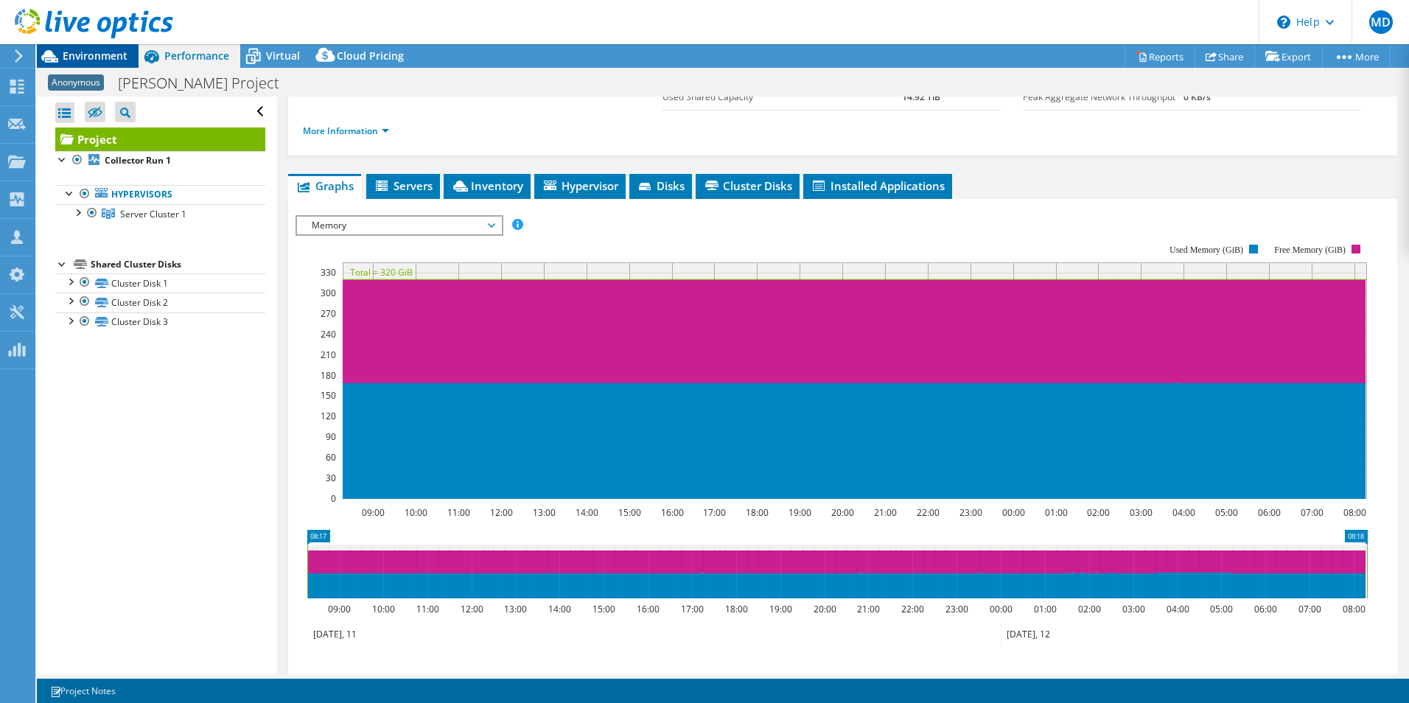
click at [113, 55] on span "Environment" at bounding box center [95, 56] width 65 height 14
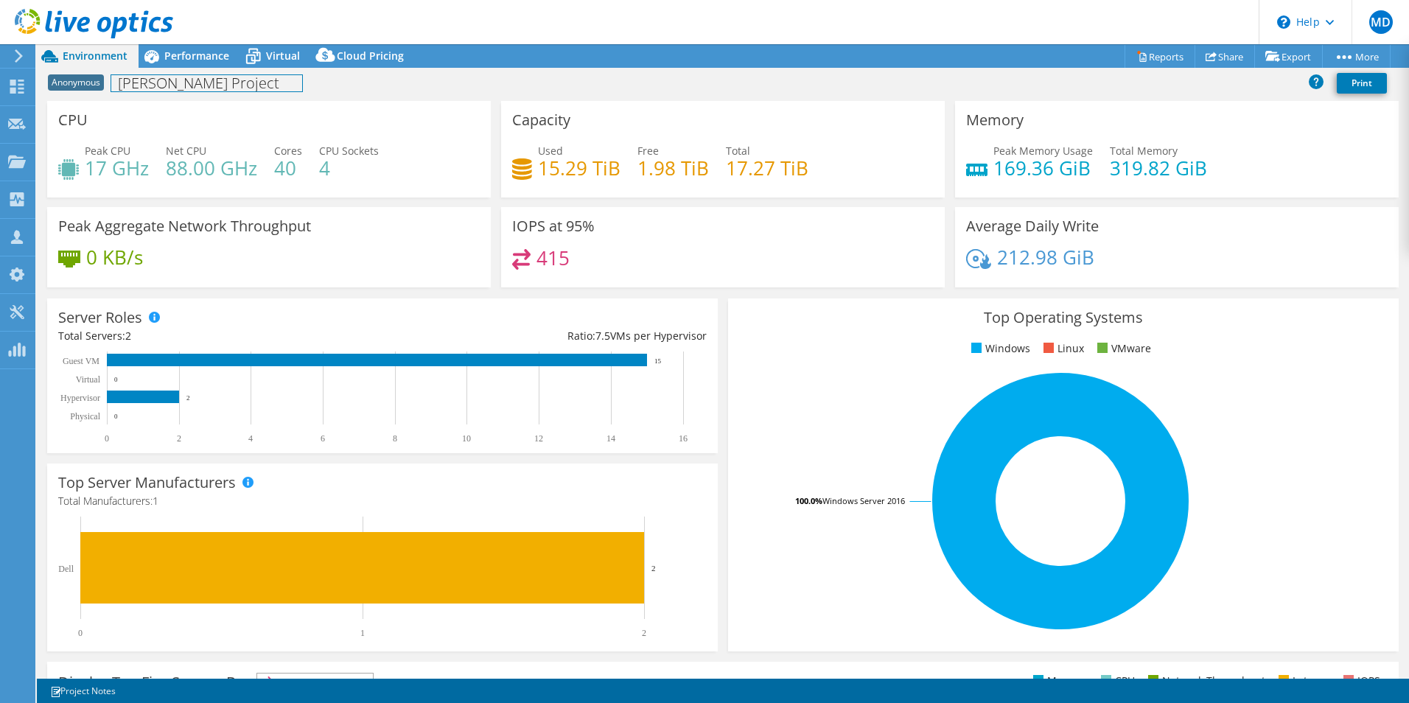
click at [186, 69] on div "Anonymous Hunzinger Project Print" at bounding box center [723, 82] width 1372 height 27
click at [203, 58] on span "Performance" at bounding box center [196, 56] width 65 height 14
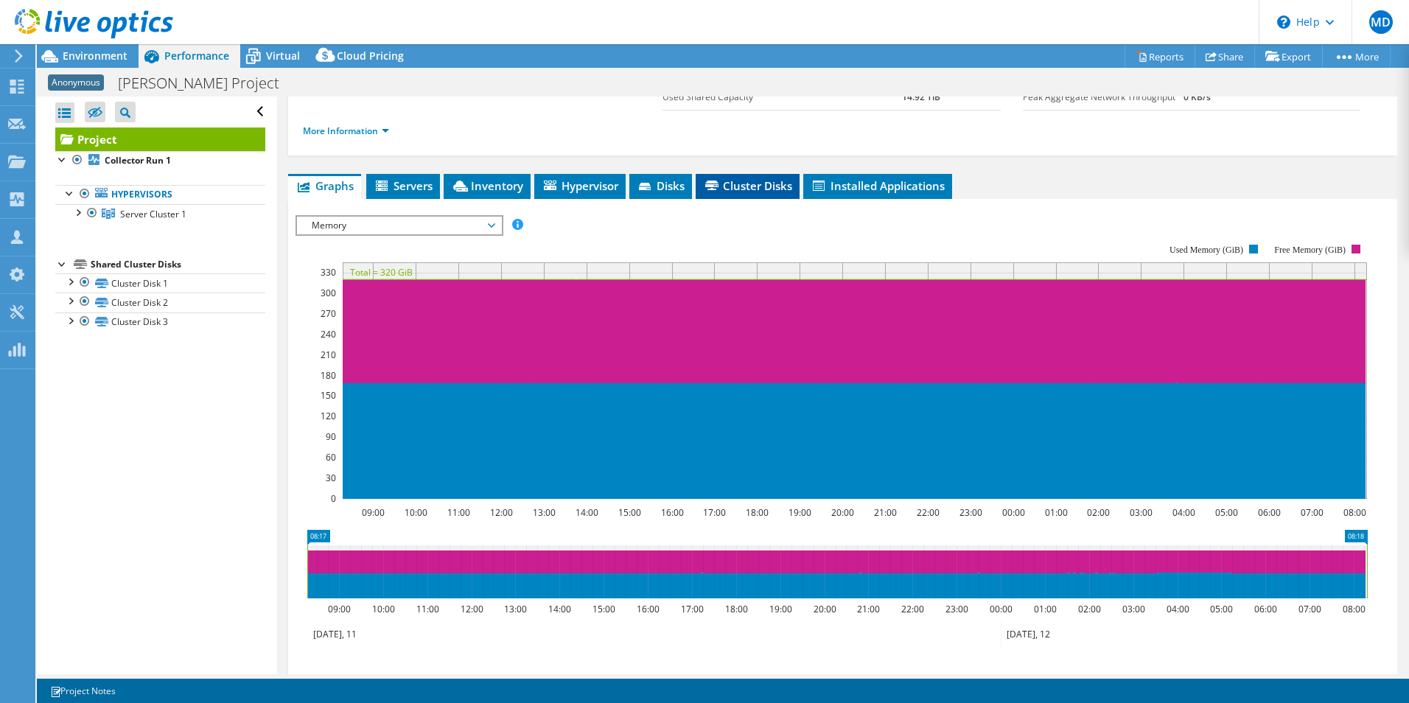
click at [713, 187] on icon at bounding box center [711, 186] width 13 height 10
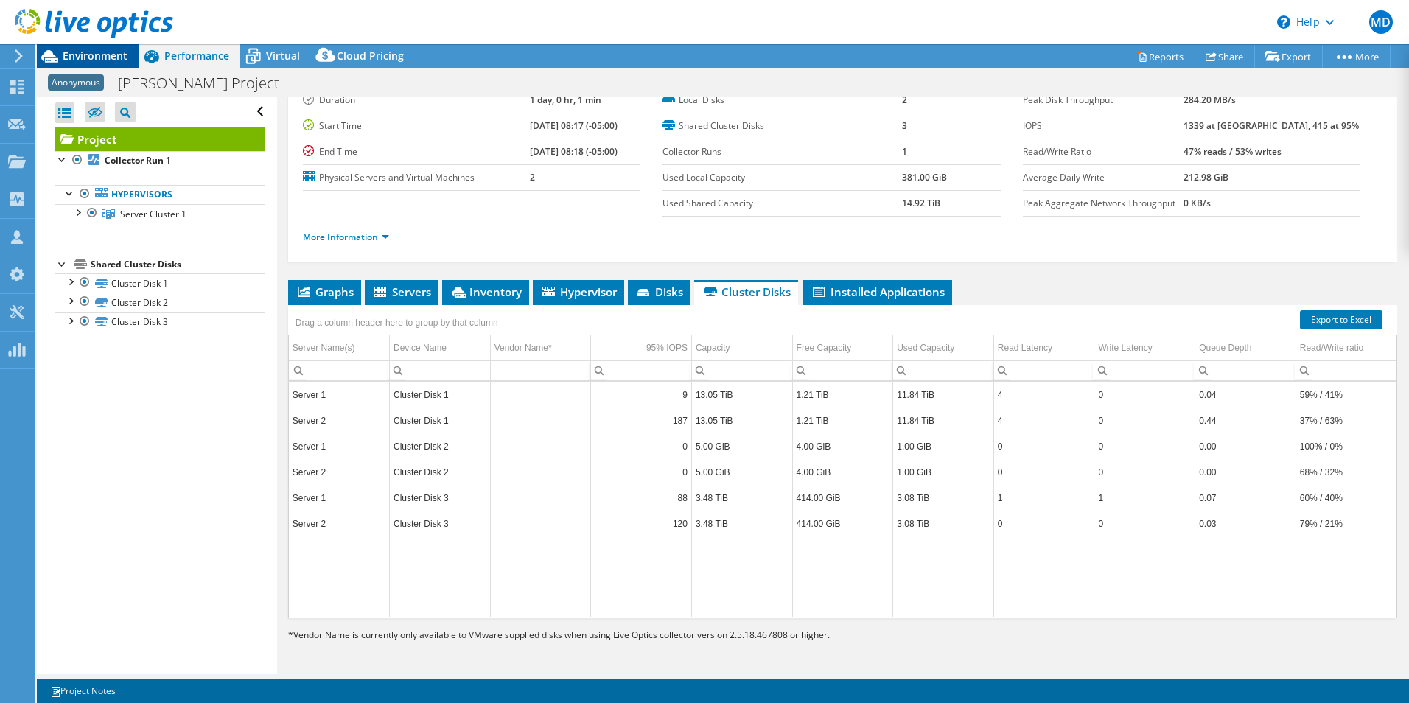
click at [113, 53] on span "Environment" at bounding box center [95, 56] width 65 height 14
